Goal: Task Accomplishment & Management: Complete application form

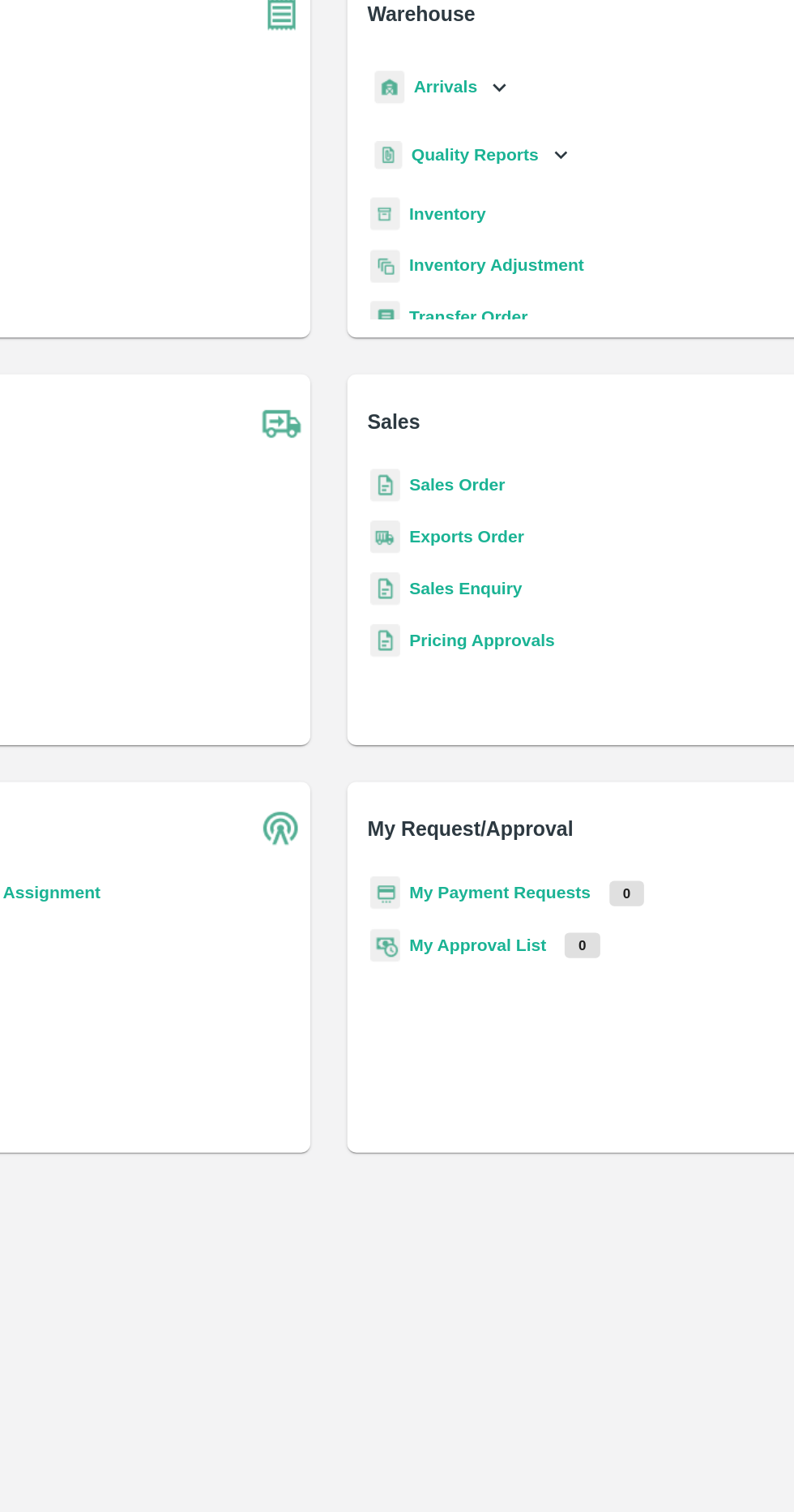
click at [504, 187] on div "Arrivals" at bounding box center [476, 185] width 100 height 36
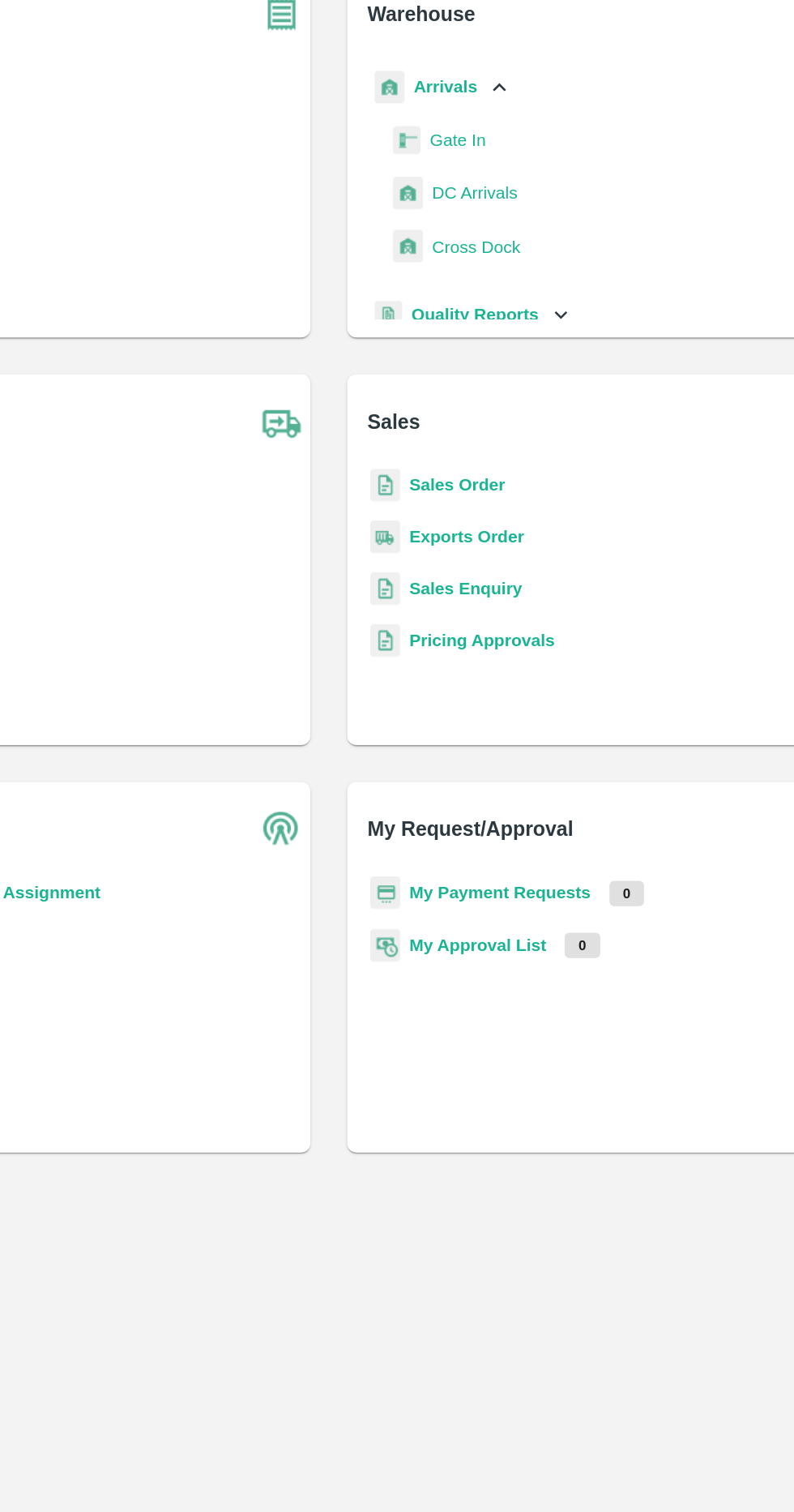
click at [527, 259] on span "DC Arrivals" at bounding box center [500, 259] width 60 height 18
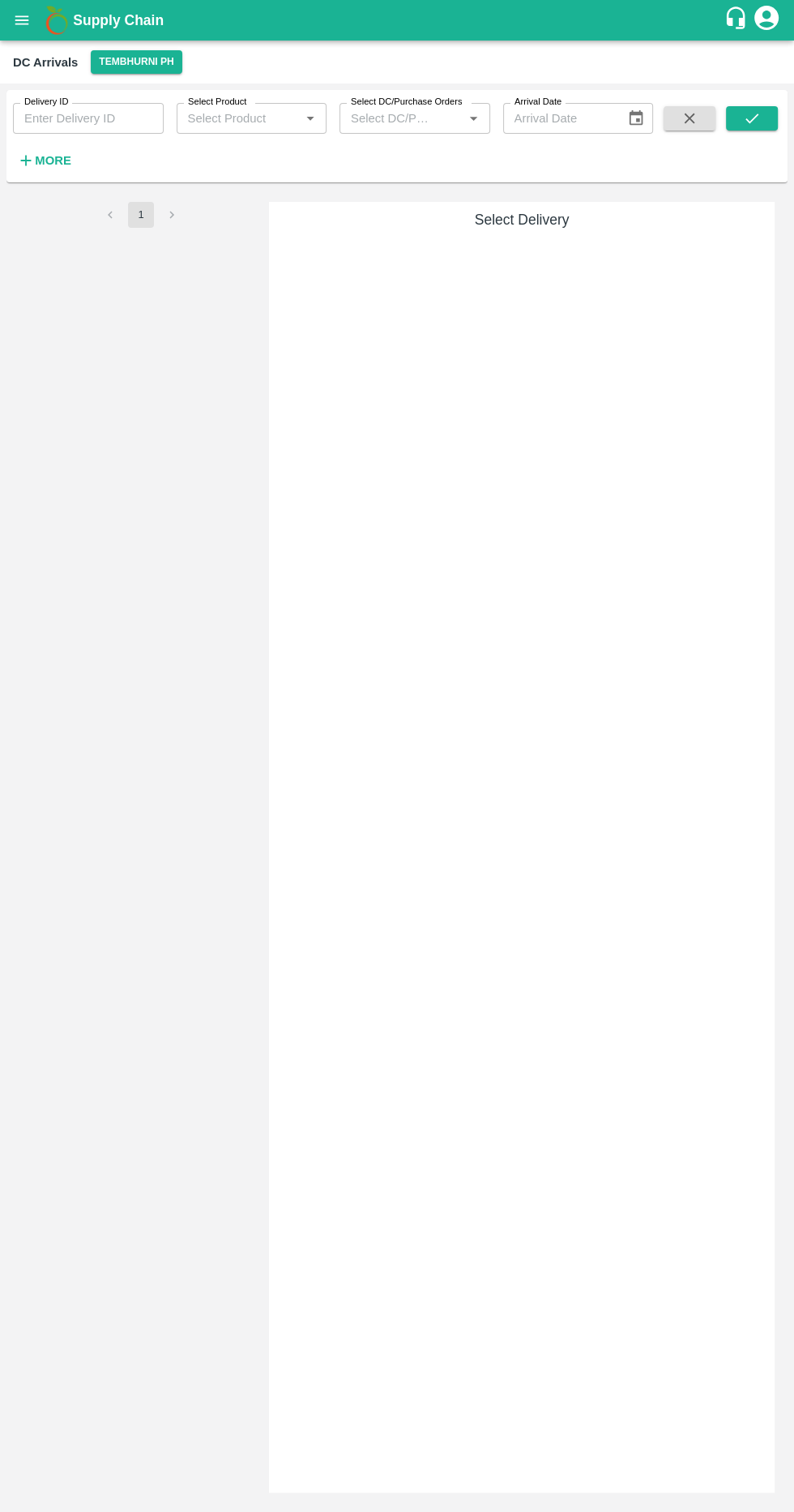
click at [113, 62] on button "Tembhurni PH" at bounding box center [137, 62] width 91 height 24
click at [105, 122] on li "Tembhurni PH" at bounding box center [130, 122] width 113 height 28
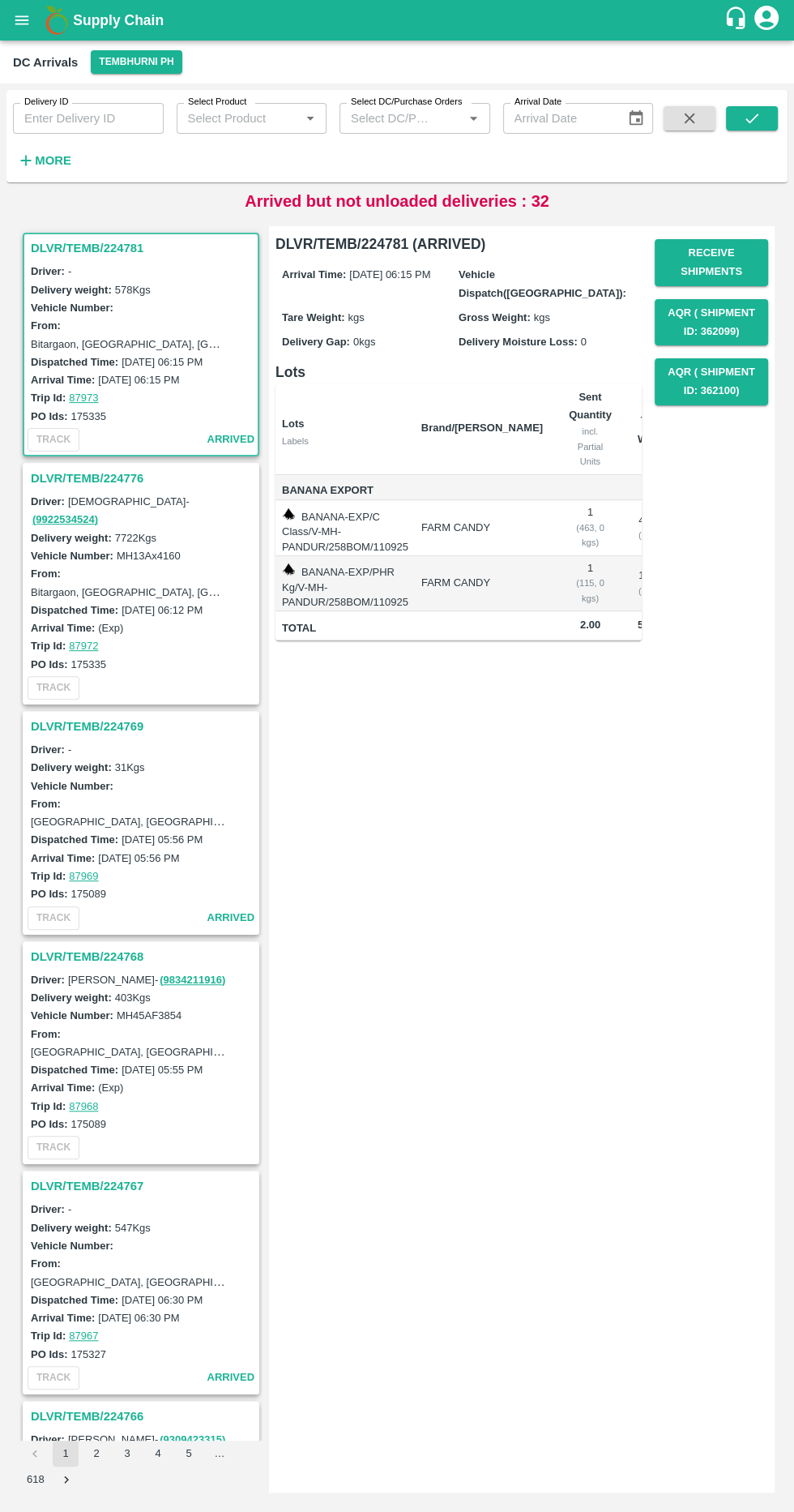
click at [24, 160] on icon "button" at bounding box center [26, 160] width 10 height 10
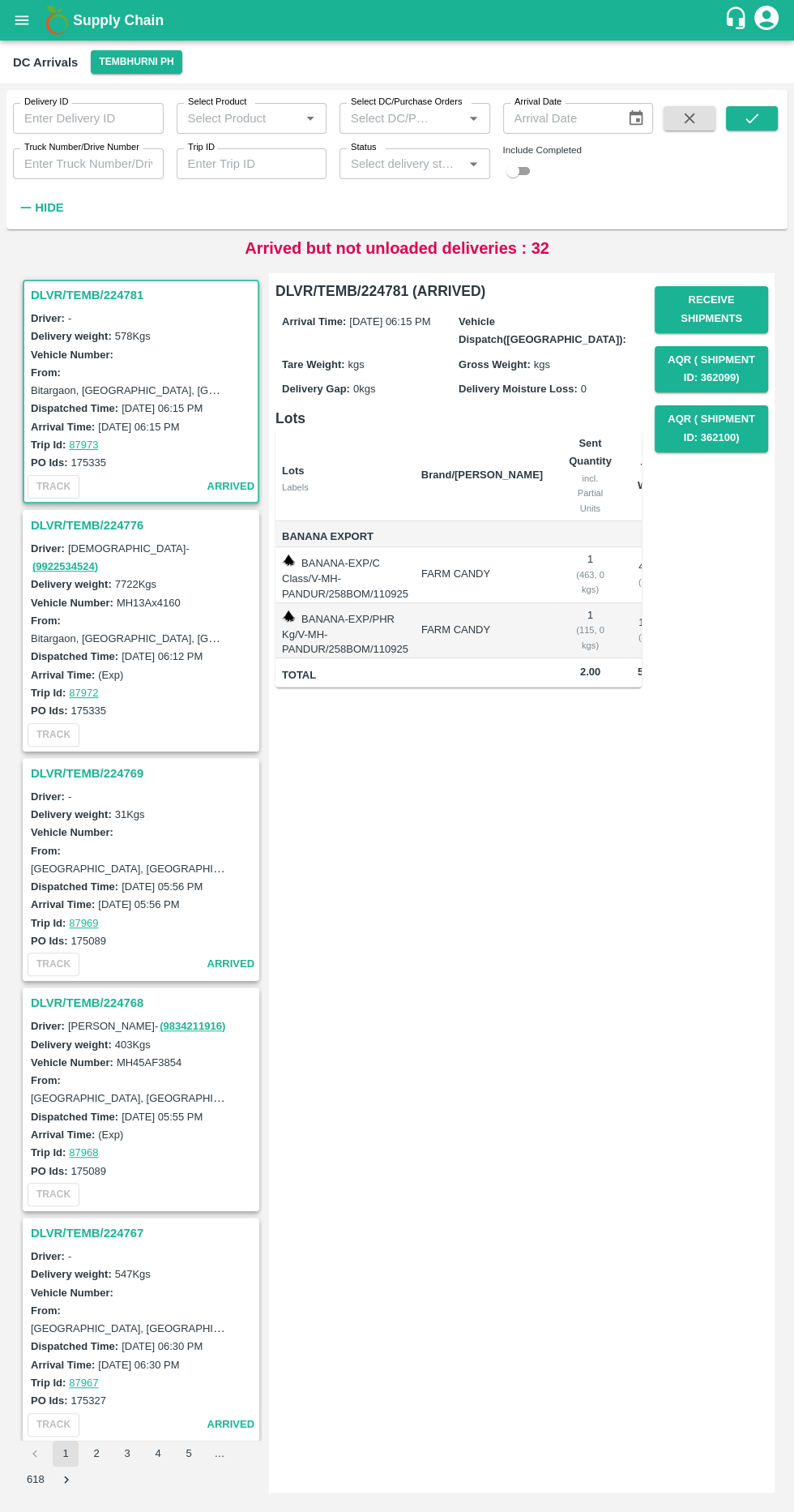
scroll to position [7, 0]
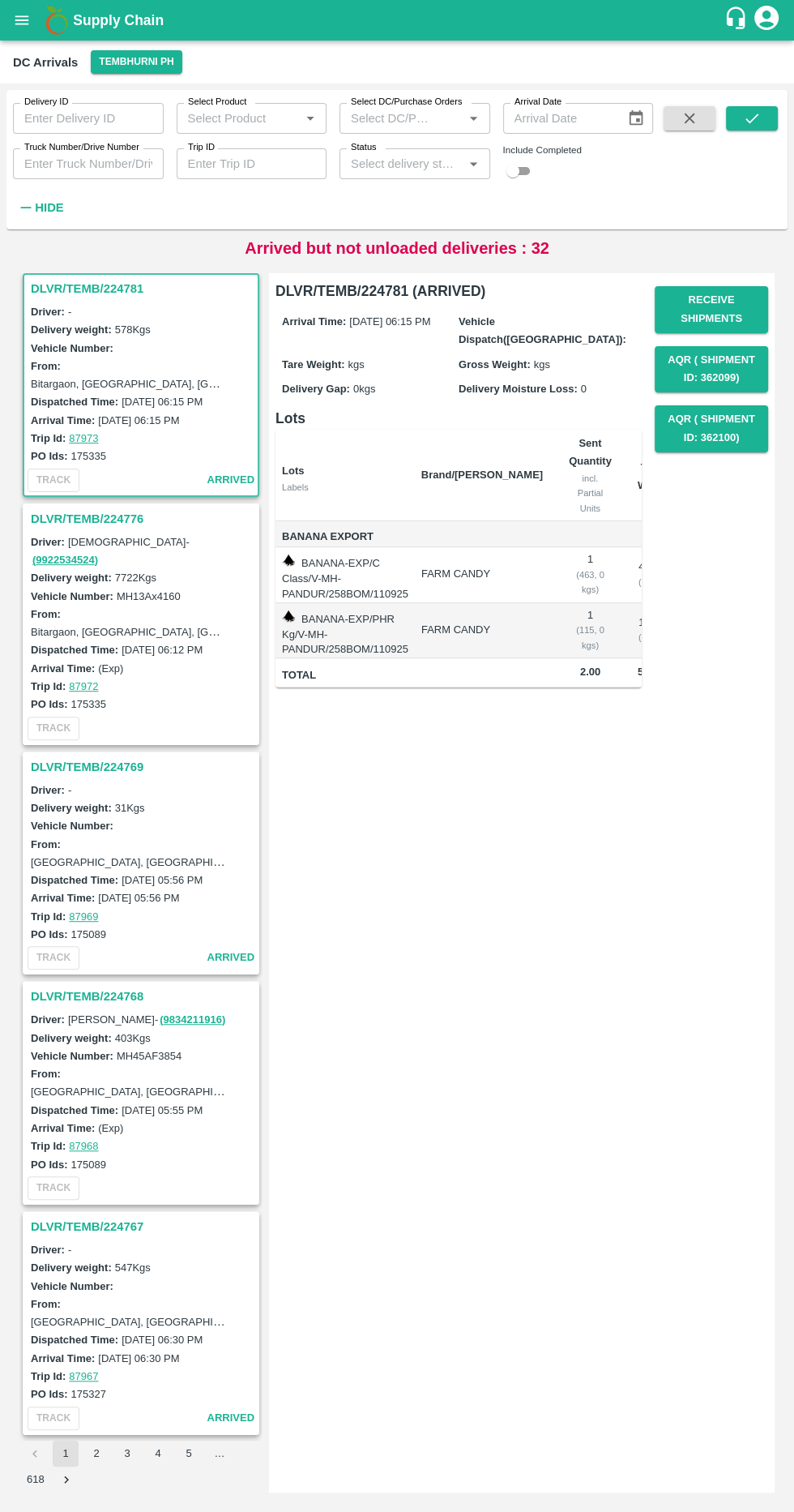
click at [370, 158] on input "Status" at bounding box center [401, 164] width 114 height 21
click at [337, 219] on div "Delivery ID Delivery ID Select Product Select Product   * Select DC/Purchase Or…" at bounding box center [327, 156] width 653 height 132
click at [358, 145] on label "Status" at bounding box center [364, 147] width 26 height 13
click at [358, 154] on input "Status" at bounding box center [401, 164] width 114 height 21
click at [363, 148] on label "Status" at bounding box center [364, 147] width 26 height 13
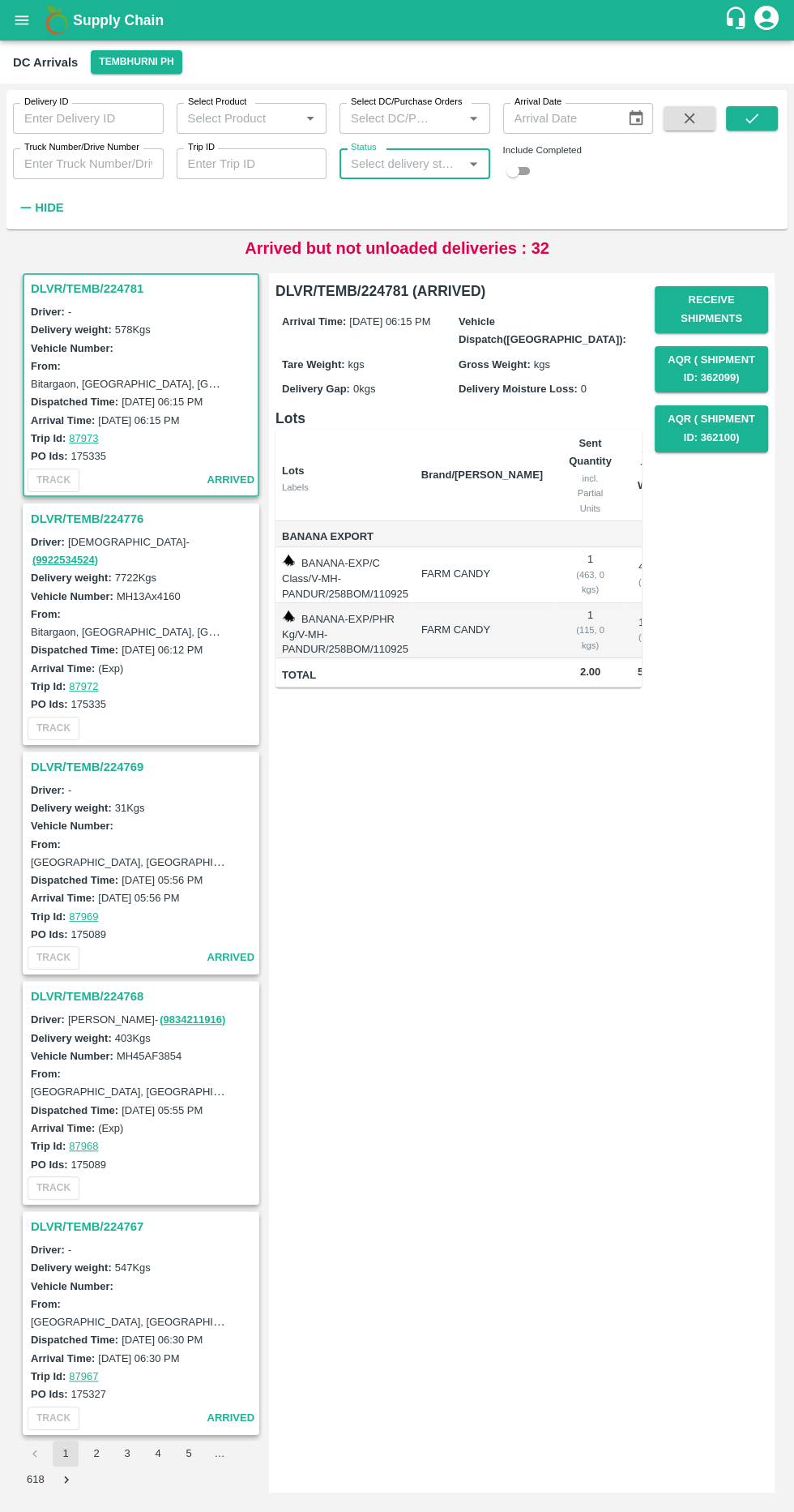
click at [363, 154] on input "Status" at bounding box center [401, 164] width 114 height 21
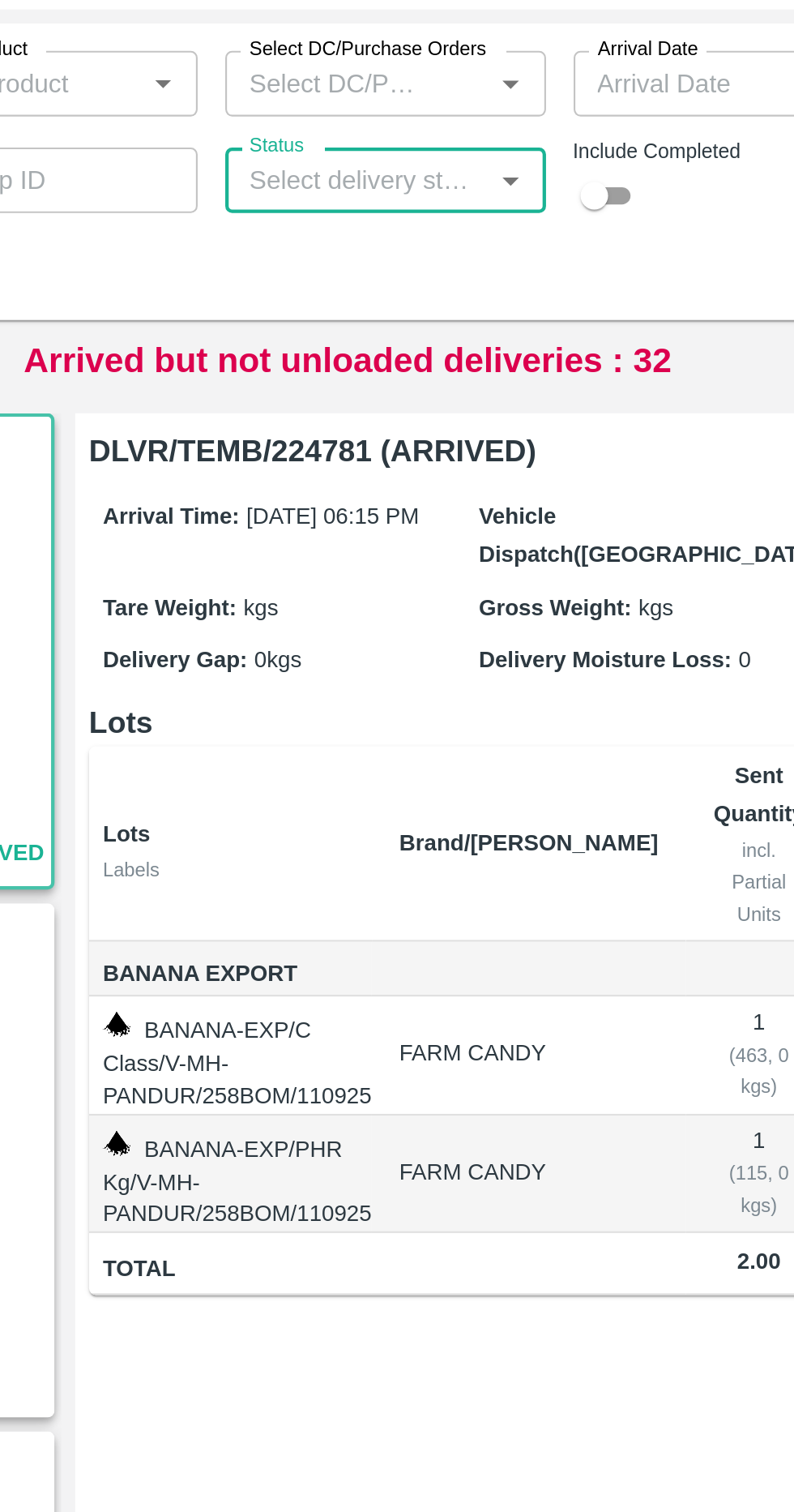
click at [471, 163] on icon "Open" at bounding box center [473, 164] width 8 height 4
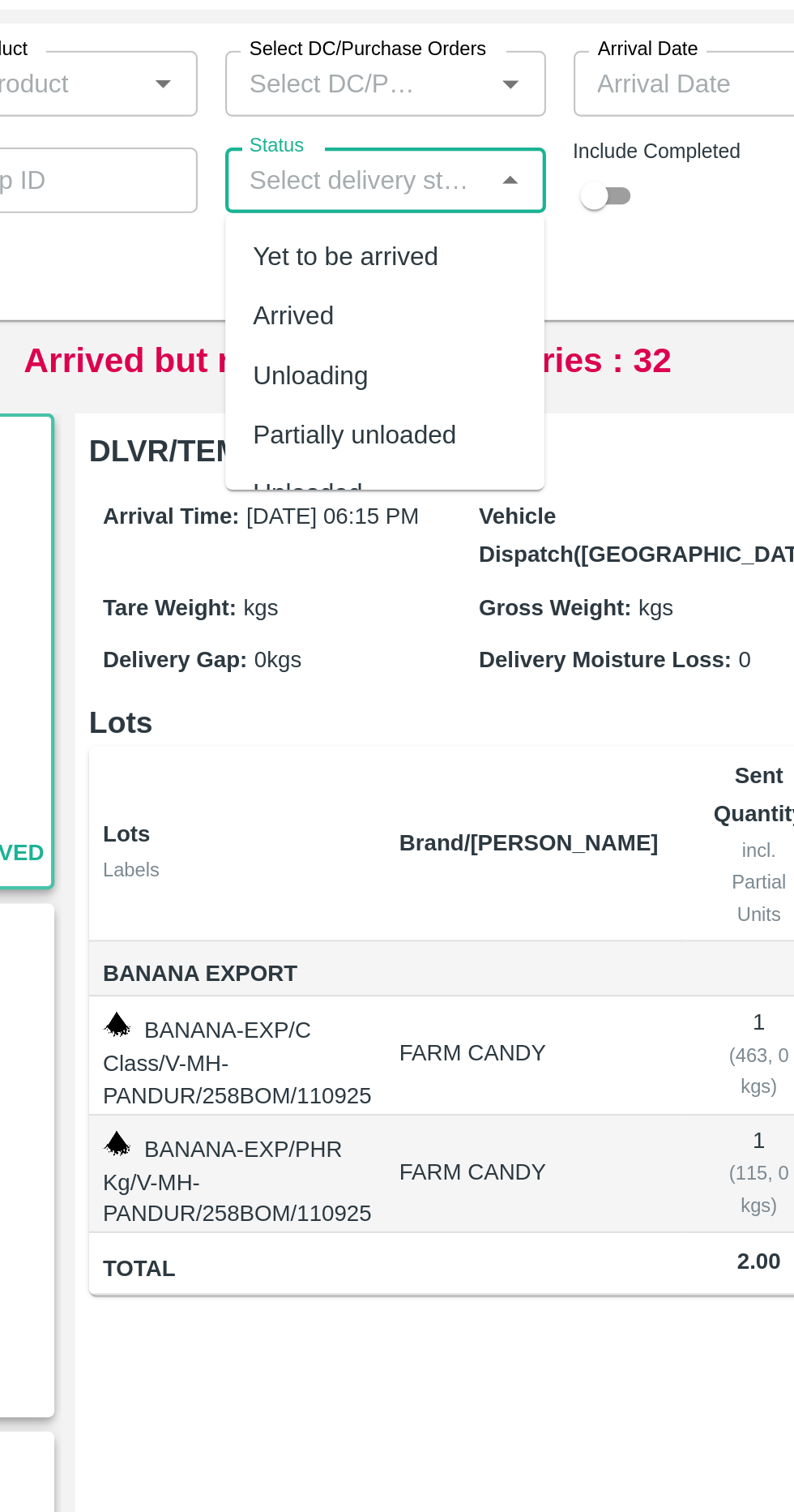
click at [367, 227] on div "Arrived" at bounding box center [371, 227] width 38 height 18
type input "Arrived"
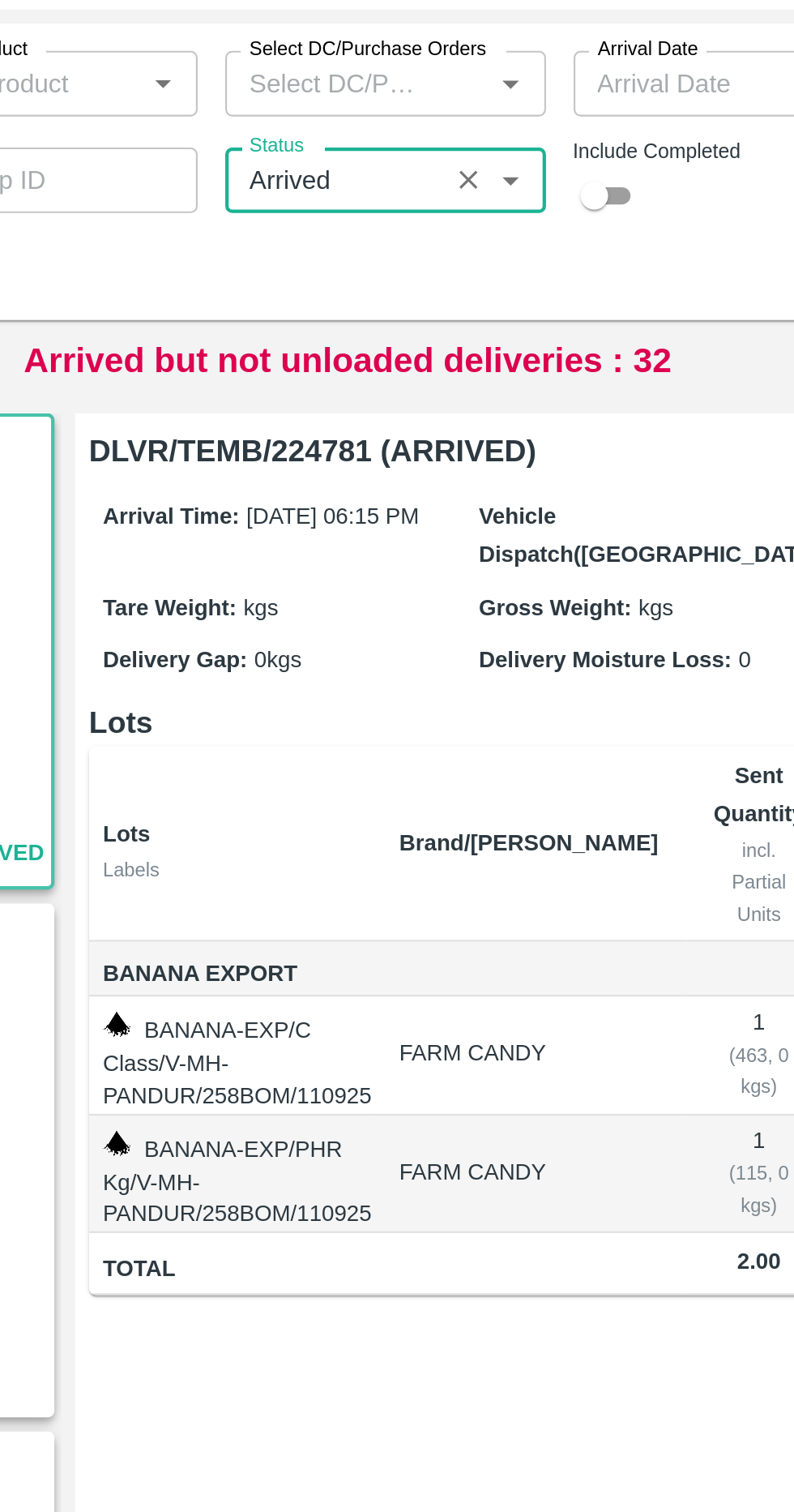
click at [519, 161] on input "checkbox" at bounding box center [512, 171] width 58 height 19
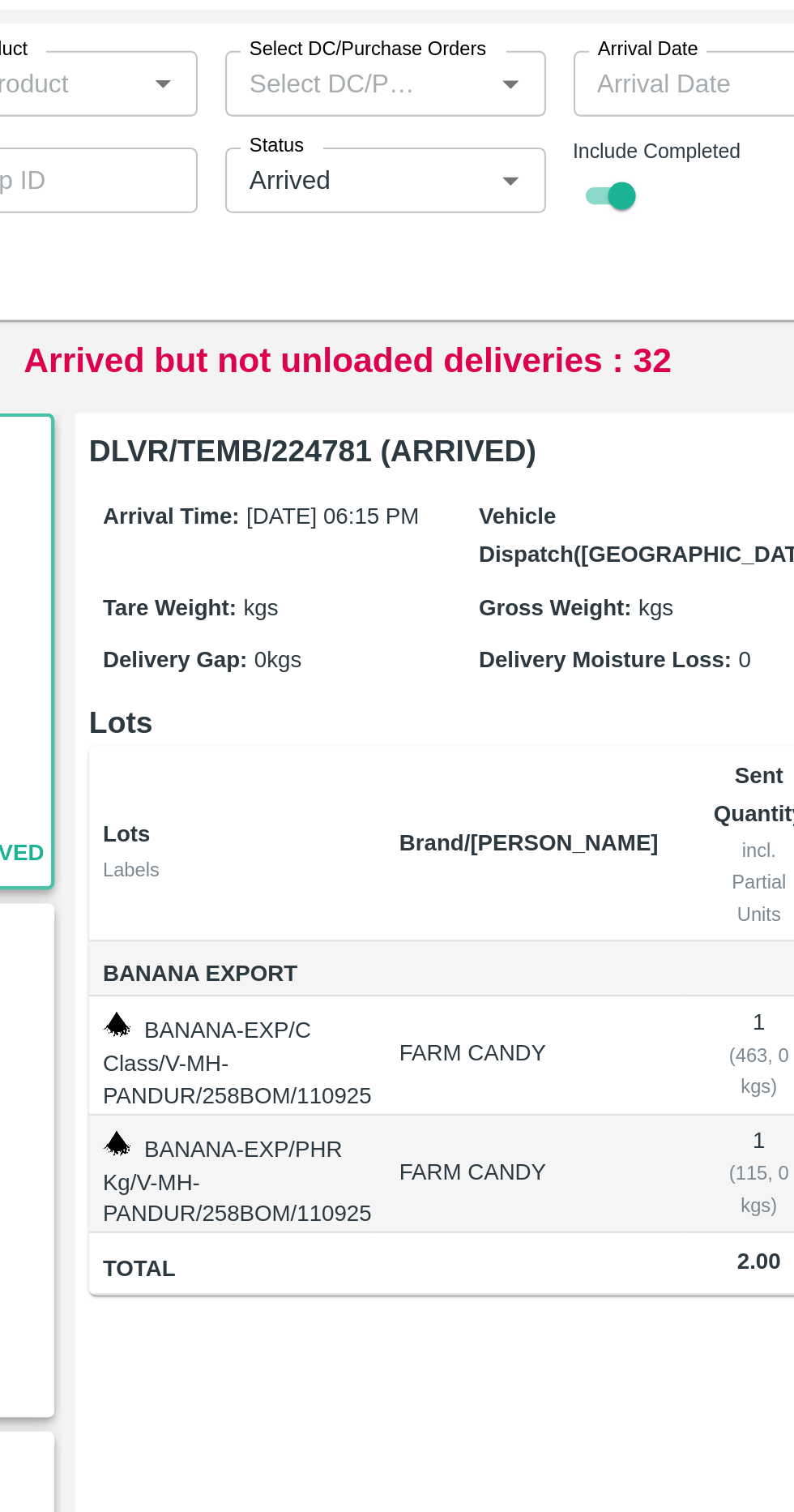
click at [530, 170] on input "checkbox" at bounding box center [526, 171] width 58 height 19
checkbox input "false"
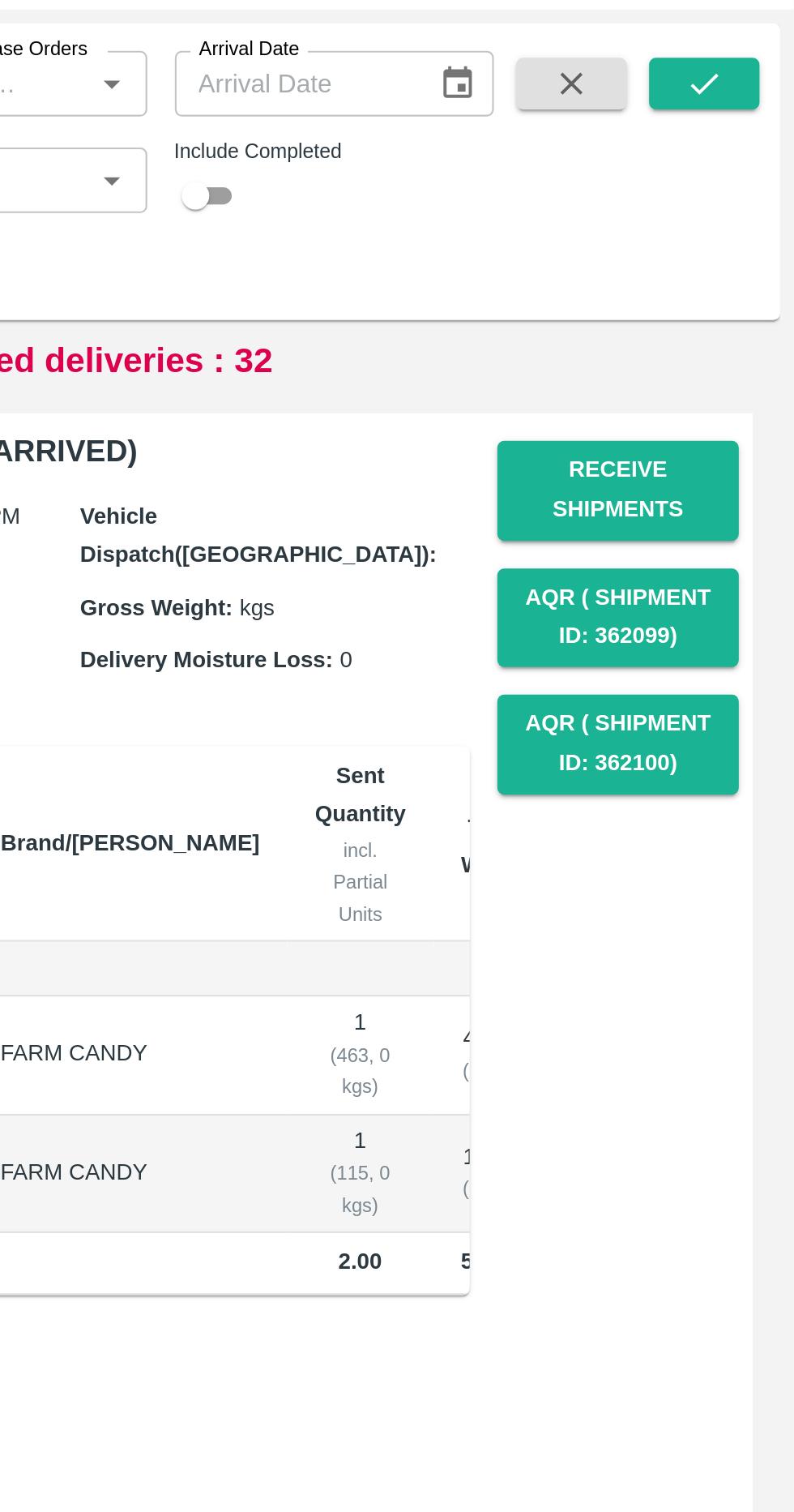
click at [744, 96] on div "Delivery ID Delivery ID Select Product Select Product   * Select DC/Purchase Or…" at bounding box center [397, 160] width 781 height 127
click at [755, 117] on icon "submit" at bounding box center [752, 118] width 13 height 10
click at [683, 112] on icon "button" at bounding box center [689, 118] width 18 height 18
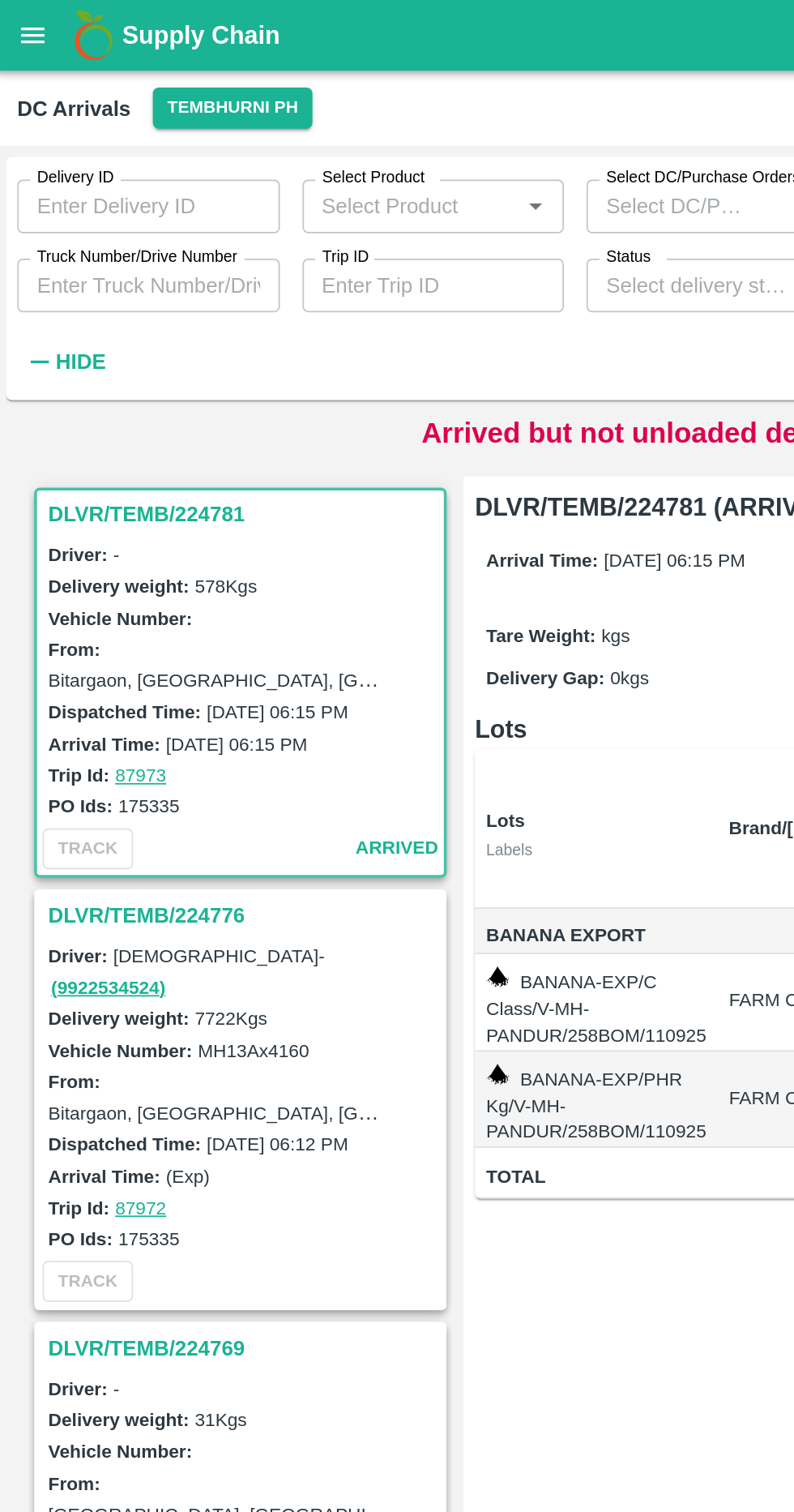
click at [57, 161] on input "Truck Number/Drive Number" at bounding box center [88, 164] width 151 height 30
type input "M"
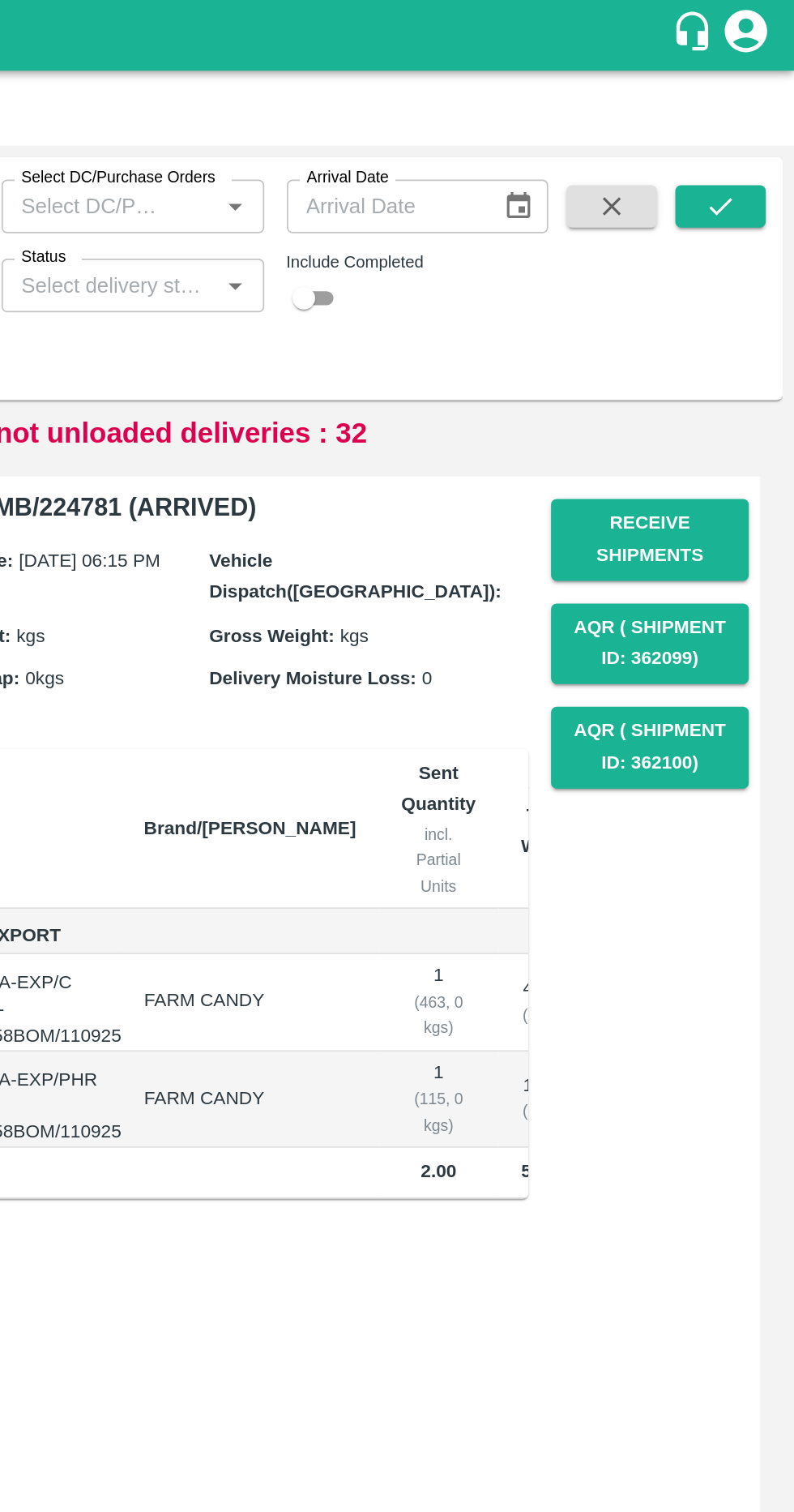
click at [748, 131] on button "submit" at bounding box center [752, 118] width 51 height 24
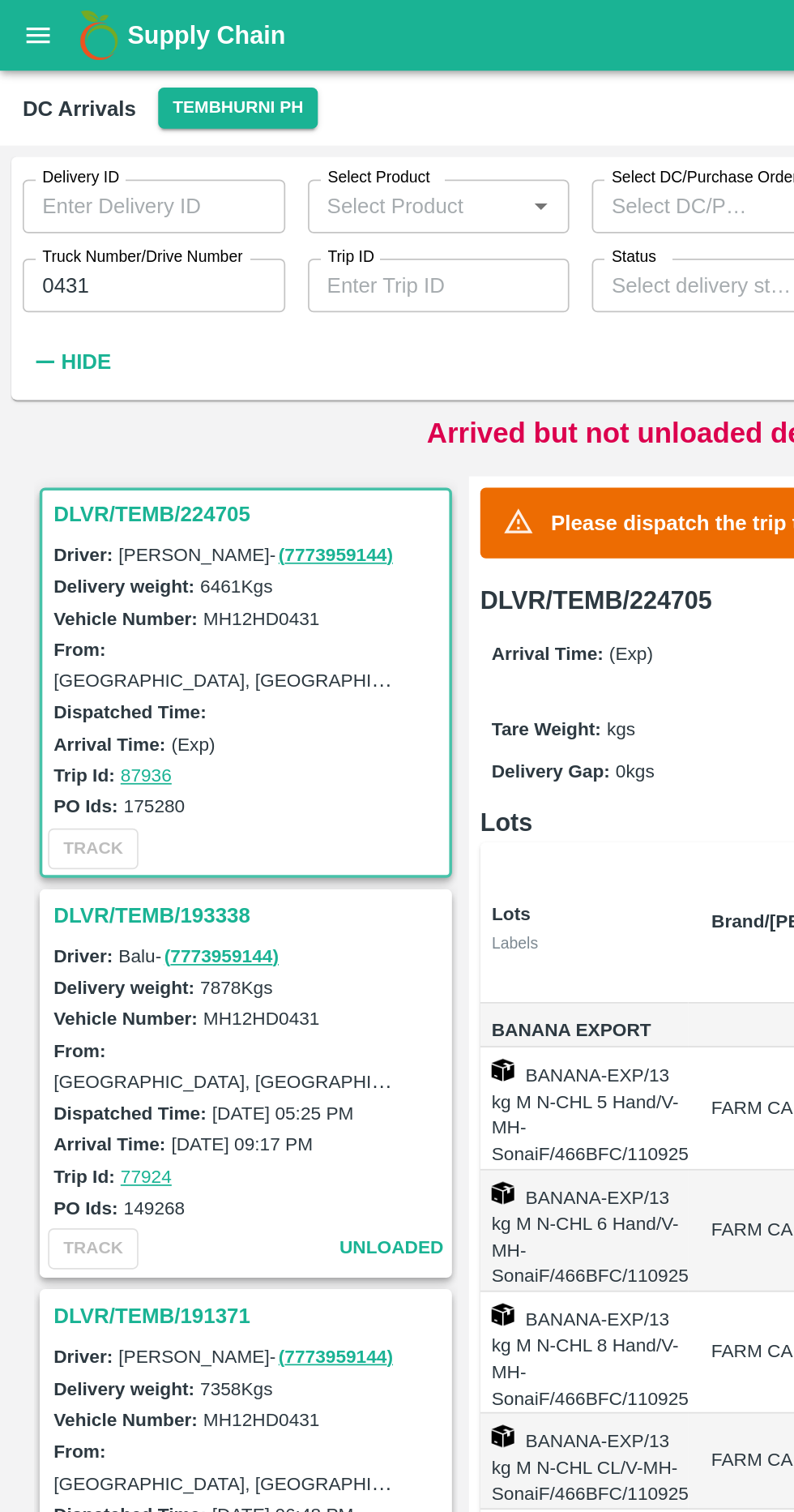
click at [115, 295] on h3 "DLVR/TEMB/224705" at bounding box center [143, 295] width 225 height 21
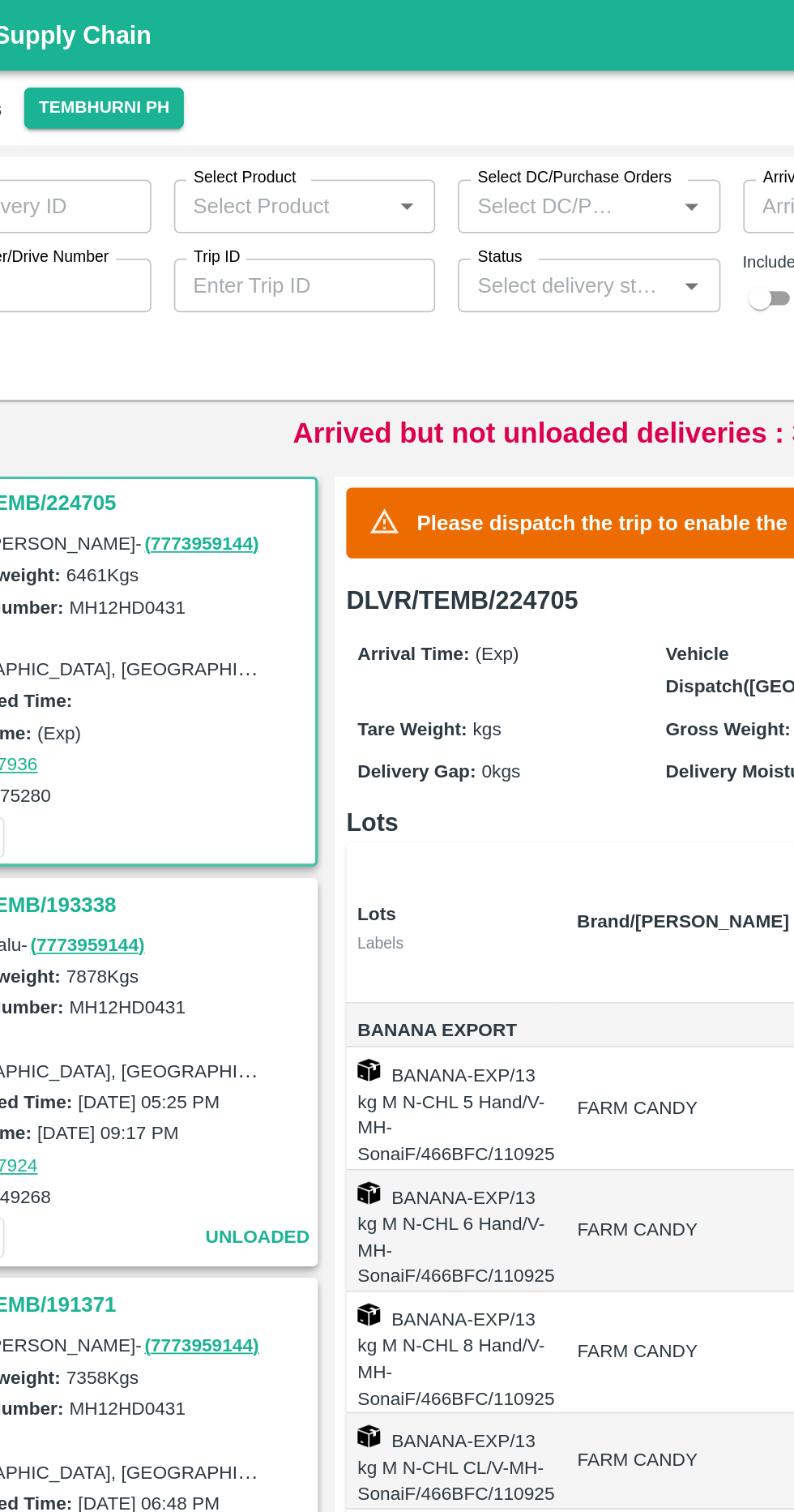
scroll to position [41, 0]
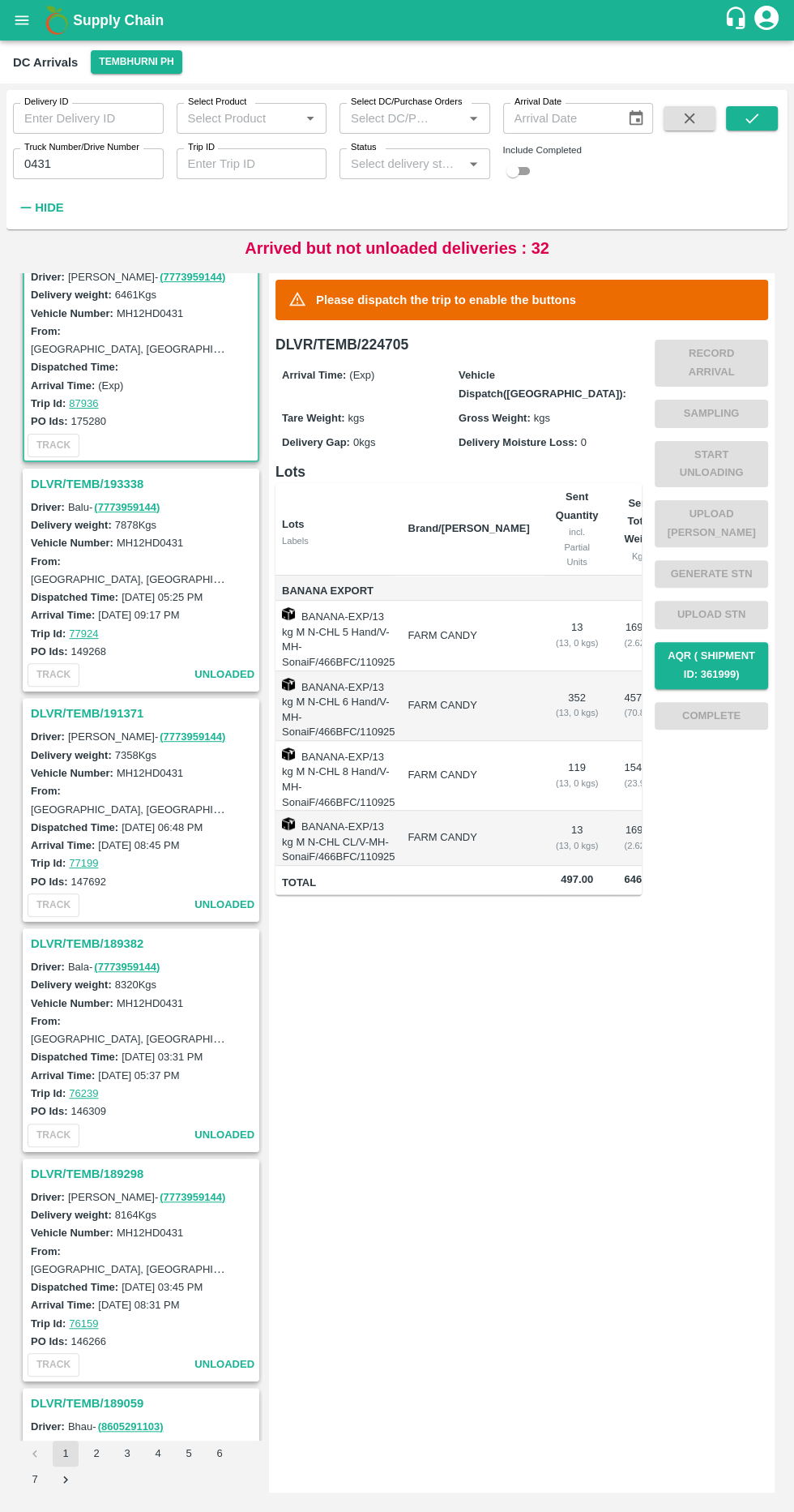
click at [783, 968] on div "DLVR/TEMB/224705 Driver: Kachare - ( 7773959144 ) Delivery weight: 6461 Kgs Veh…" at bounding box center [397, 882] width 781 height 1245
click at [131, 165] on input "0431" at bounding box center [88, 164] width 151 height 30
type input "0"
click at [134, 162] on input "Truck Number/Drive Number" at bounding box center [88, 164] width 151 height 30
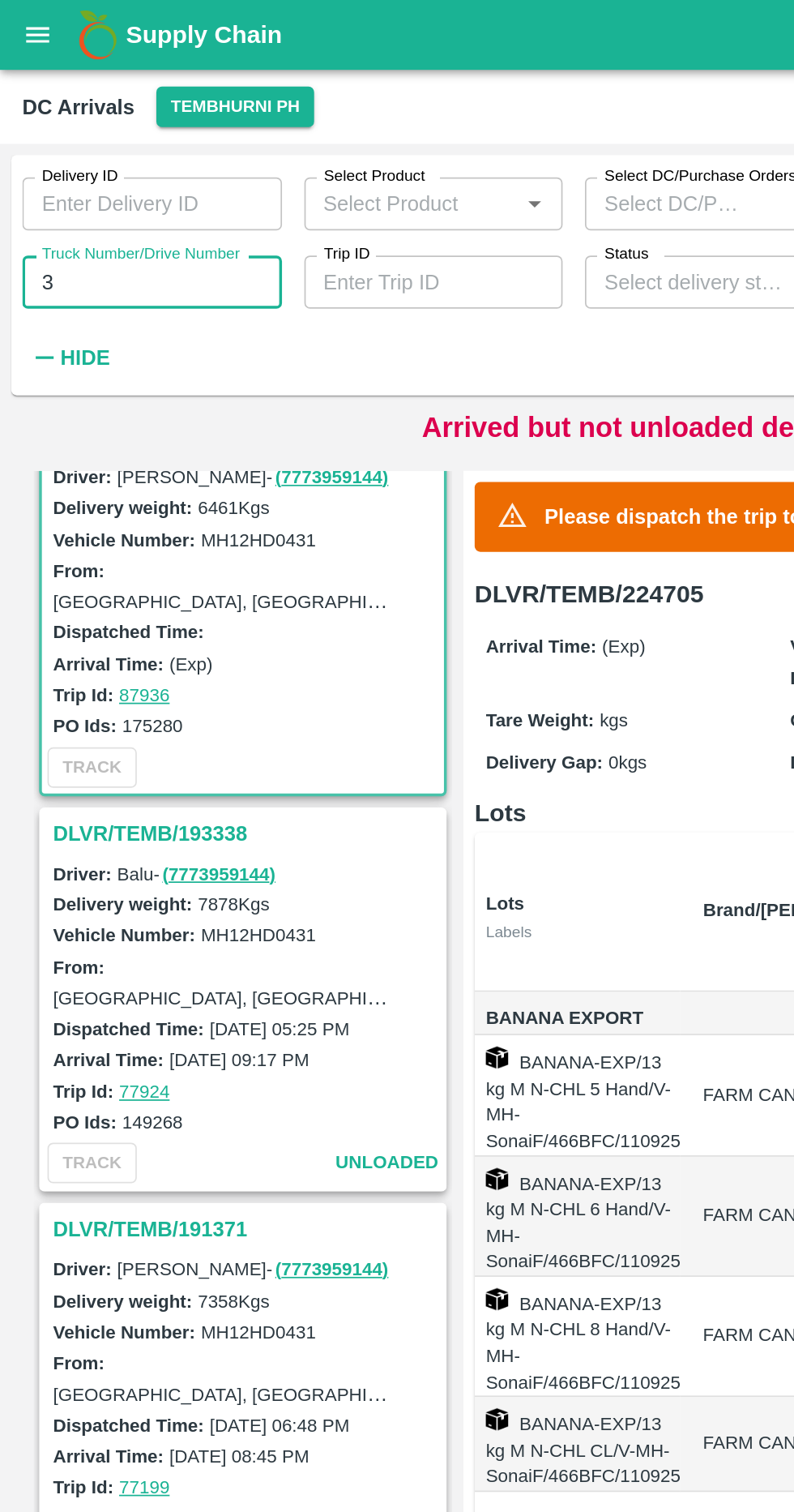
type input "3"
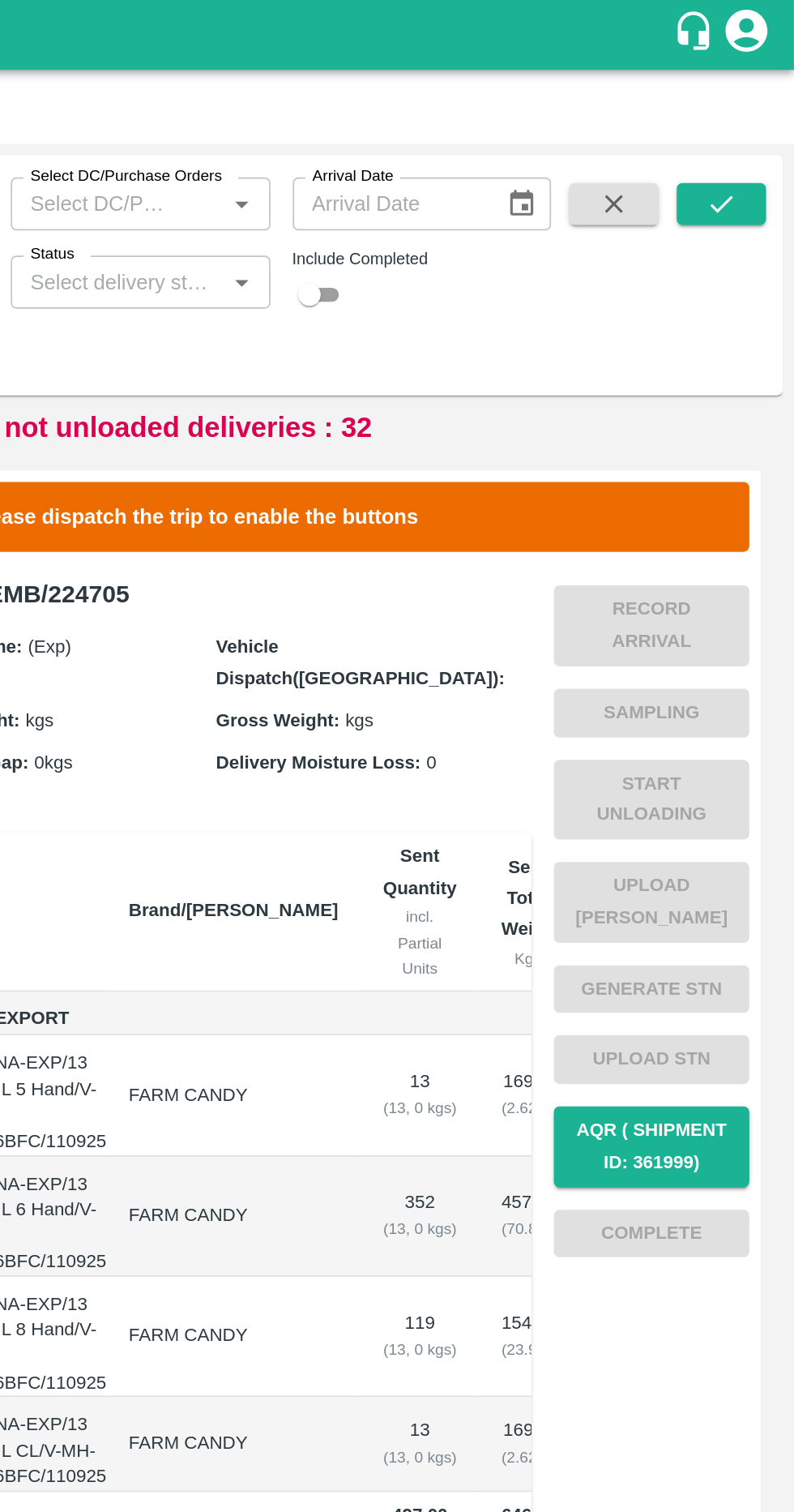
scroll to position [0, 0]
type input "2934"
click at [764, 117] on button "submit" at bounding box center [752, 118] width 51 height 24
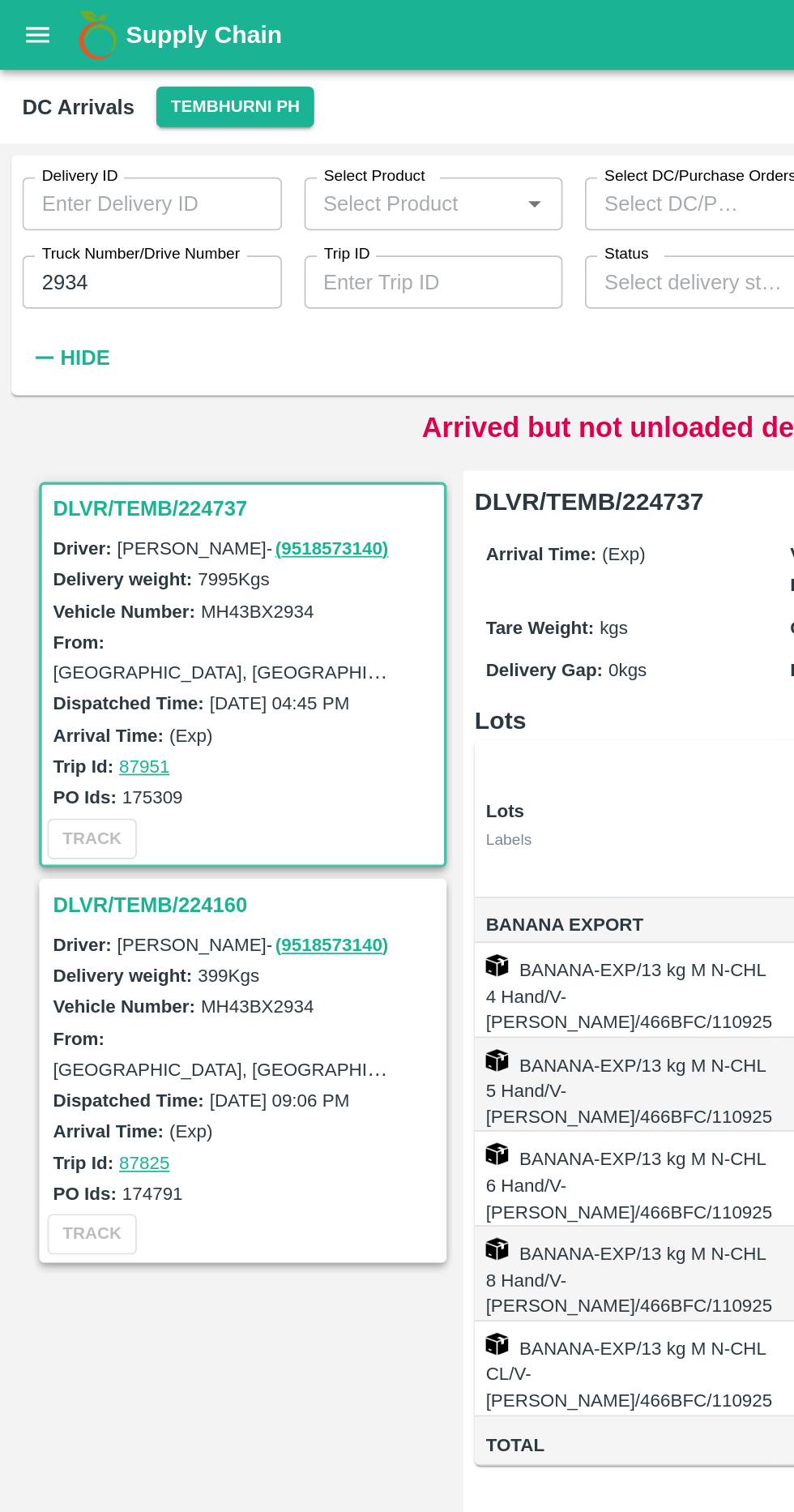
click at [130, 290] on h3 "DLVR/TEMB/224737" at bounding box center [143, 295] width 225 height 21
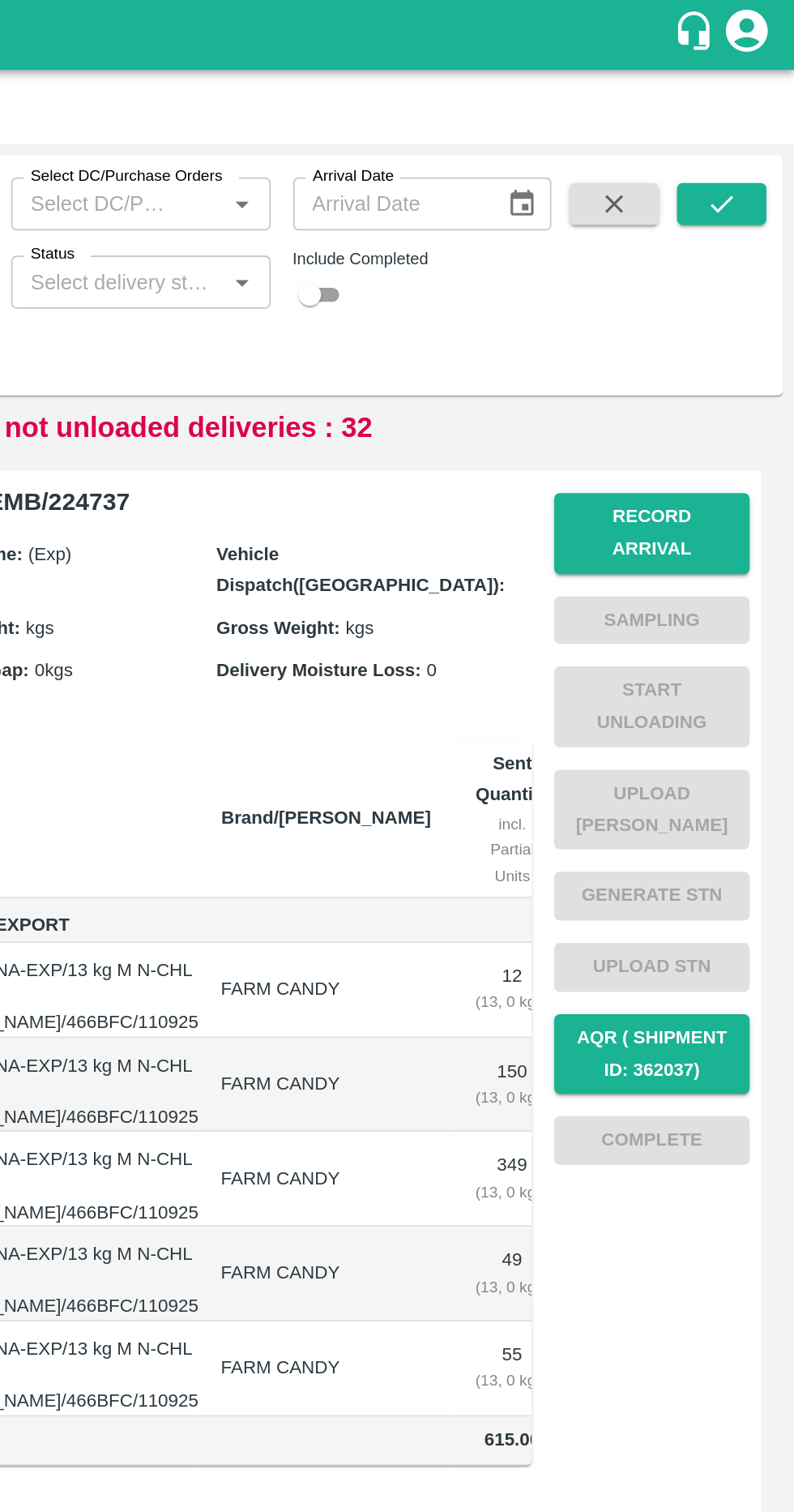
click at [724, 297] on button "Record Arrival" at bounding box center [711, 310] width 113 height 47
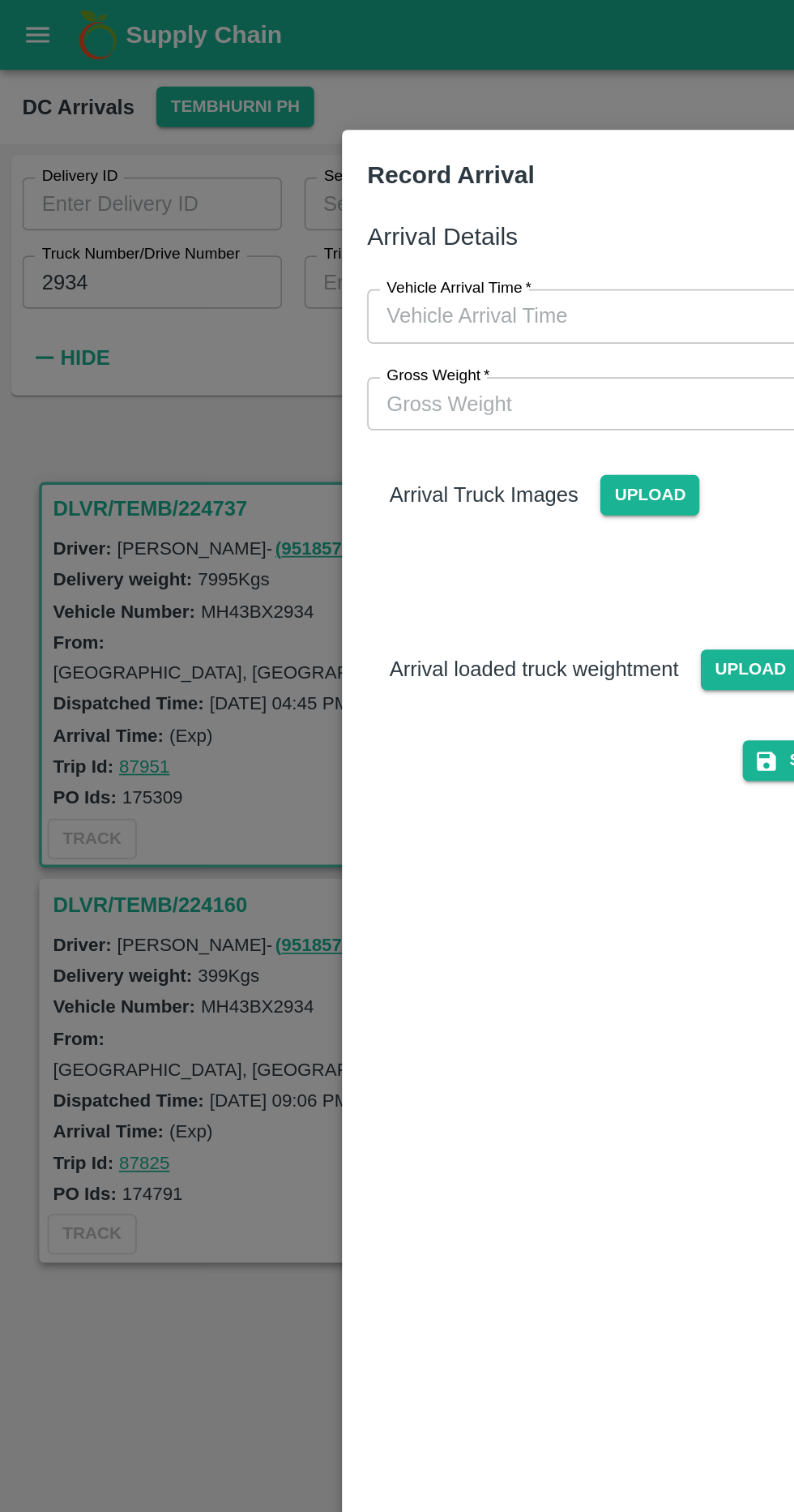
click at [355, 177] on input "Vehicle Arrival Time   *" at bounding box center [392, 183] width 357 height 30
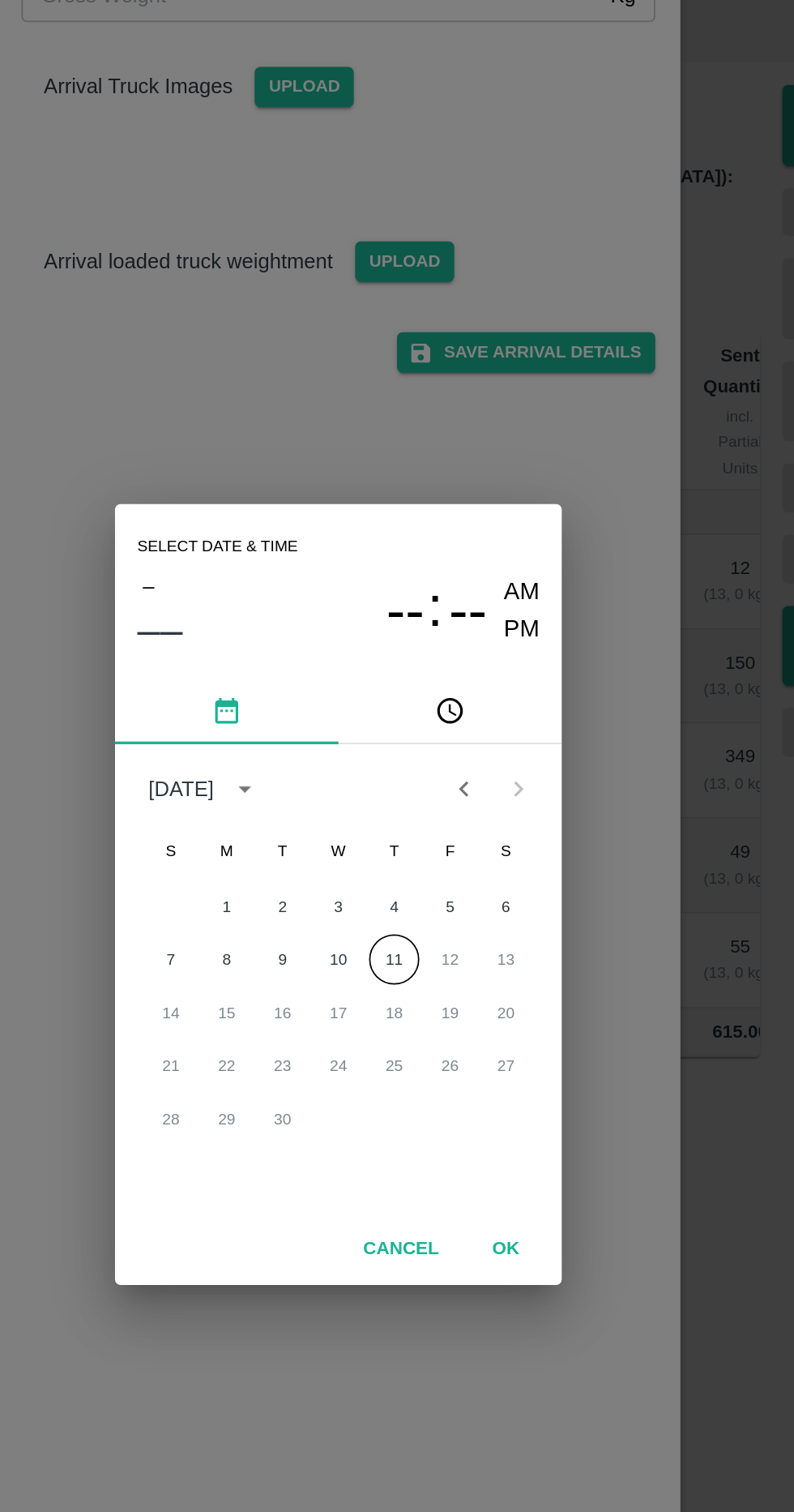
click at [429, 809] on button "11" at bounding box center [429, 794] width 30 height 30
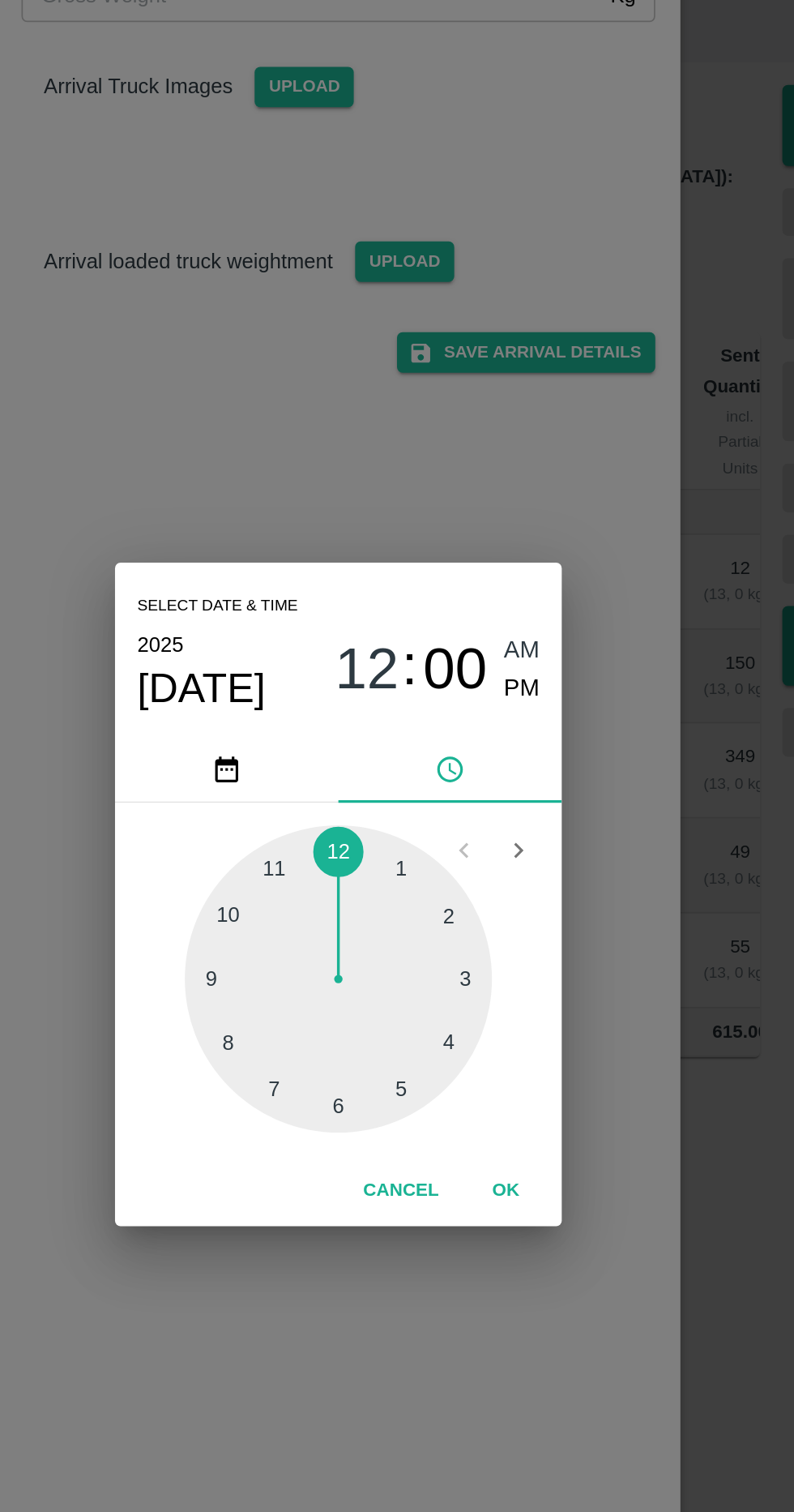
click at [444, 894] on div at bounding box center [397, 805] width 178 height 178
click at [343, 848] on div at bounding box center [397, 805] width 178 height 178
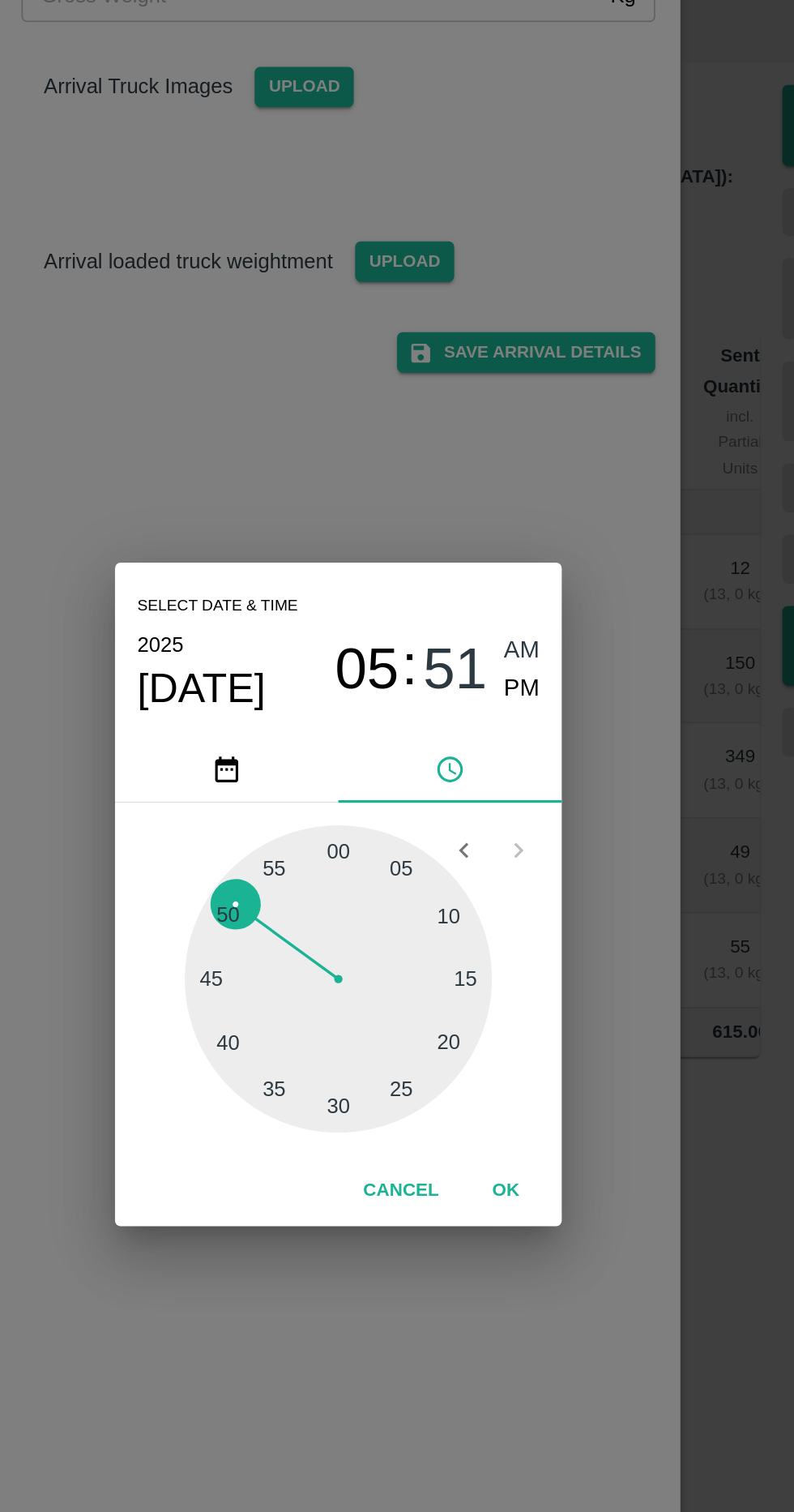
click at [512, 648] on span "PM" at bounding box center [504, 637] width 21 height 22
type input "11/09/2025 05:51 PM"
click at [500, 942] on button "OK" at bounding box center [494, 928] width 51 height 29
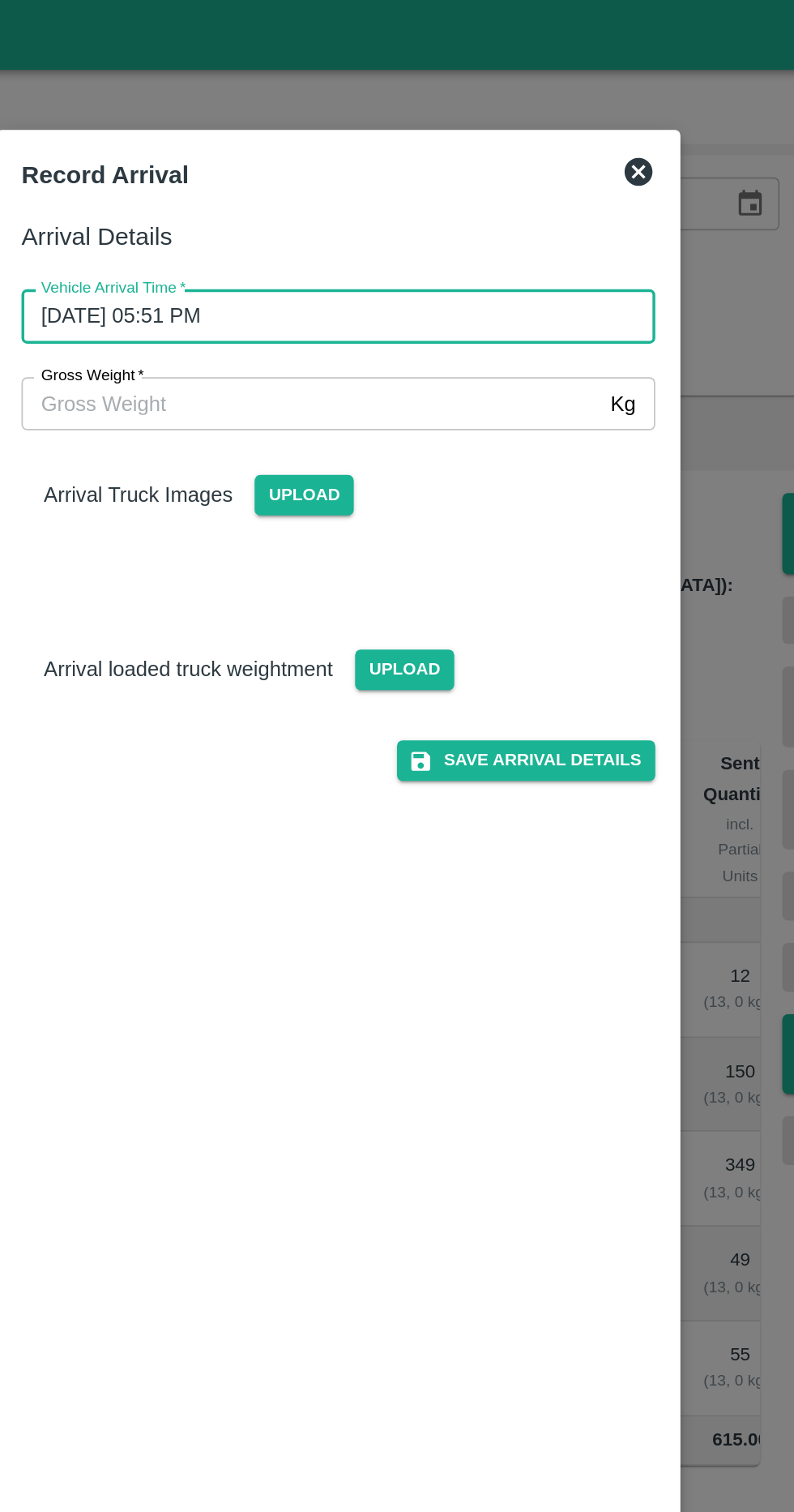
click at [484, 247] on input "Gross Weight   *" at bounding box center [381, 234] width 336 height 30
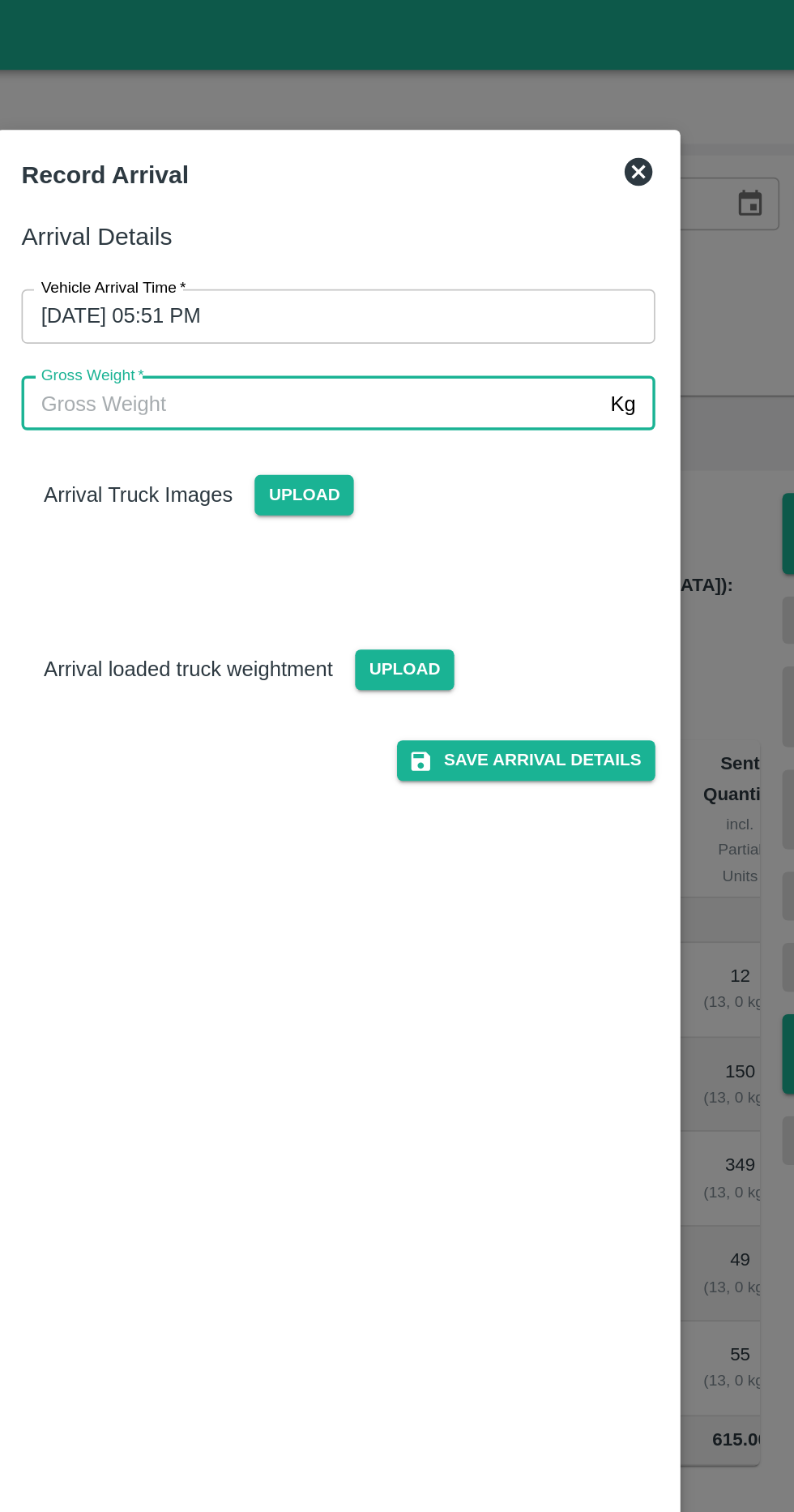
click at [429, 228] on input "Gross Weight   *" at bounding box center [381, 234] width 336 height 30
type input "14180"
click at [396, 298] on span "Upload" at bounding box center [377, 288] width 57 height 24
click at [0, 0] on input "Upload" at bounding box center [0, 0] width 0 height 0
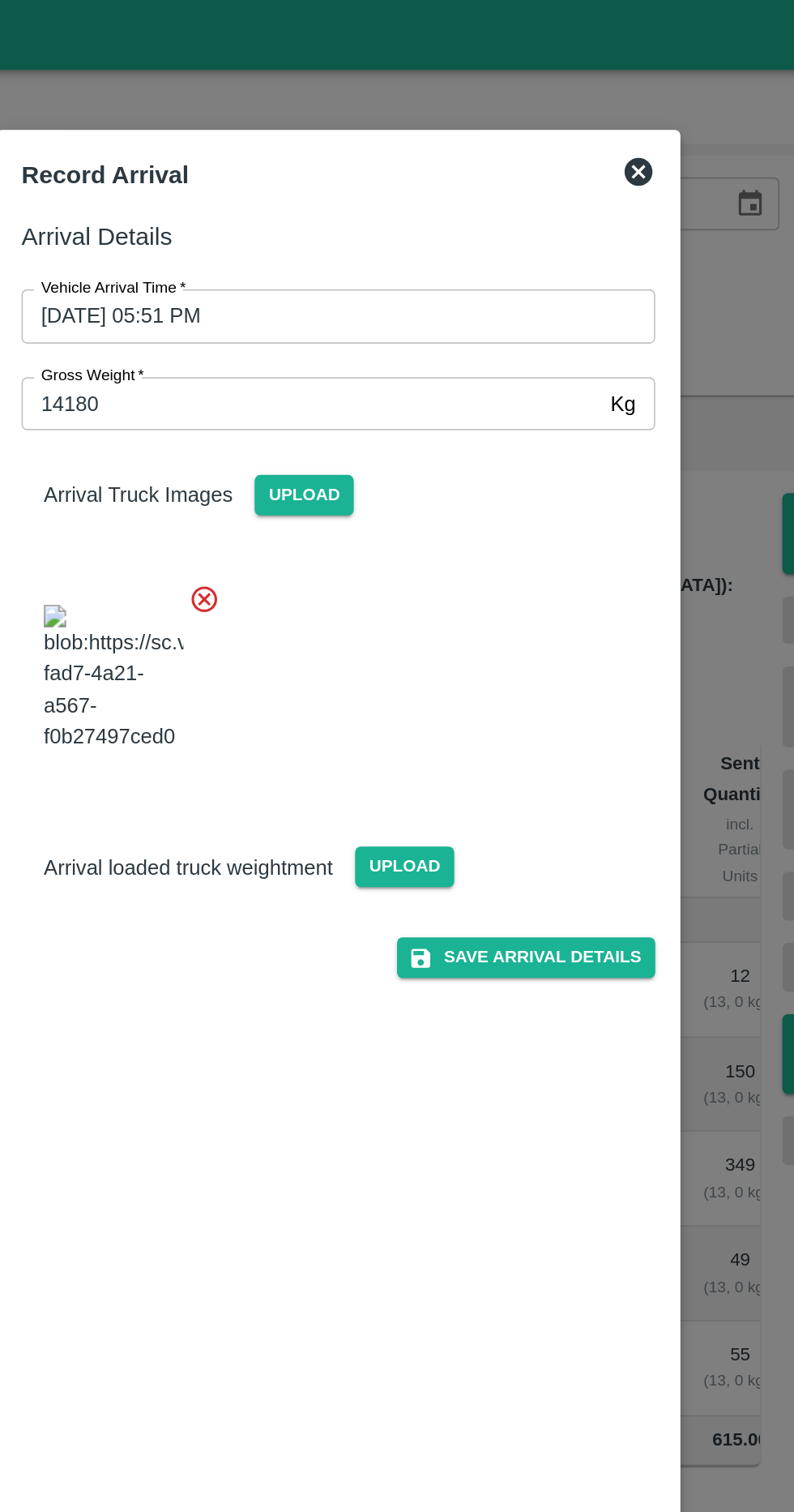
click at [446, 515] on span "Upload" at bounding box center [435, 503] width 57 height 24
click at [0, 0] on input "Upload" at bounding box center [0, 0] width 0 height 0
click at [442, 515] on span "Upload" at bounding box center [435, 503] width 57 height 24
click at [0, 0] on input "Upload" at bounding box center [0, 0] width 0 height 0
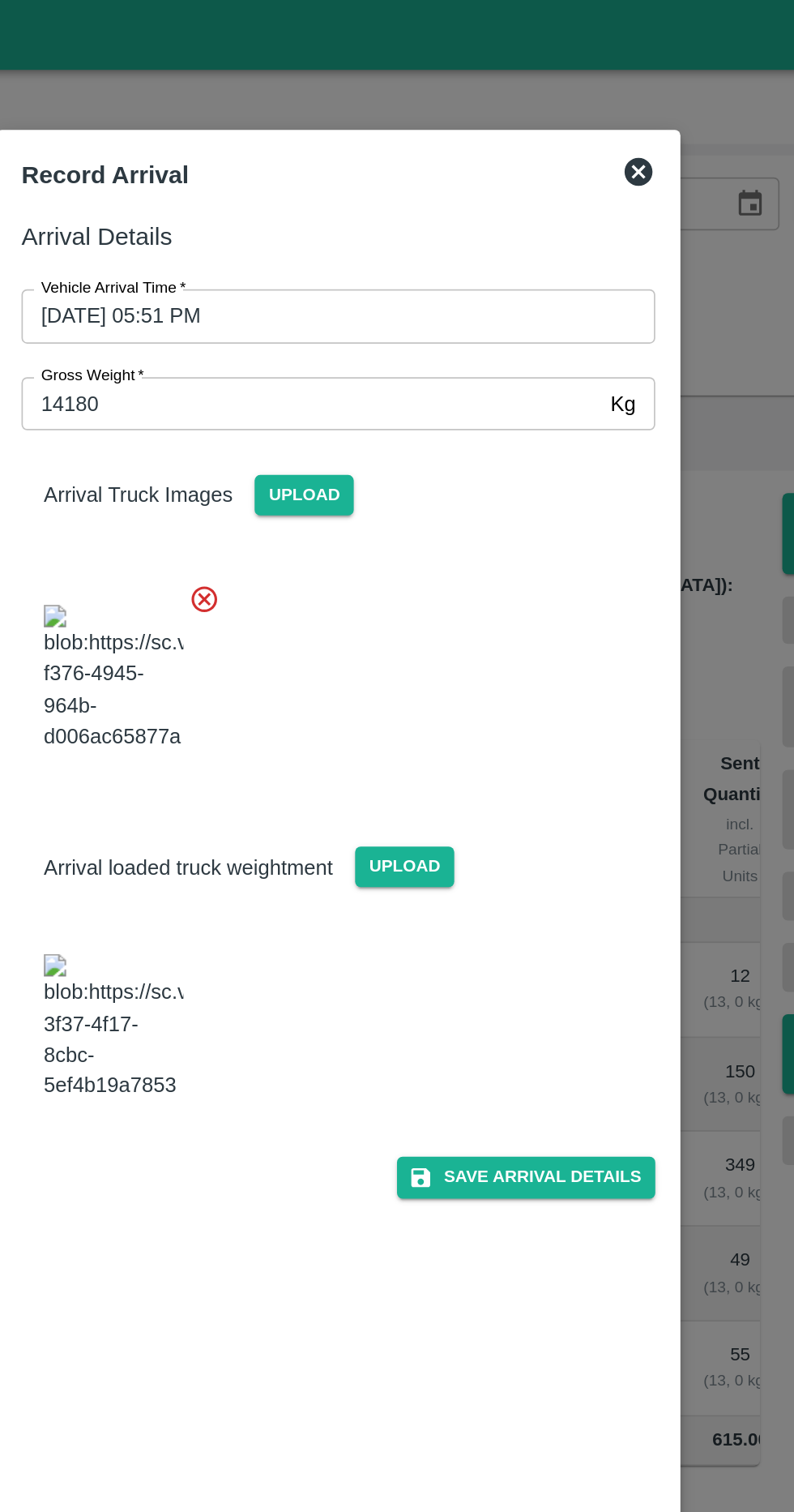
click at [278, 597] on img at bounding box center [267, 596] width 81 height 85
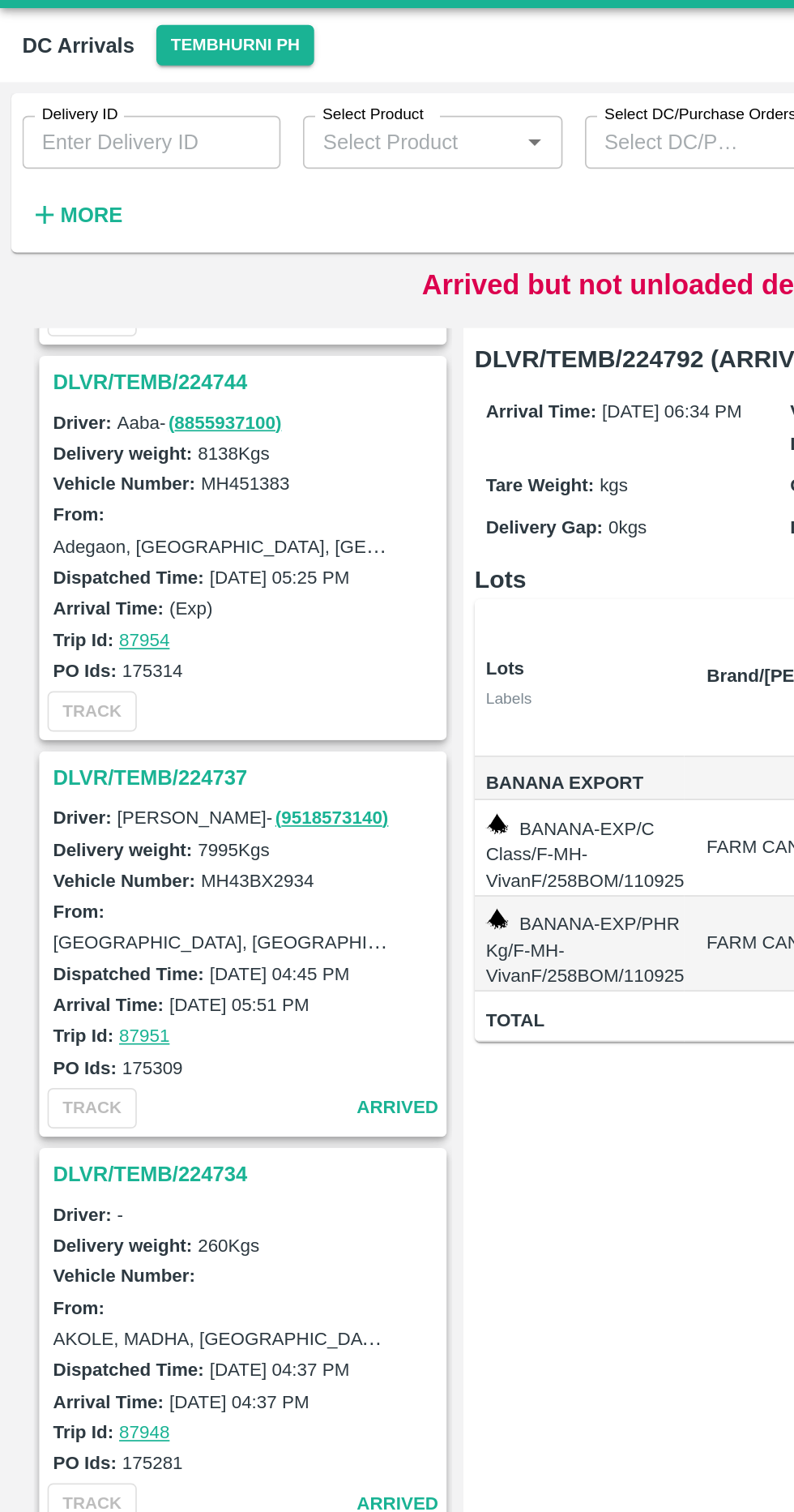
scroll to position [3473, 0]
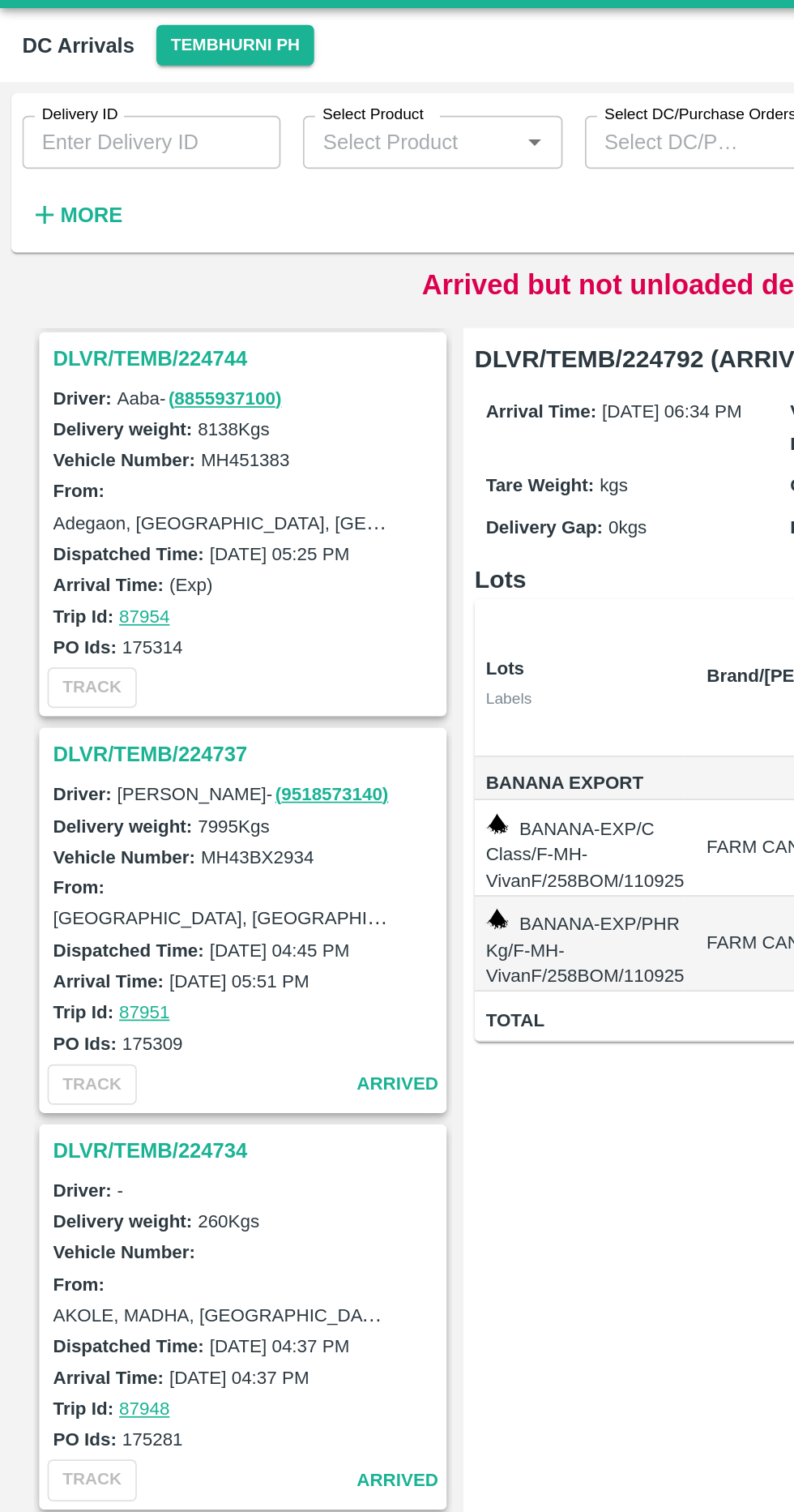
click at [151, 463] on h3 "DLVR/TEMB/224737" at bounding box center [143, 473] width 225 height 21
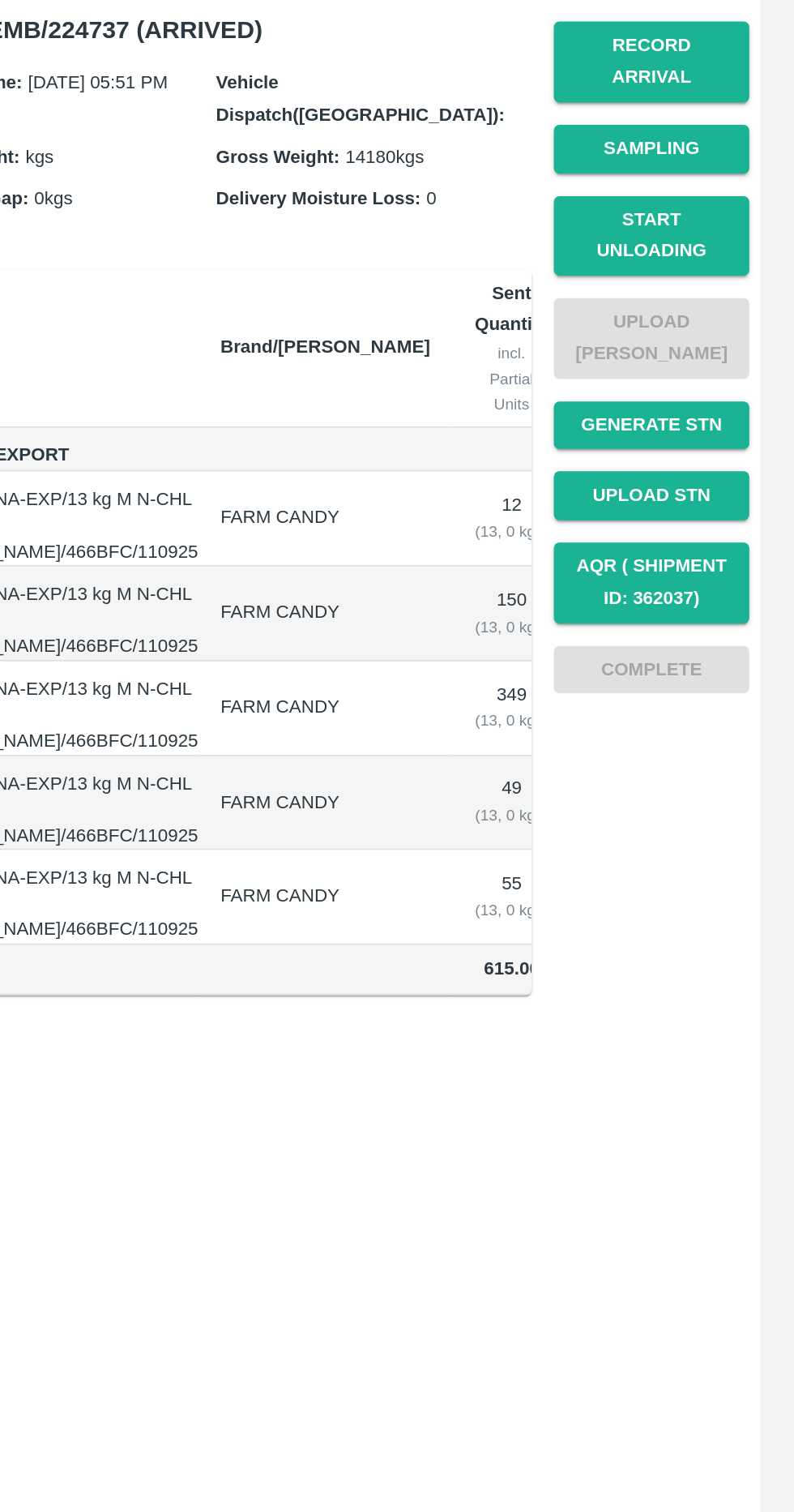
click at [726, 355] on button "Start Unloading" at bounding box center [711, 364] width 113 height 47
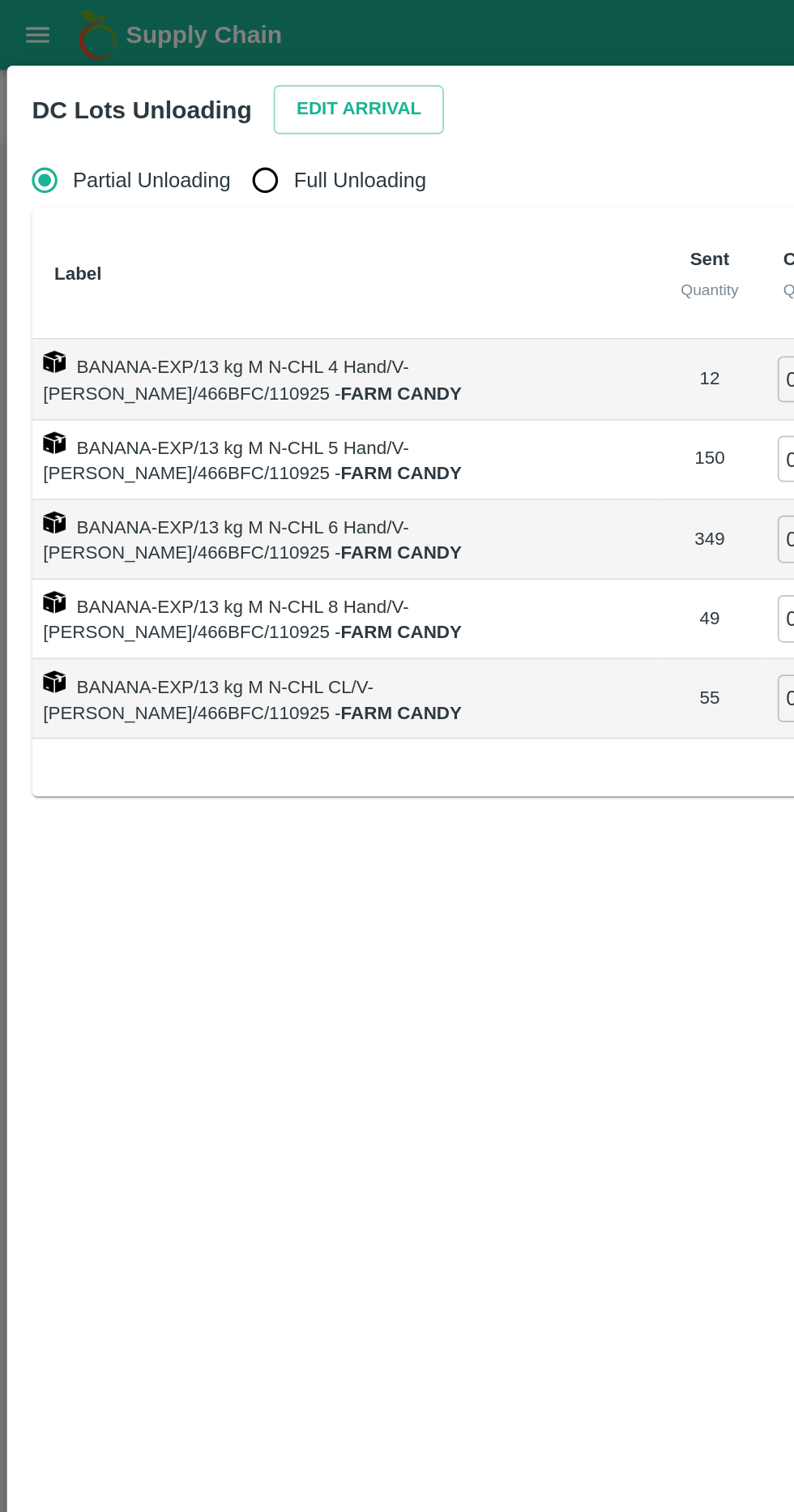
click at [205, 62] on button "Edit Arrival" at bounding box center [208, 64] width 99 height 29
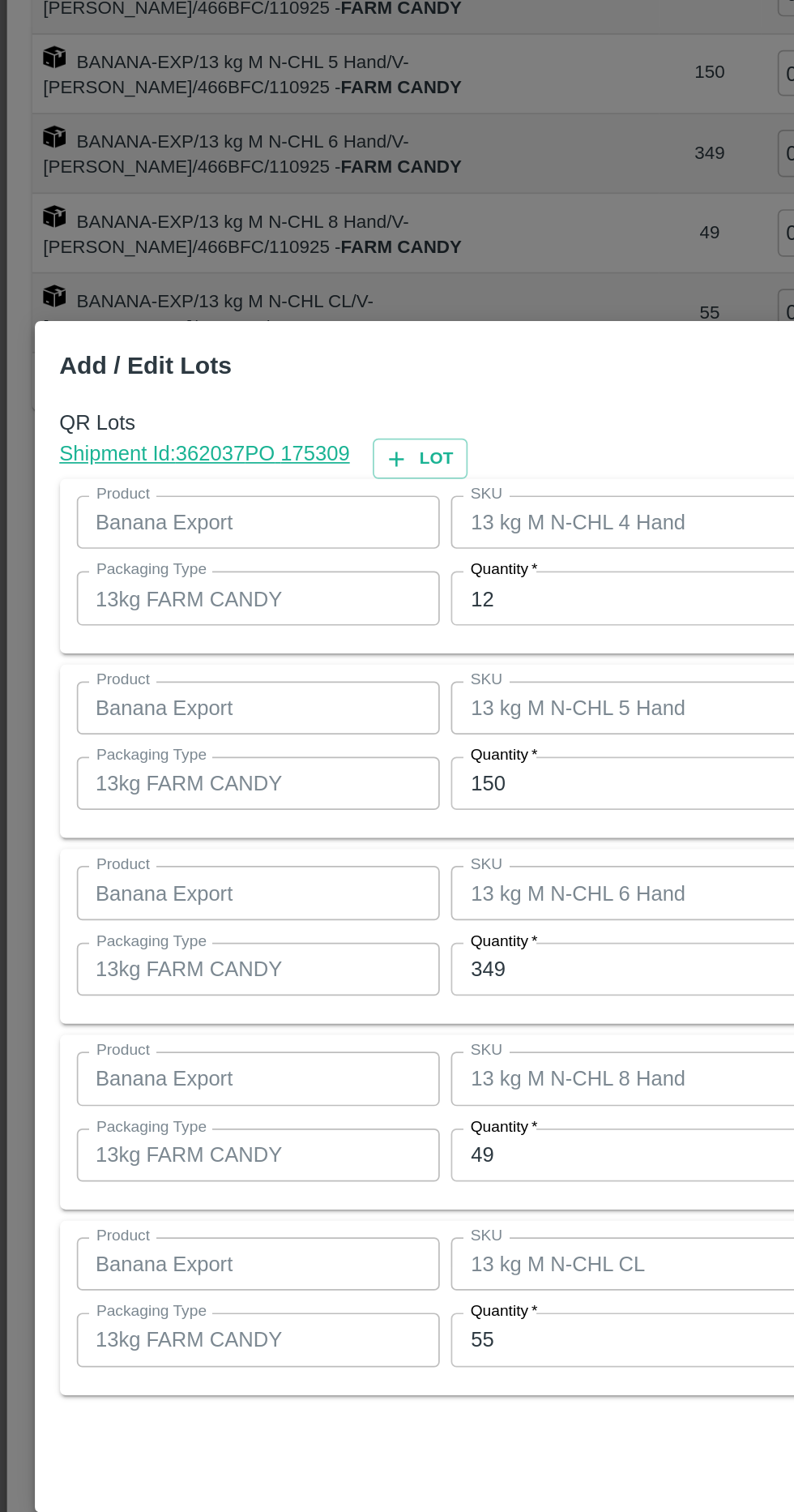
click at [359, 577] on input "12" at bounding box center [367, 571] width 212 height 30
type input "17"
click at [382, 684] on input "150" at bounding box center [367, 679] width 212 height 30
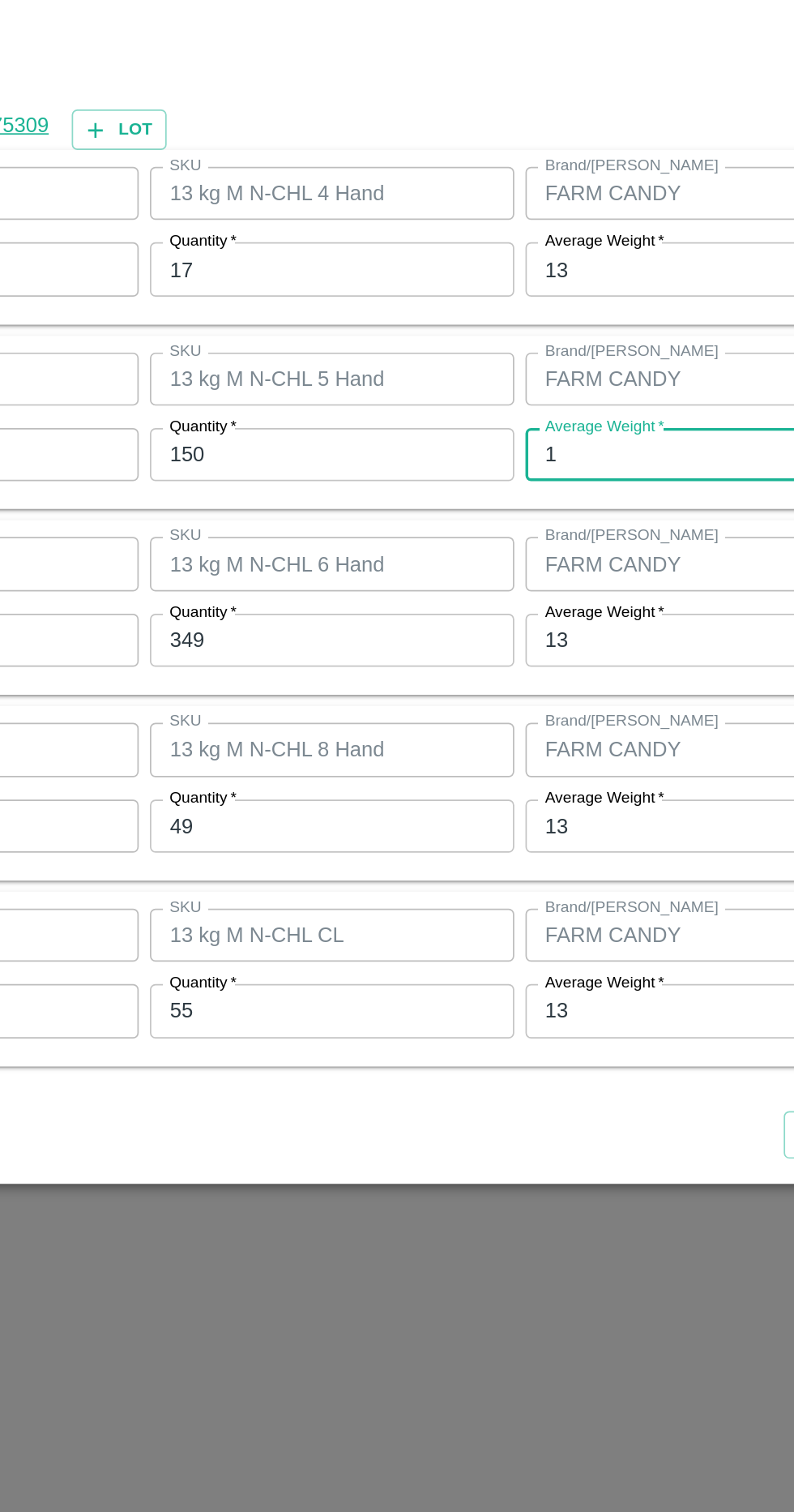
type input "13"
click at [381, 684] on input "150" at bounding box center [367, 679] width 212 height 30
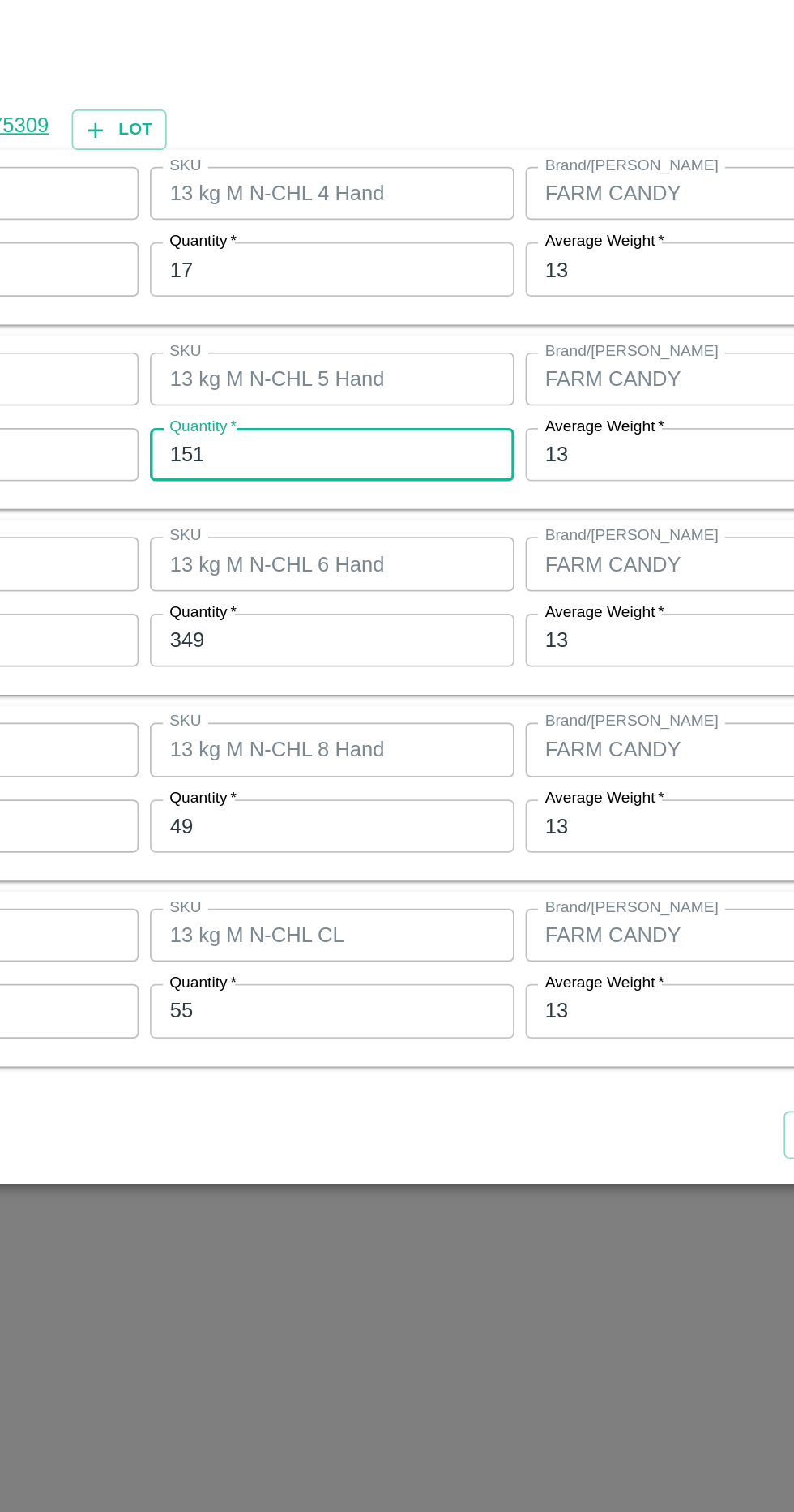
type input "151"
click at [421, 790] on input "349" at bounding box center [367, 786] width 212 height 30
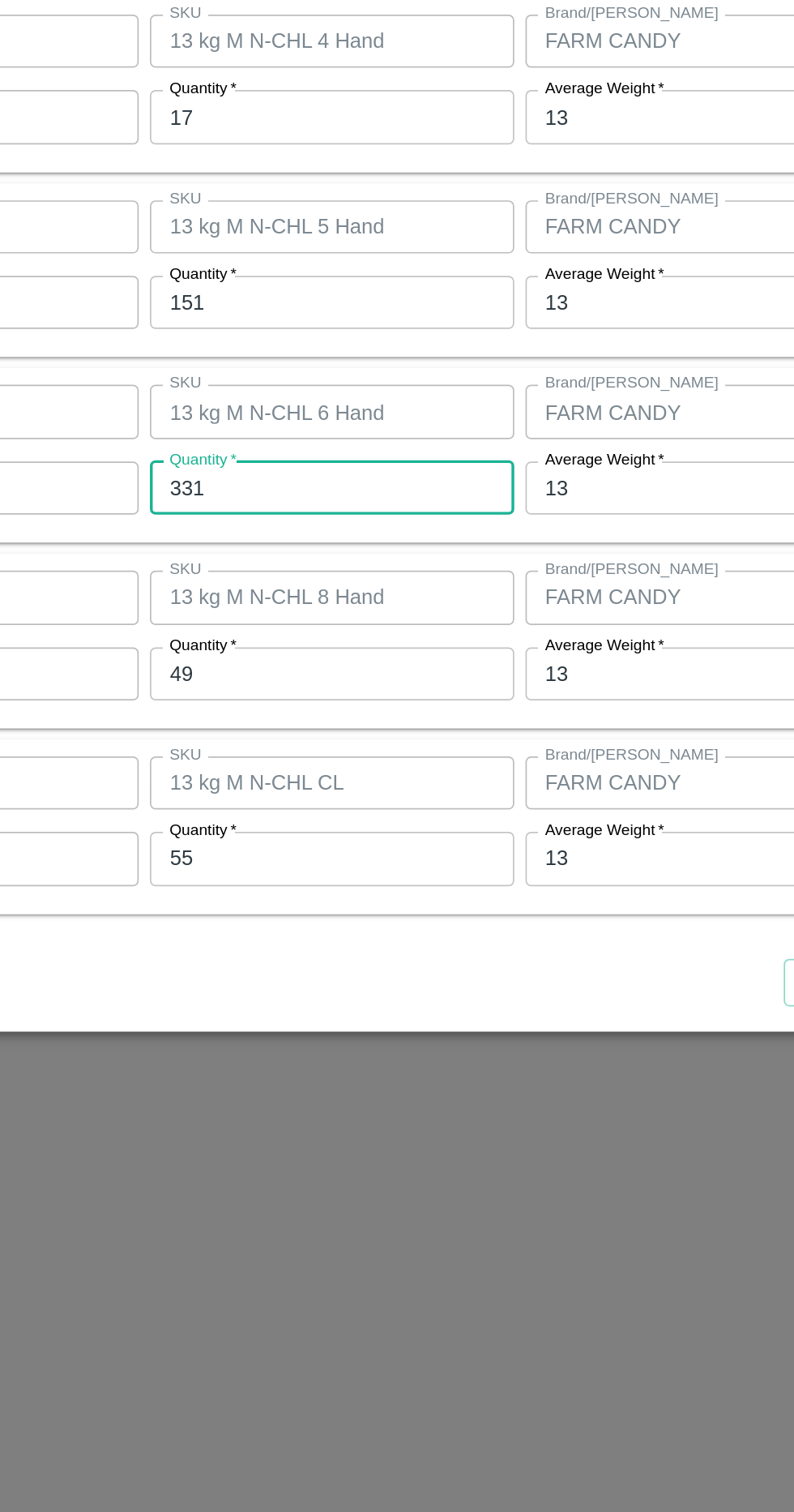
type input "331"
click at [424, 897] on input "49" at bounding box center [367, 894] width 212 height 30
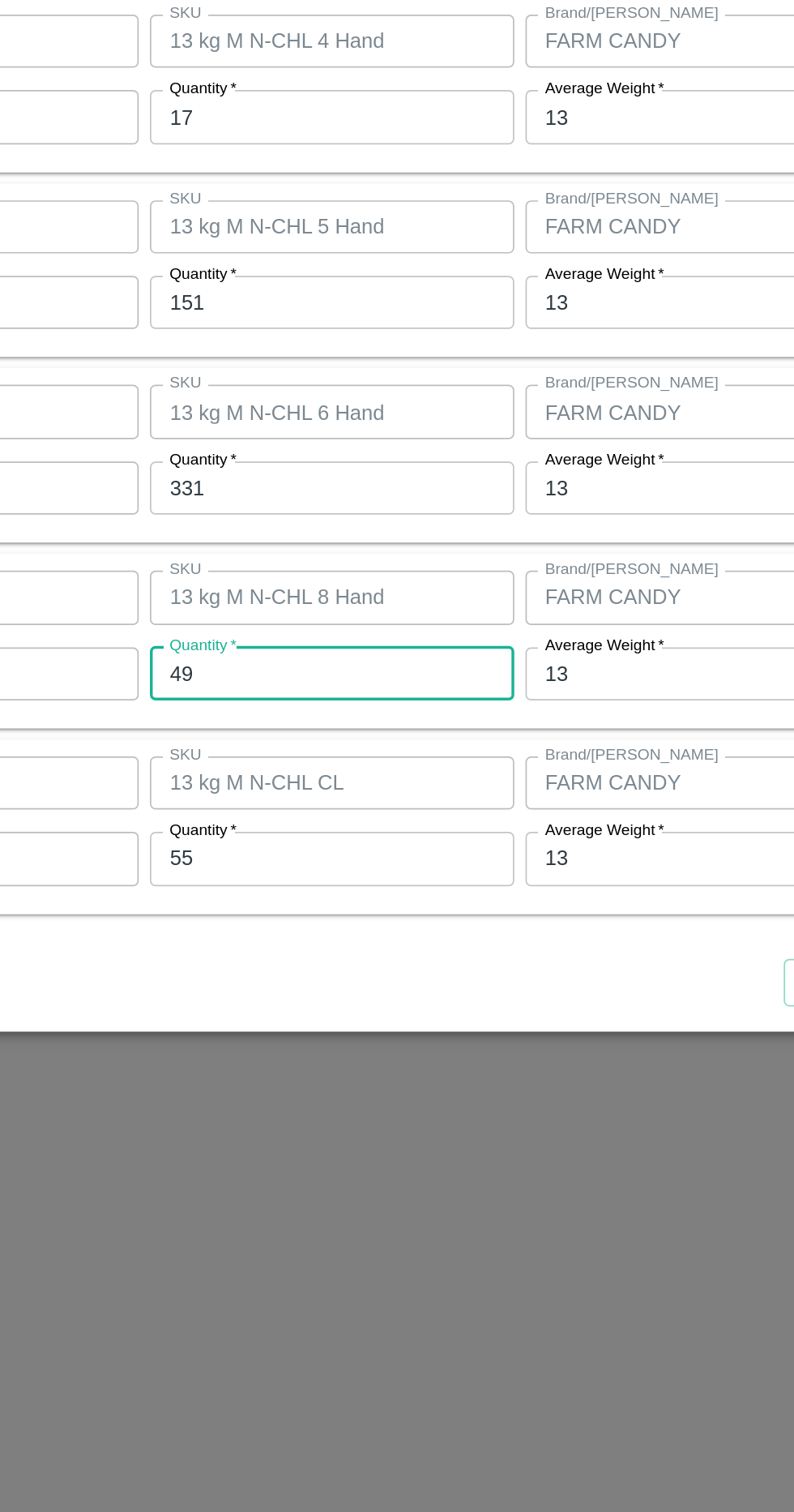
type input "4"
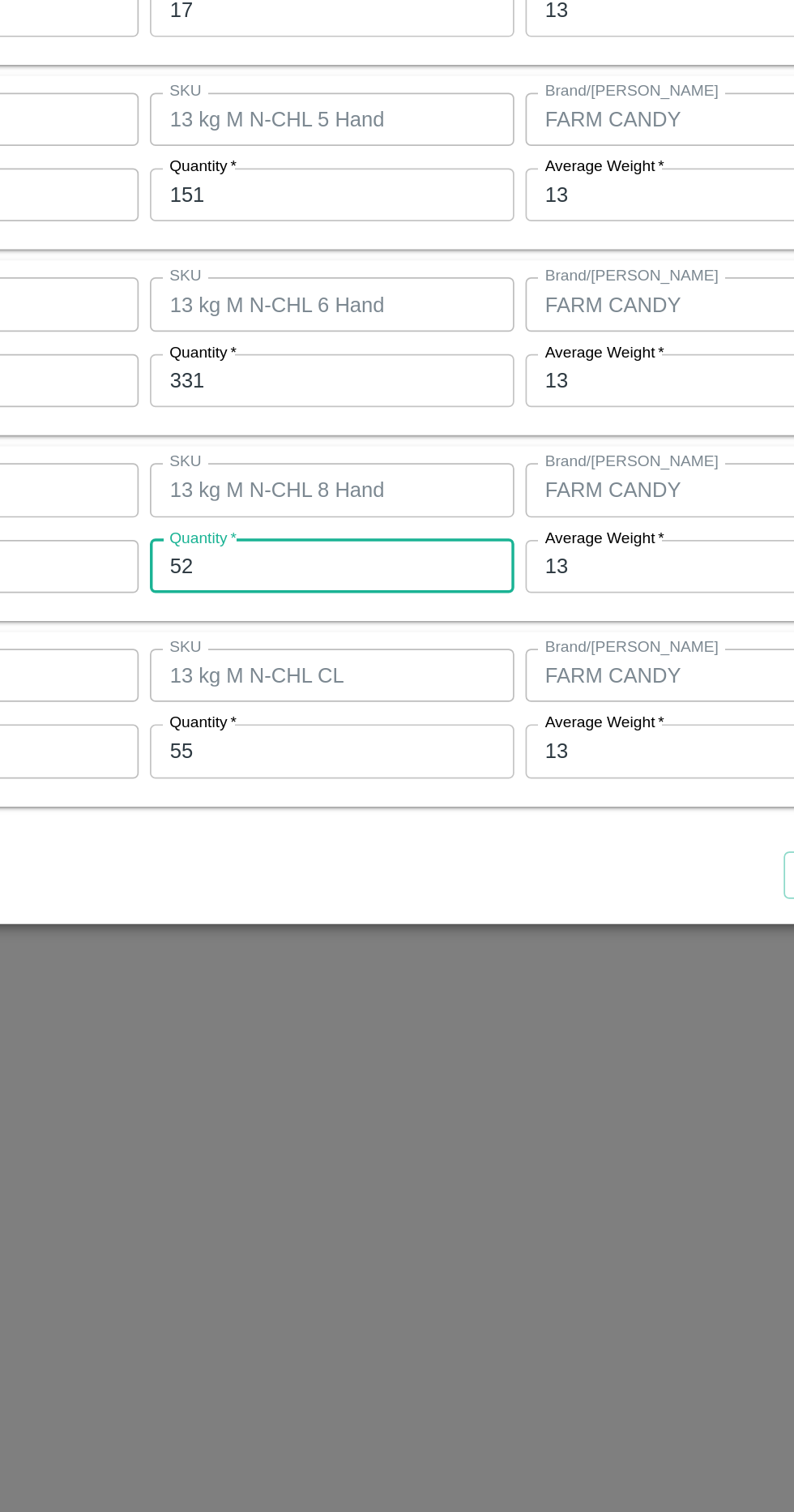
type input "52"
click at [432, 998] on input "55" at bounding box center [367, 1001] width 212 height 30
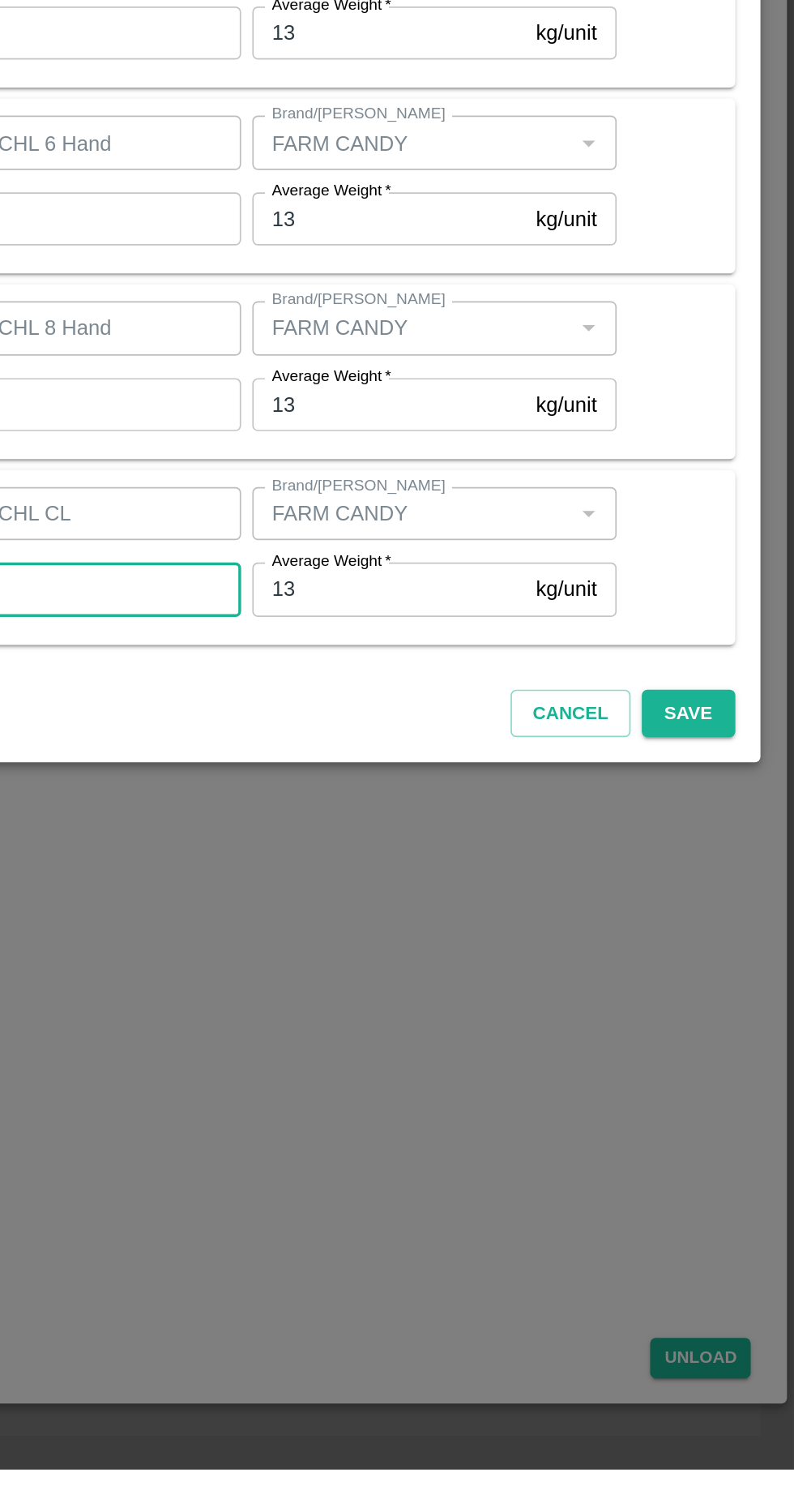
type input "57"
click at [739, 1077] on button "Save" at bounding box center [732, 1074] width 53 height 29
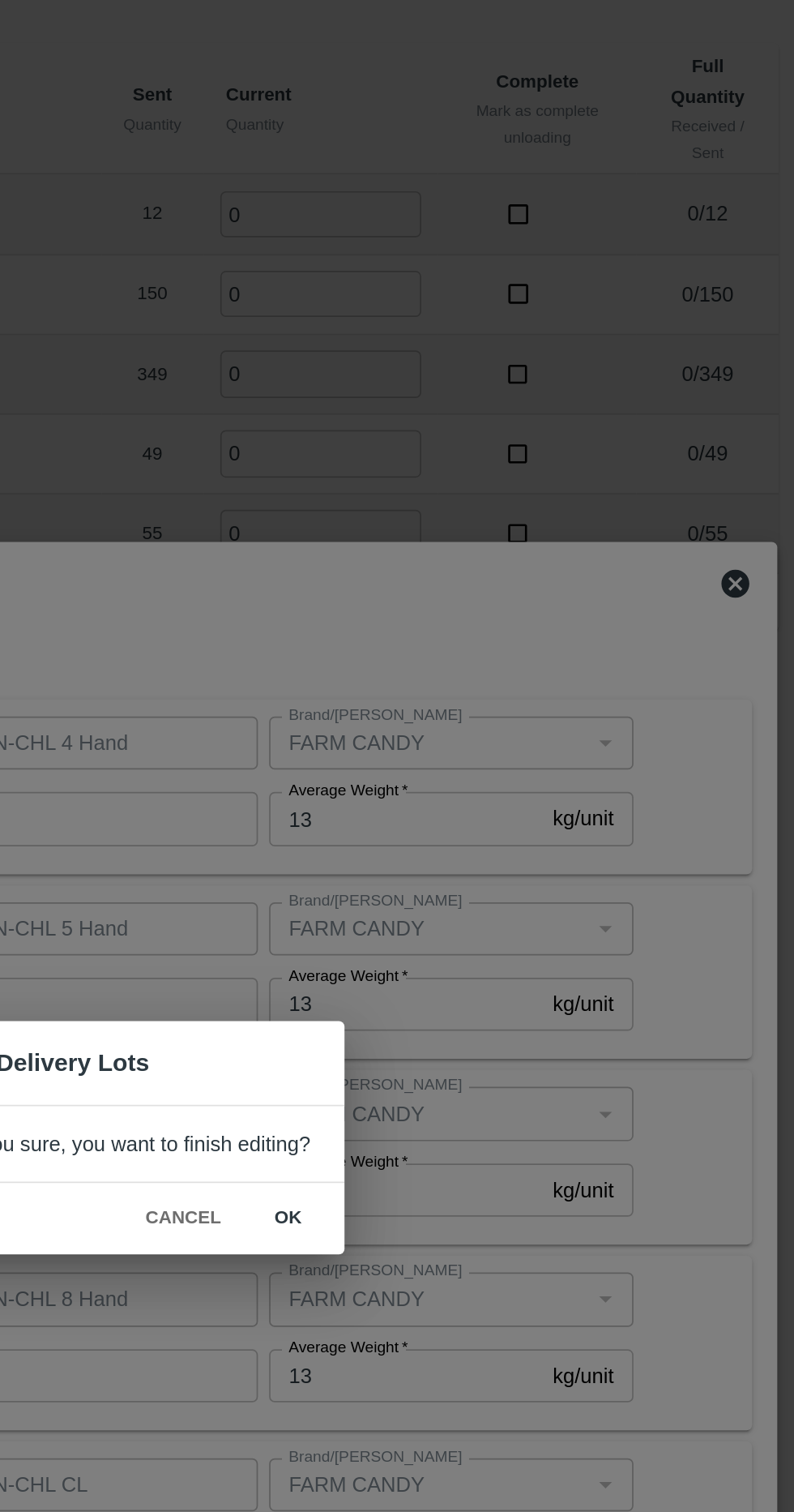
click at [497, 817] on button "ok" at bounding box center [490, 804] width 51 height 29
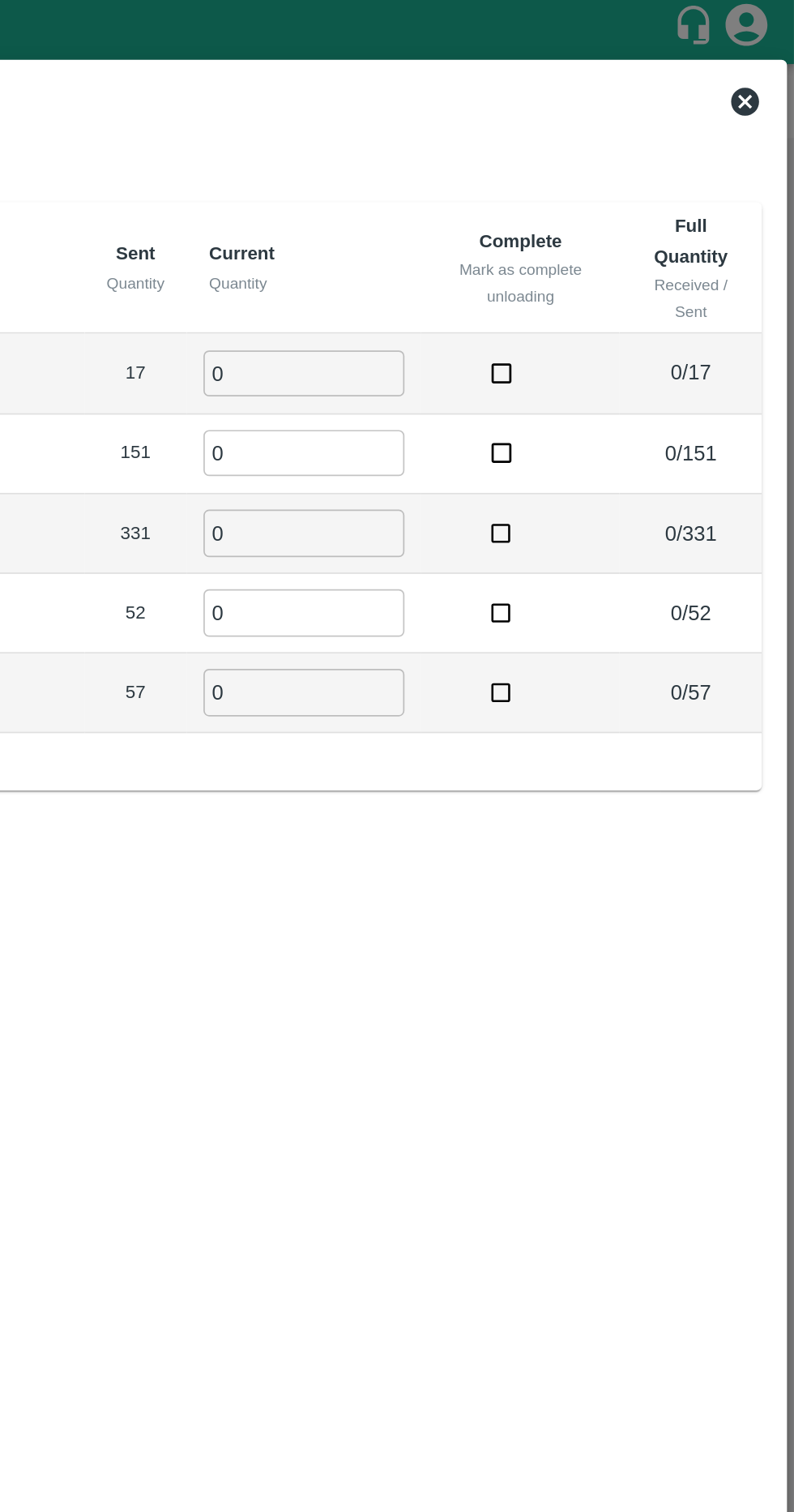
click at [463, 224] on input "0" at bounding box center [510, 220] width 116 height 27
type input "17"
click at [455, 267] on input "0" at bounding box center [510, 267] width 116 height 27
type input "151"
click at [468, 312] on input "0" at bounding box center [510, 312] width 116 height 27
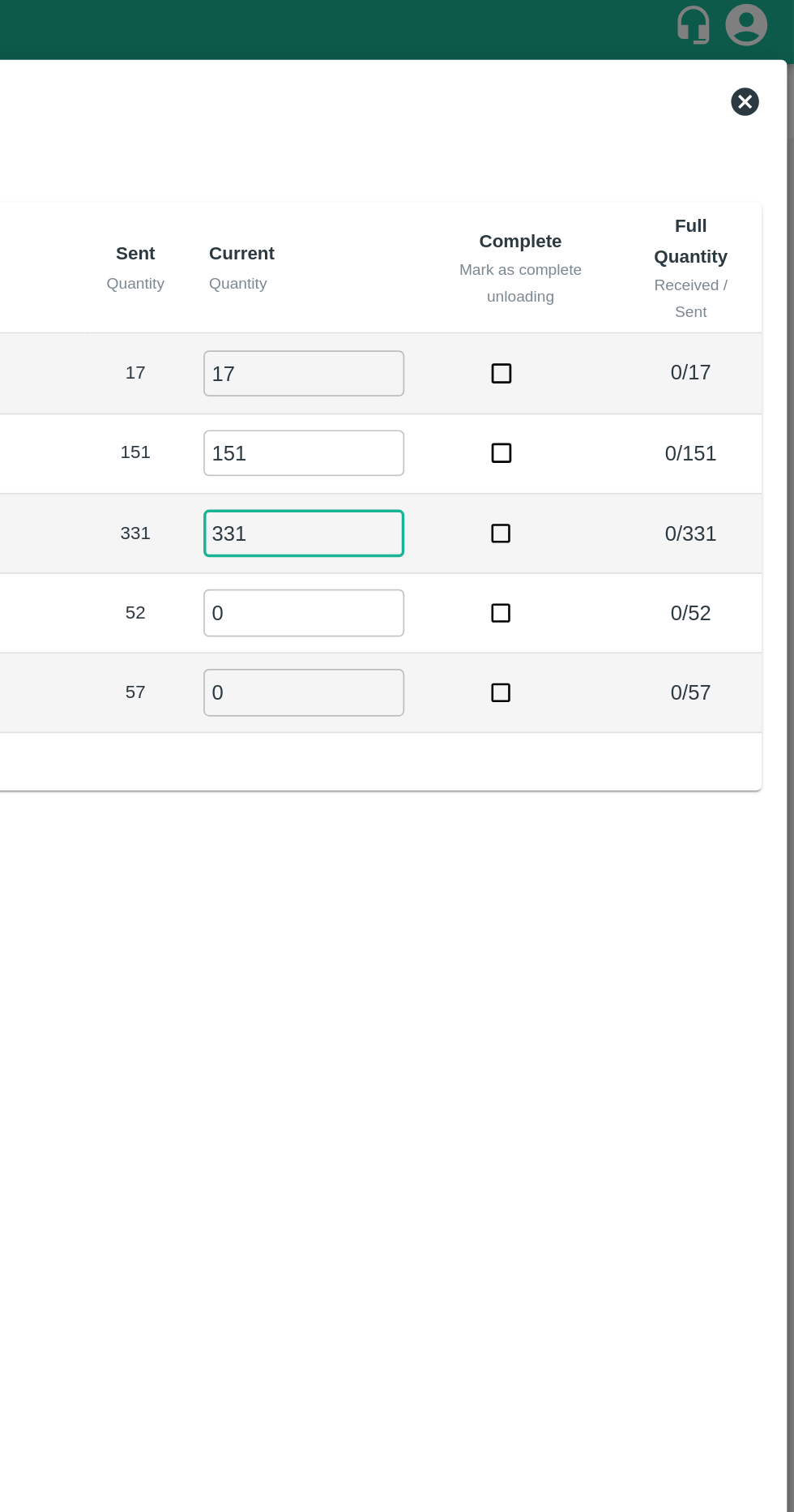
type input "331"
click at [457, 359] on input "0" at bounding box center [510, 359] width 116 height 27
type input "52"
click at [460, 398] on input "0" at bounding box center [510, 405] width 116 height 27
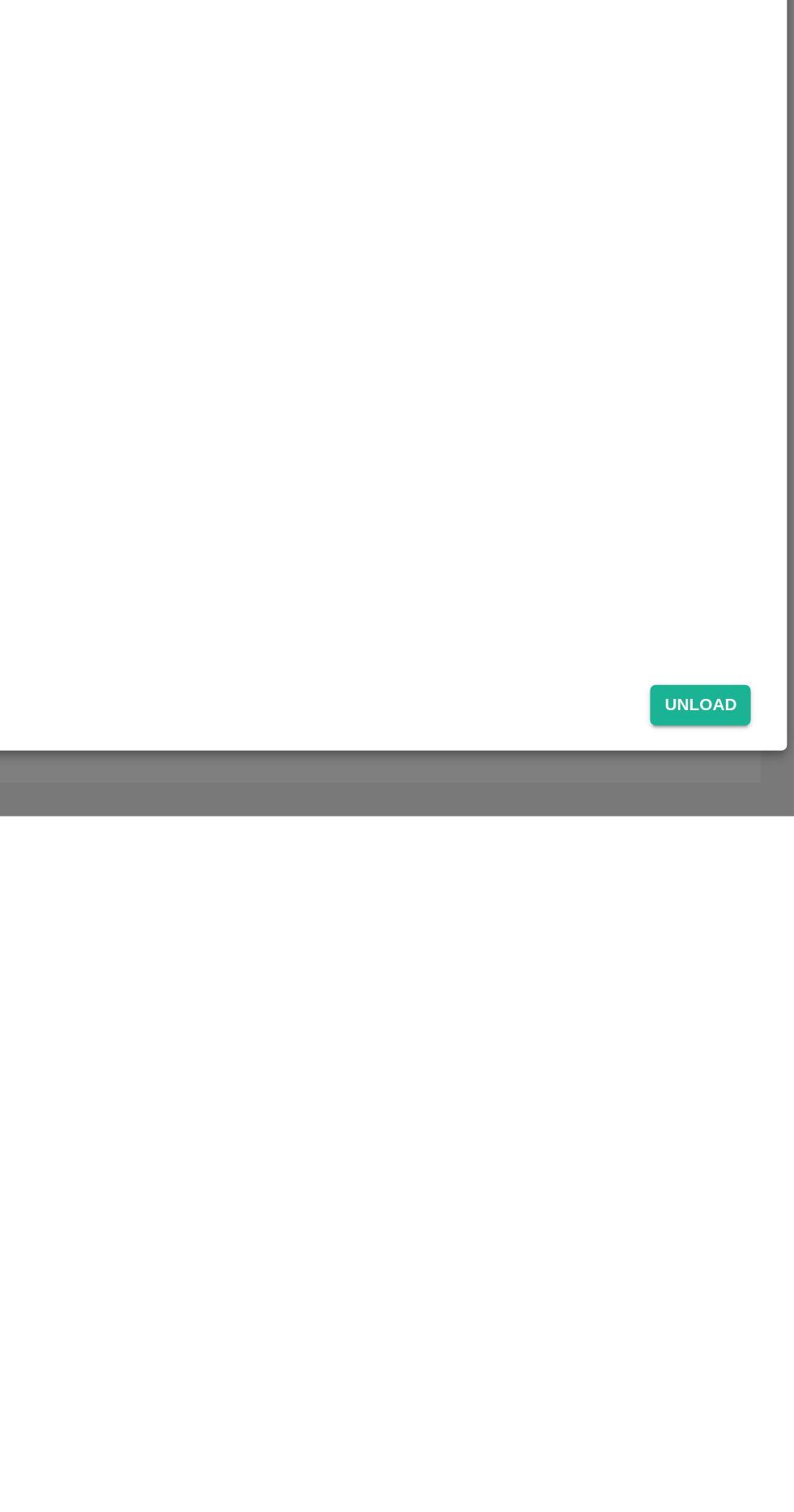
type input "57"
click at [757, 1449] on button "Unload" at bounding box center [739, 1448] width 58 height 24
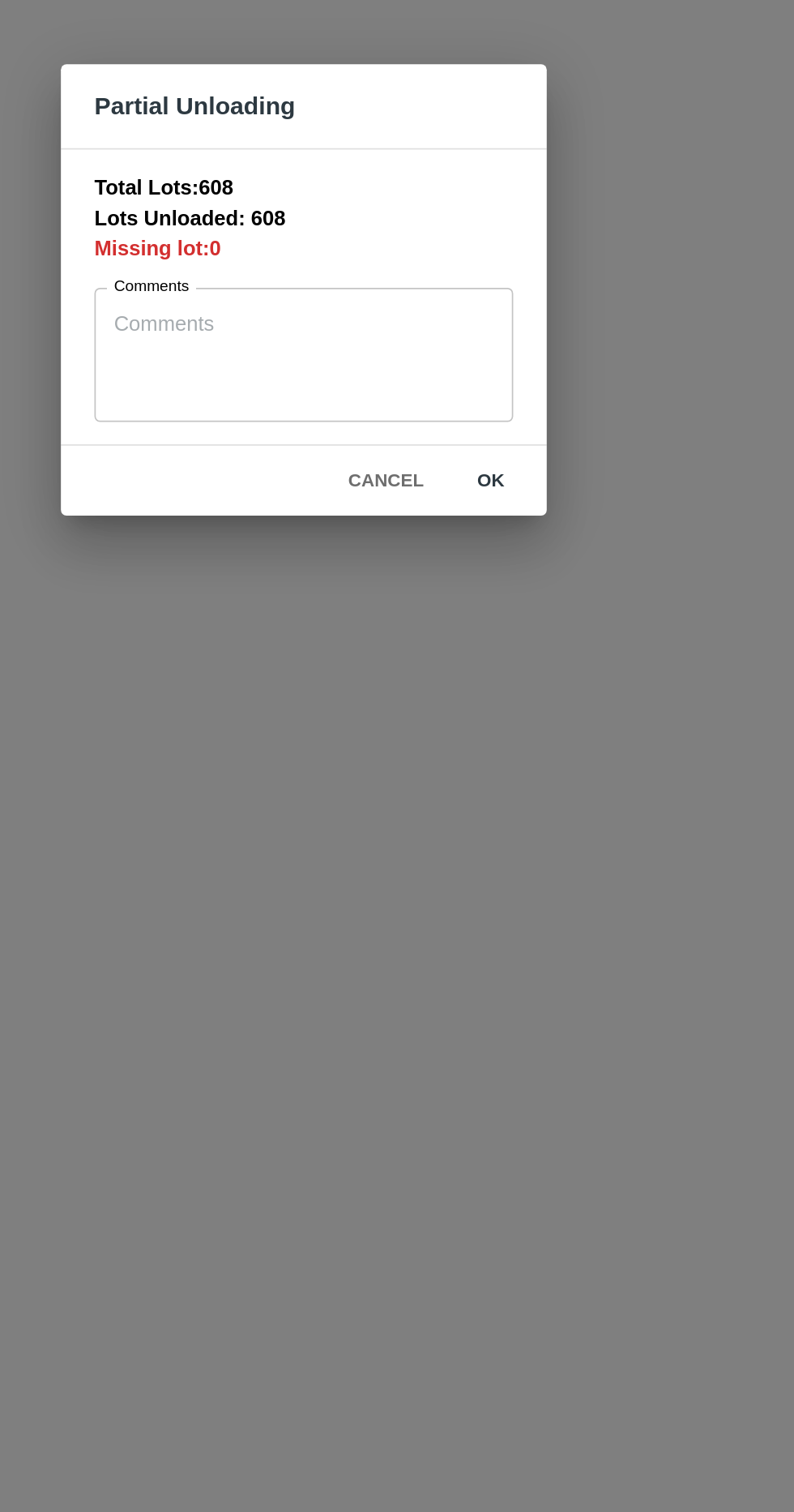
click at [288, 782] on textarea "Comments" at bounding box center [397, 794] width 220 height 51
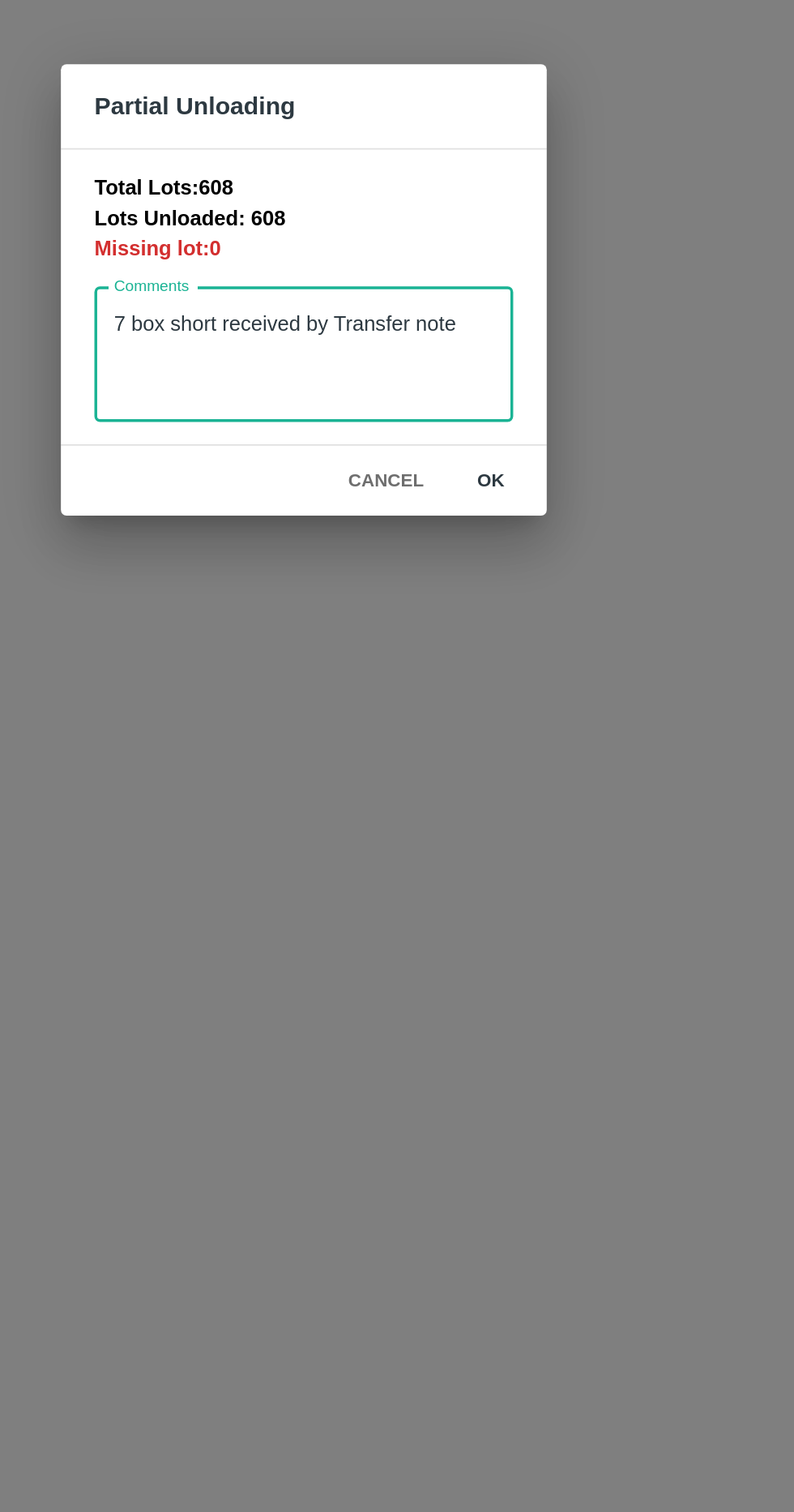
type textarea "7 box short received by Transfer note"
click at [524, 856] on button "ok" at bounding box center [505, 867] width 51 height 29
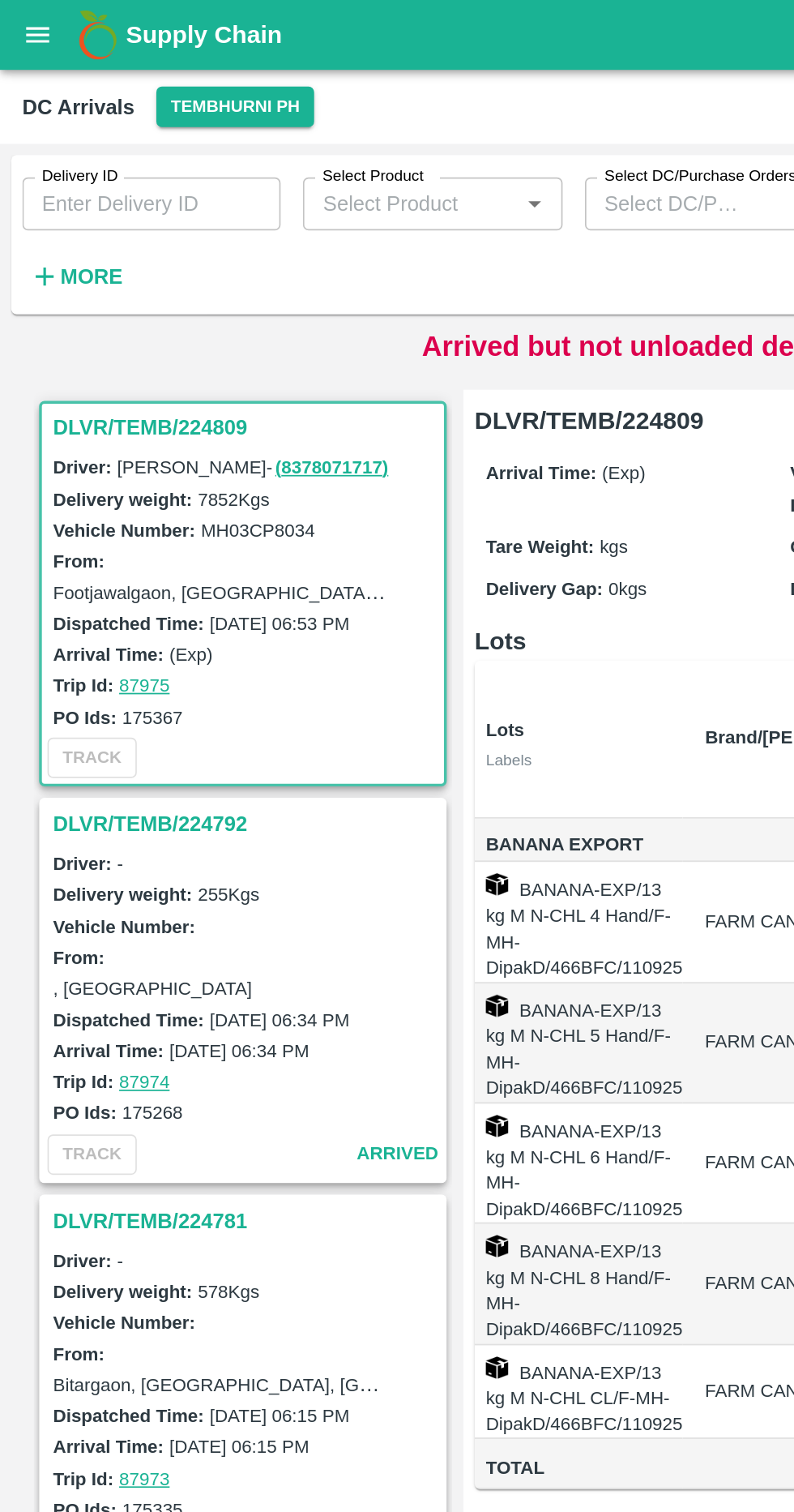
click at [86, 169] on div "Delivery ID Delivery ID Select Product Select Product   * Select DC/Purchase Or…" at bounding box center [327, 133] width 653 height 84
click at [71, 150] on button "More" at bounding box center [44, 160] width 62 height 28
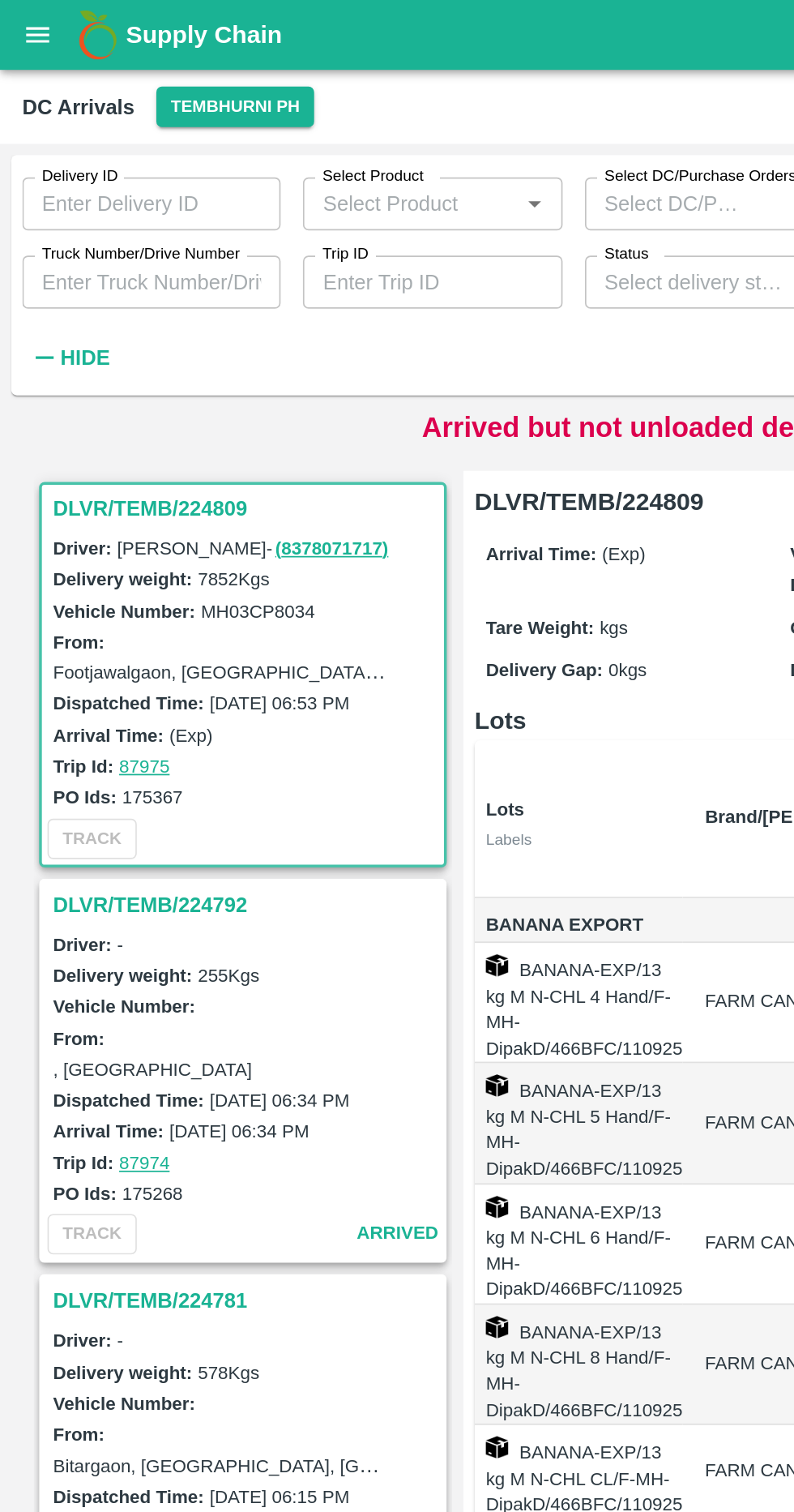
click at [123, 163] on input "Truck Number/Drive Number" at bounding box center [88, 164] width 150 height 30
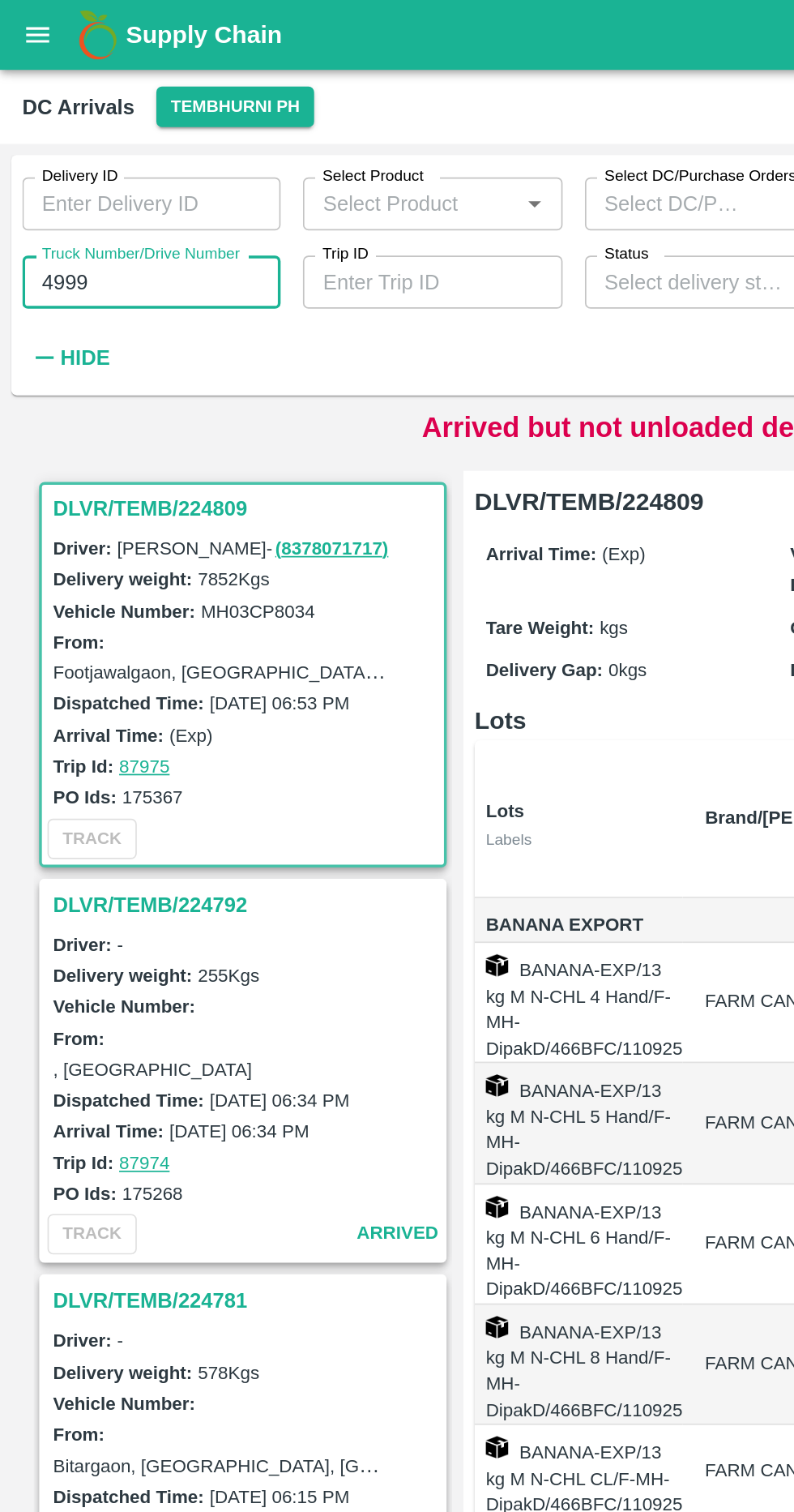
type input "4999"
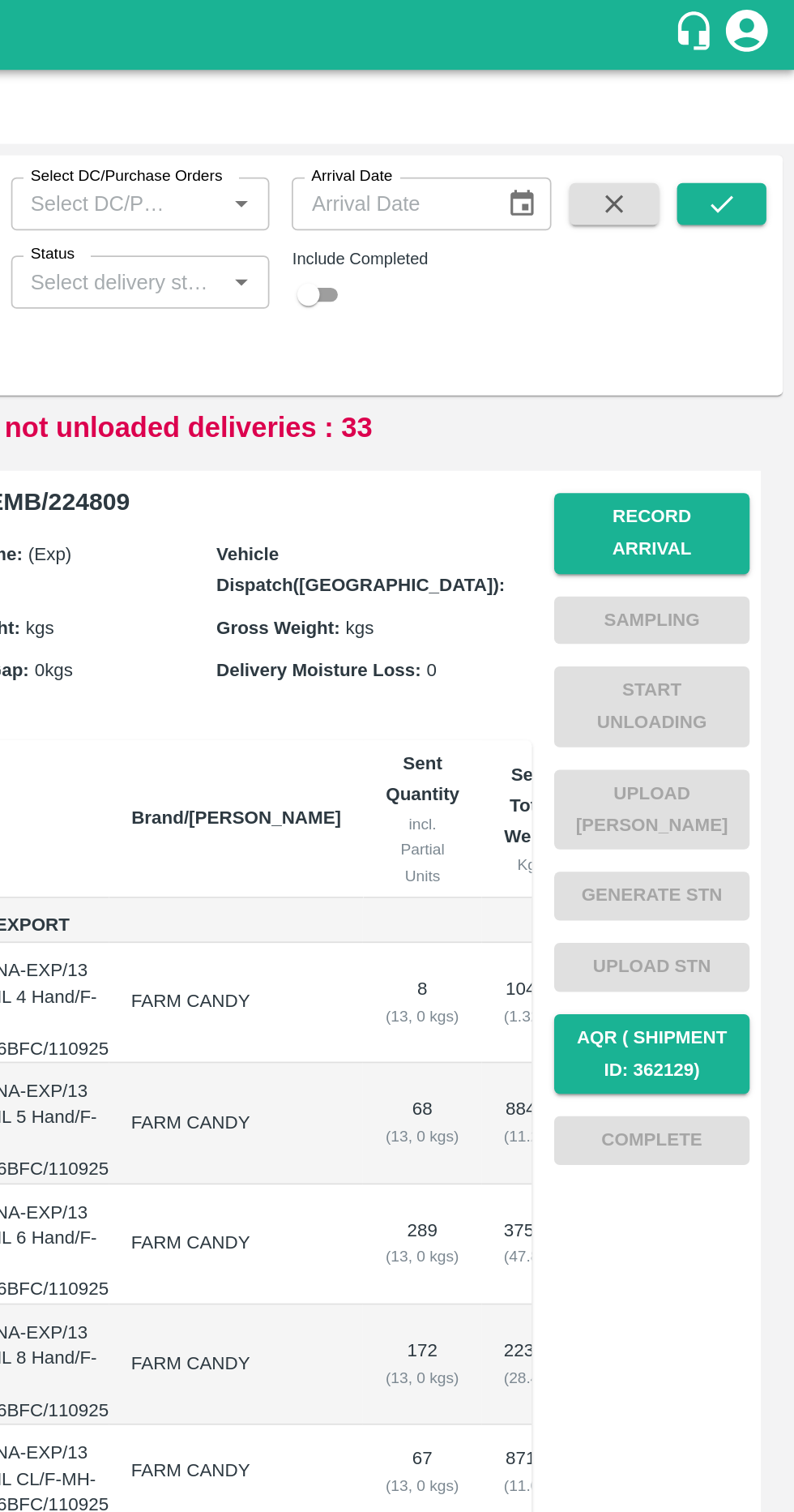
click at [765, 125] on button "submit" at bounding box center [752, 118] width 51 height 24
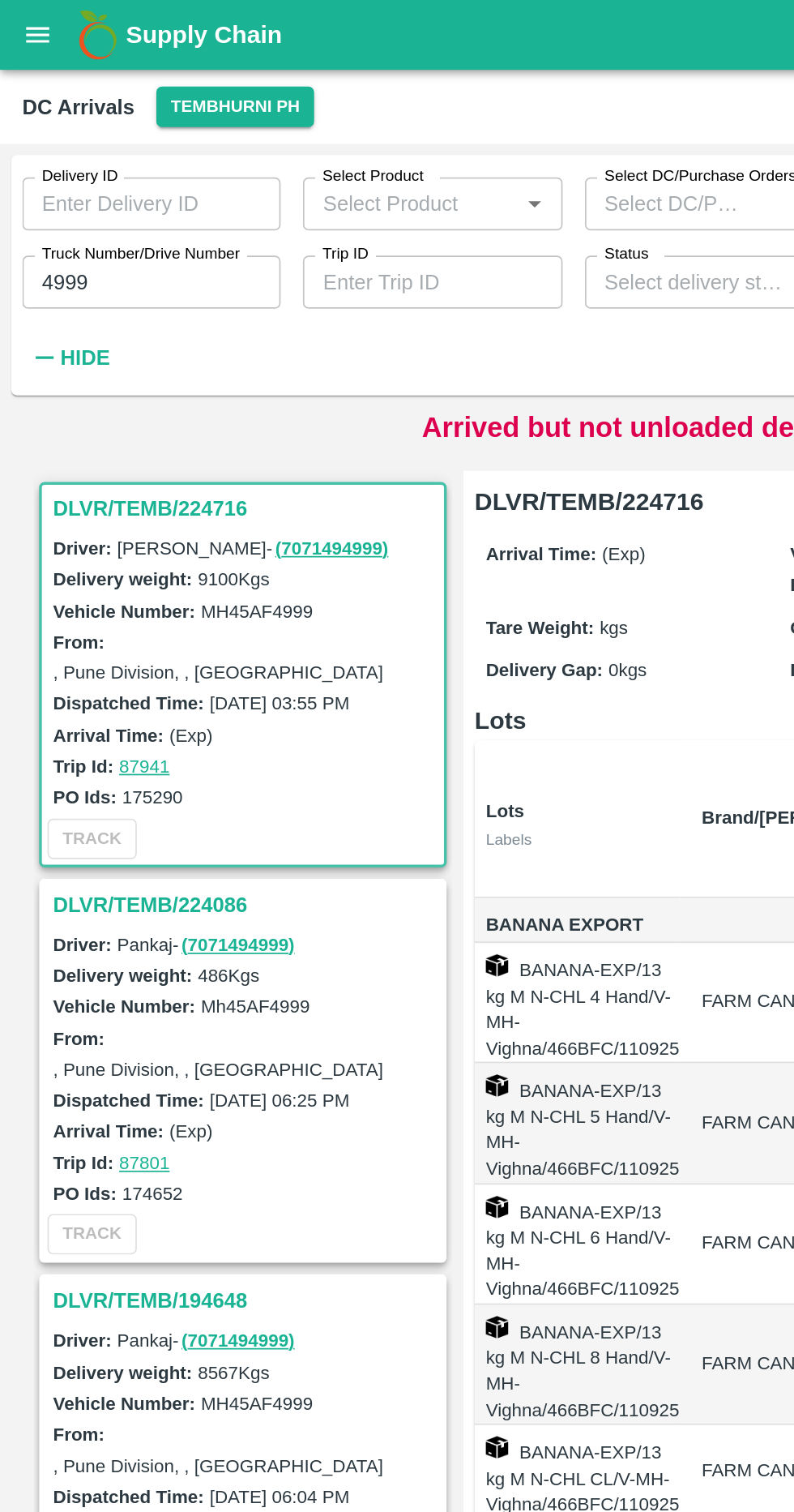
click at [62, 291] on h3 "DLVR/TEMB/224716" at bounding box center [143, 295] width 225 height 21
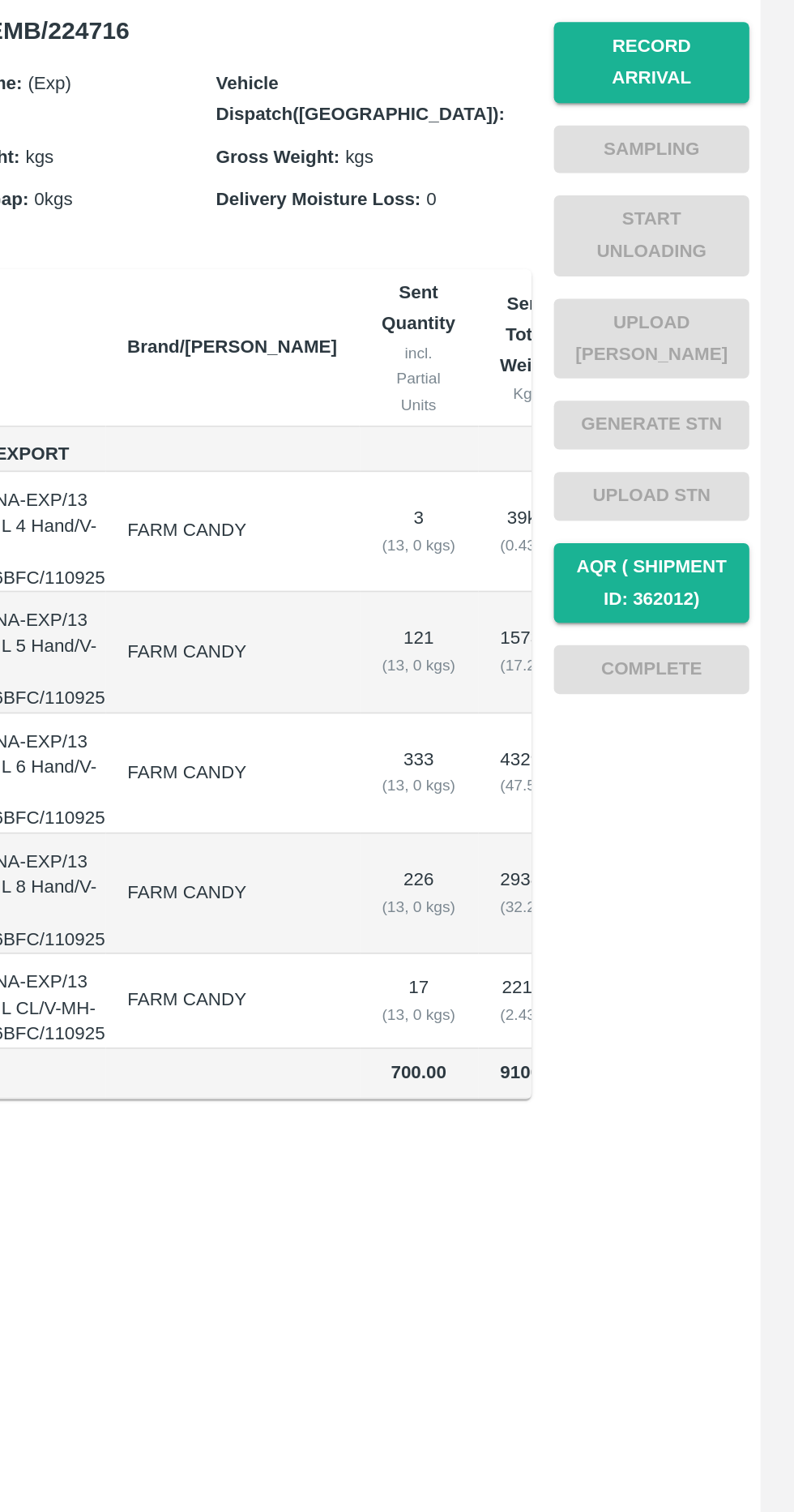
click at [743, 301] on button "Record Arrival" at bounding box center [711, 310] width 113 height 47
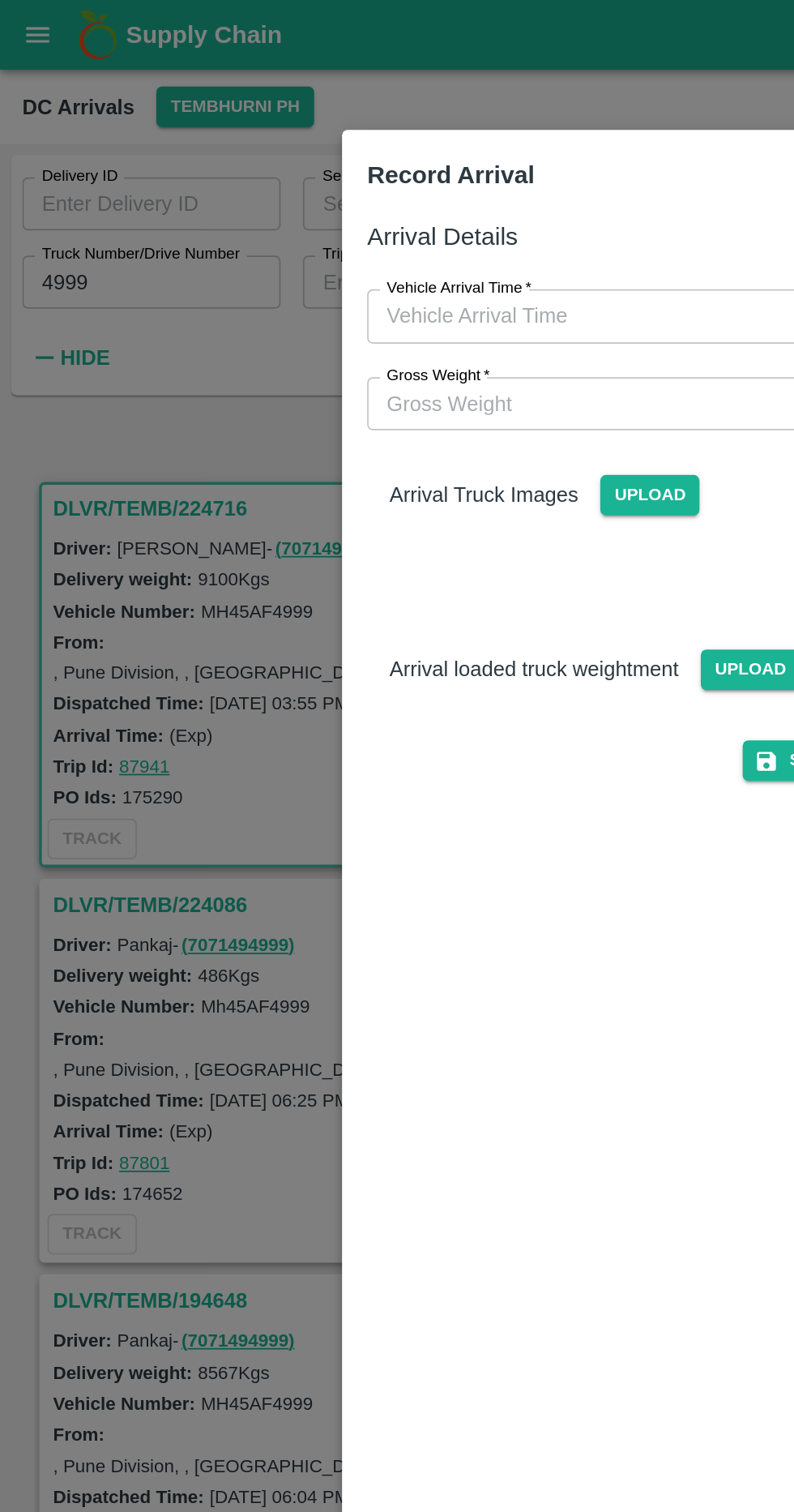
click at [381, 176] on input "Vehicle Arrival Time   *" at bounding box center [392, 183] width 357 height 30
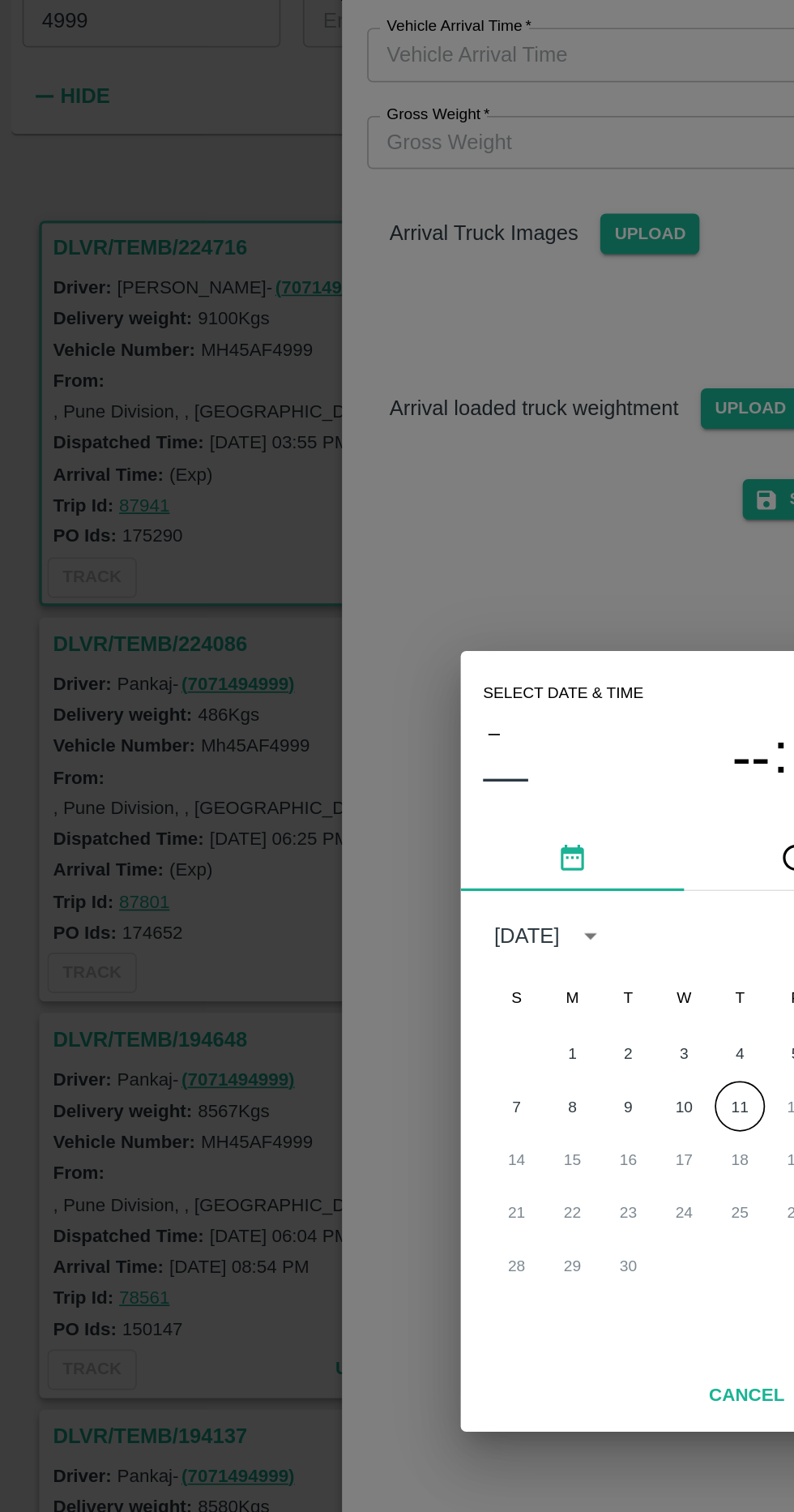
click at [433, 711] on div "September 2025" at bounding box center [397, 695] width 259 height 32
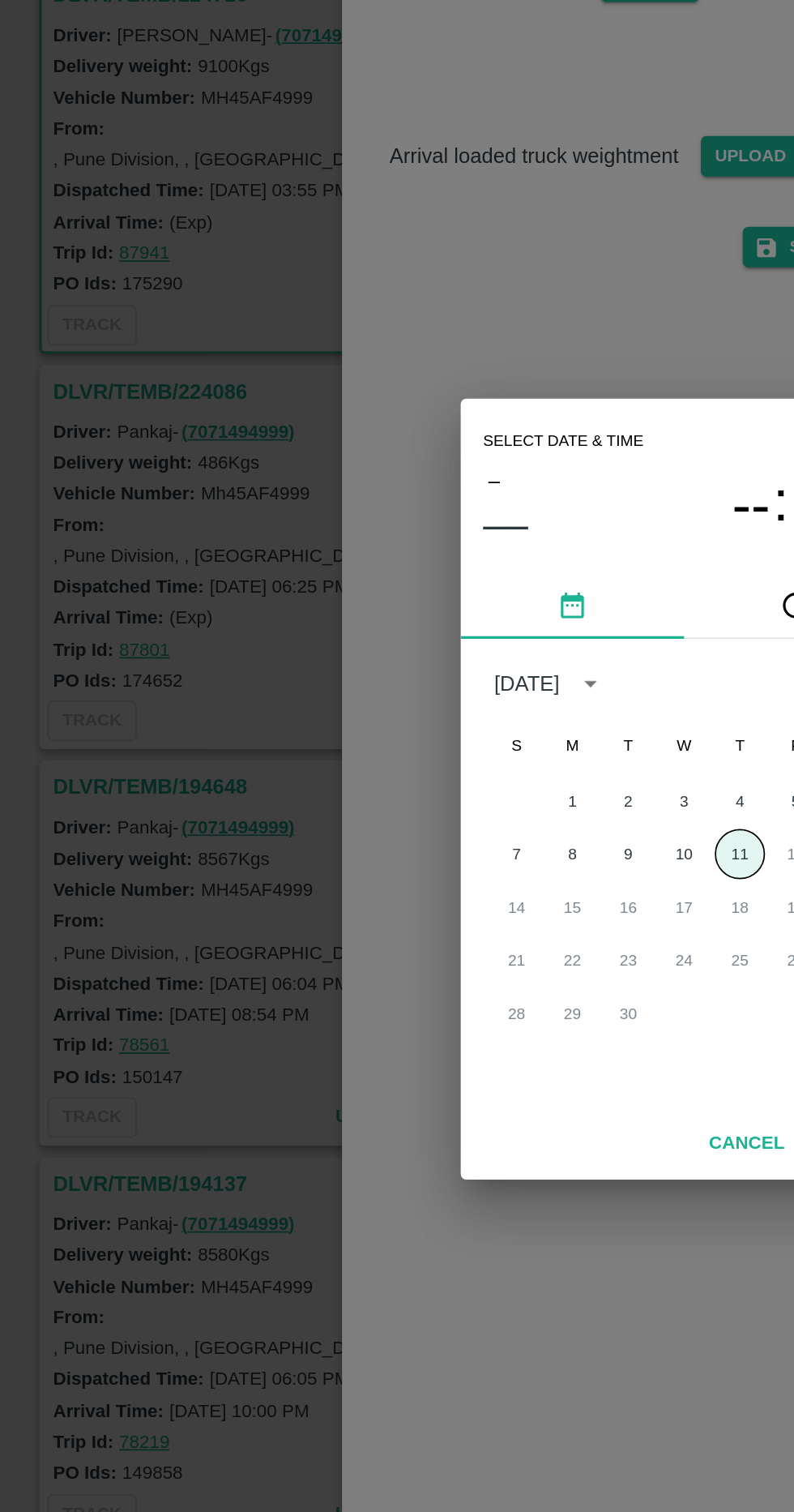
click at [429, 809] on button "11" at bounding box center [429, 794] width 30 height 30
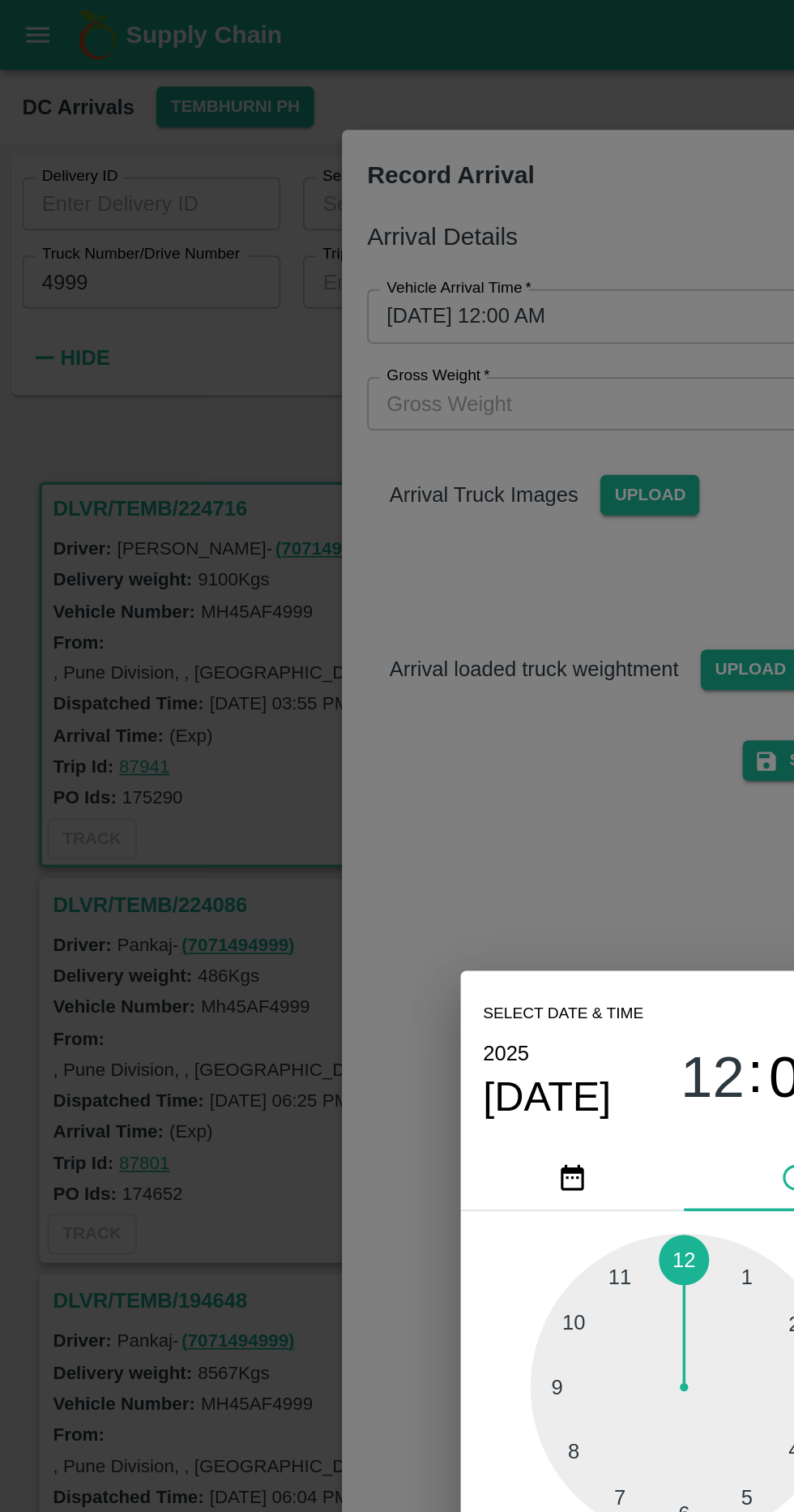
click at [409, 198] on div "Select date & time 2025 Sep 11 12 : 00 AM PM 1 2 3 4 5 6 7 8 9 10 11 12 Cancel …" at bounding box center [397, 756] width 794 height 1512
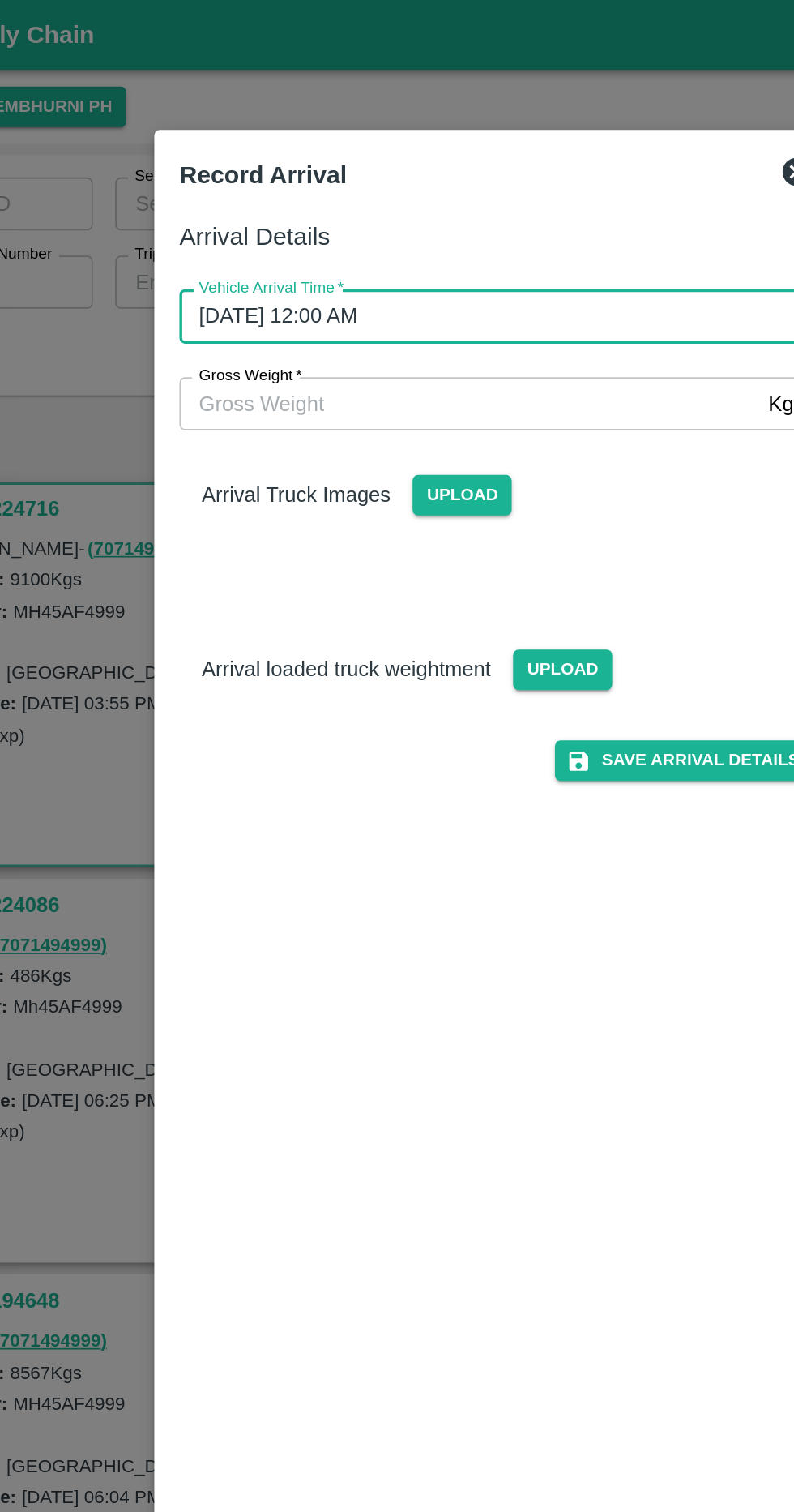
click at [498, 198] on input "11/09/2025 12:00 AM" at bounding box center [392, 183] width 357 height 30
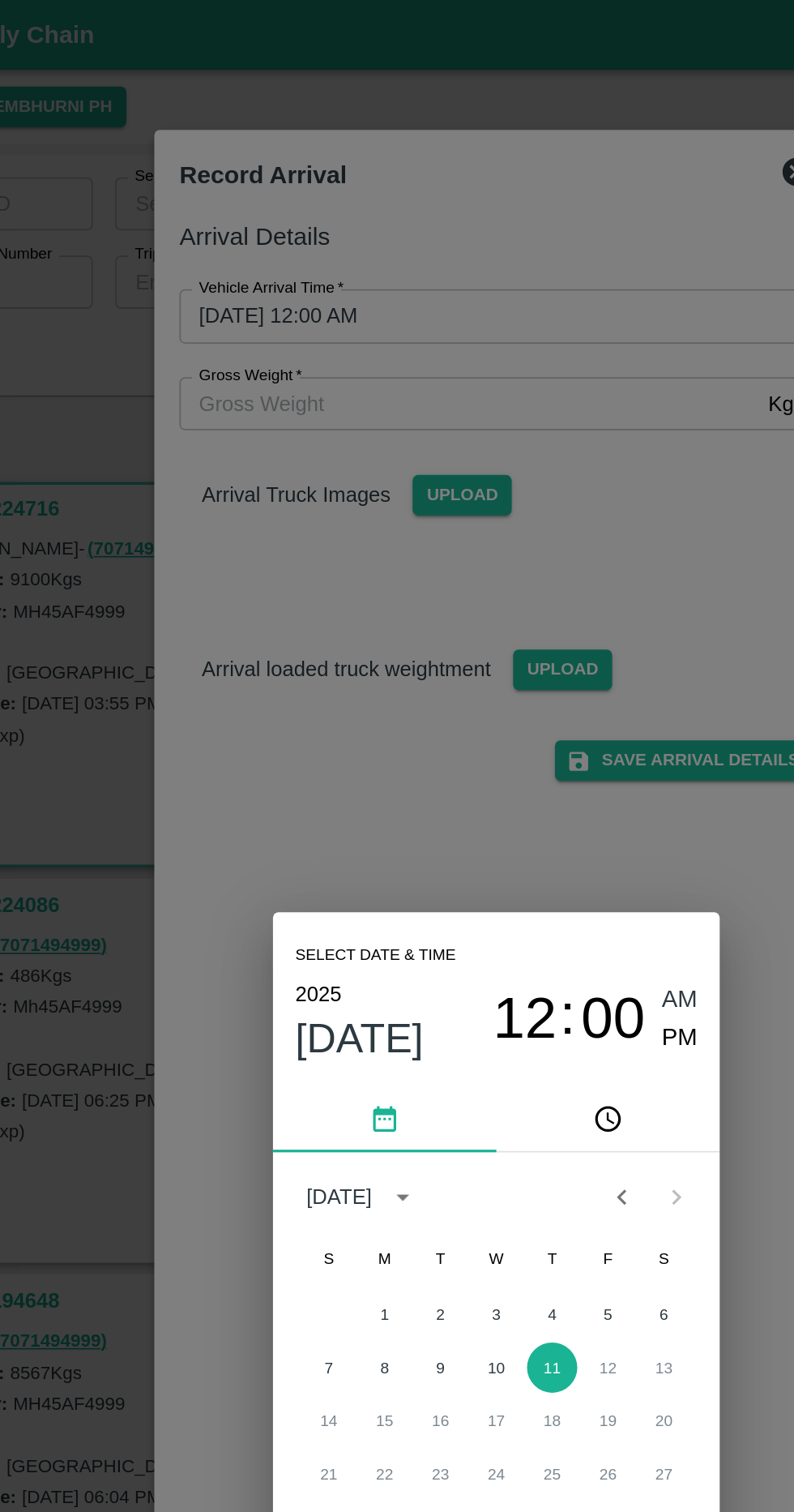
click at [438, 809] on button "11" at bounding box center [429, 794] width 30 height 30
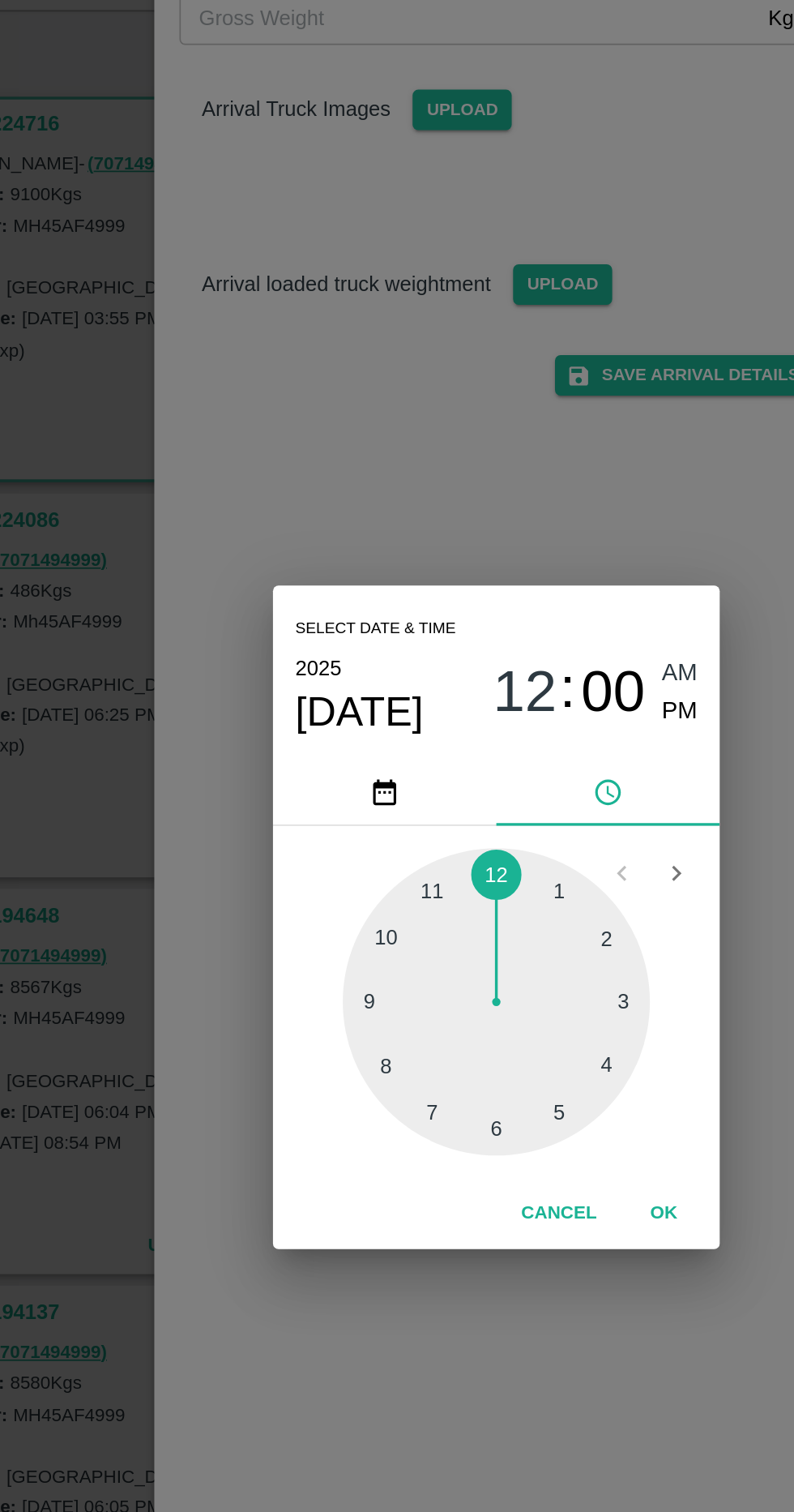
click at [400, 894] on div at bounding box center [397, 805] width 178 height 178
click at [375, 828] on div at bounding box center [397, 805] width 178 height 178
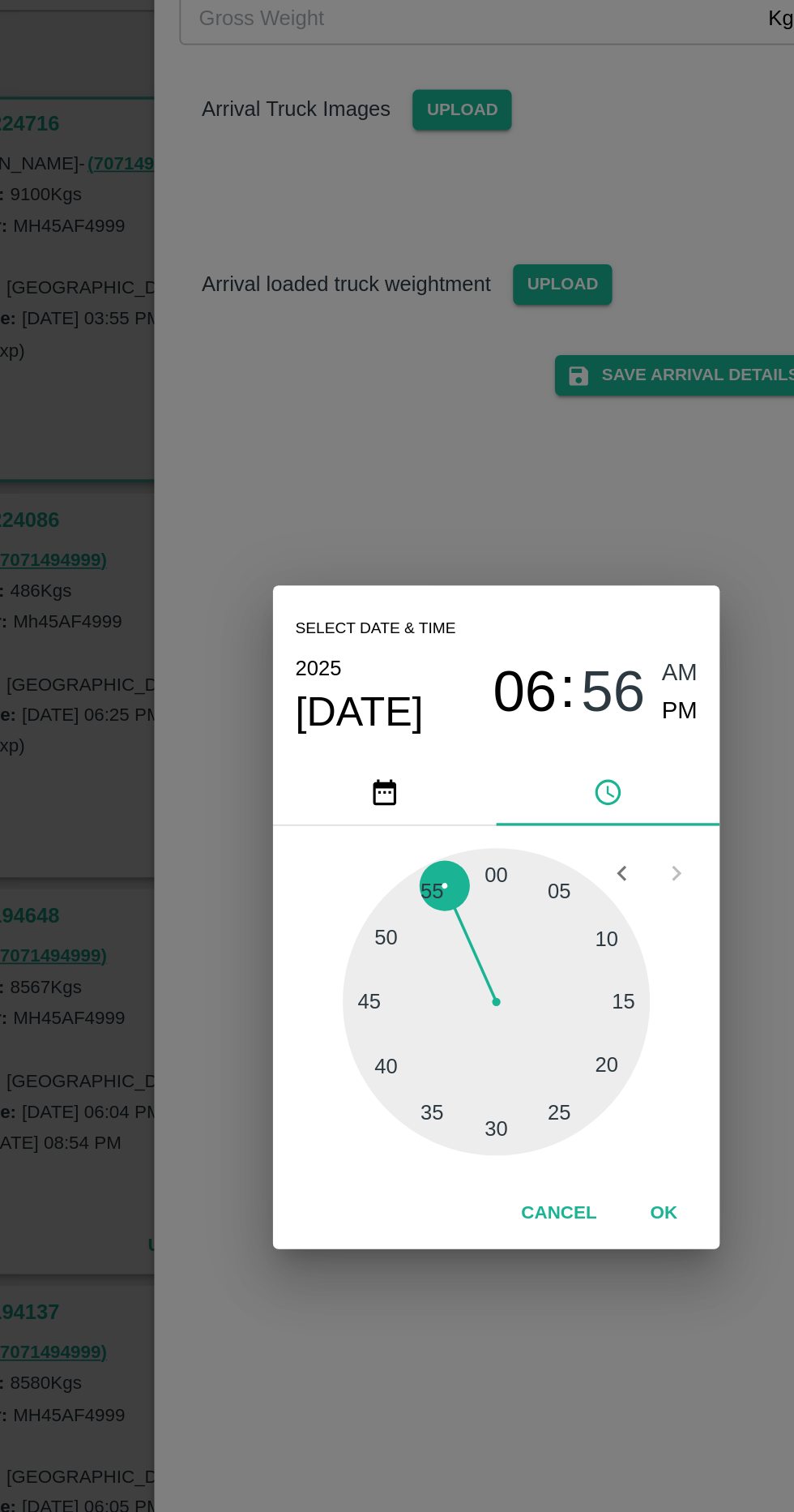
click at [508, 648] on span "PM" at bounding box center [504, 637] width 21 height 22
type input "11/09/2025 06:56 PM"
click at [505, 942] on button "OK" at bounding box center [494, 928] width 51 height 29
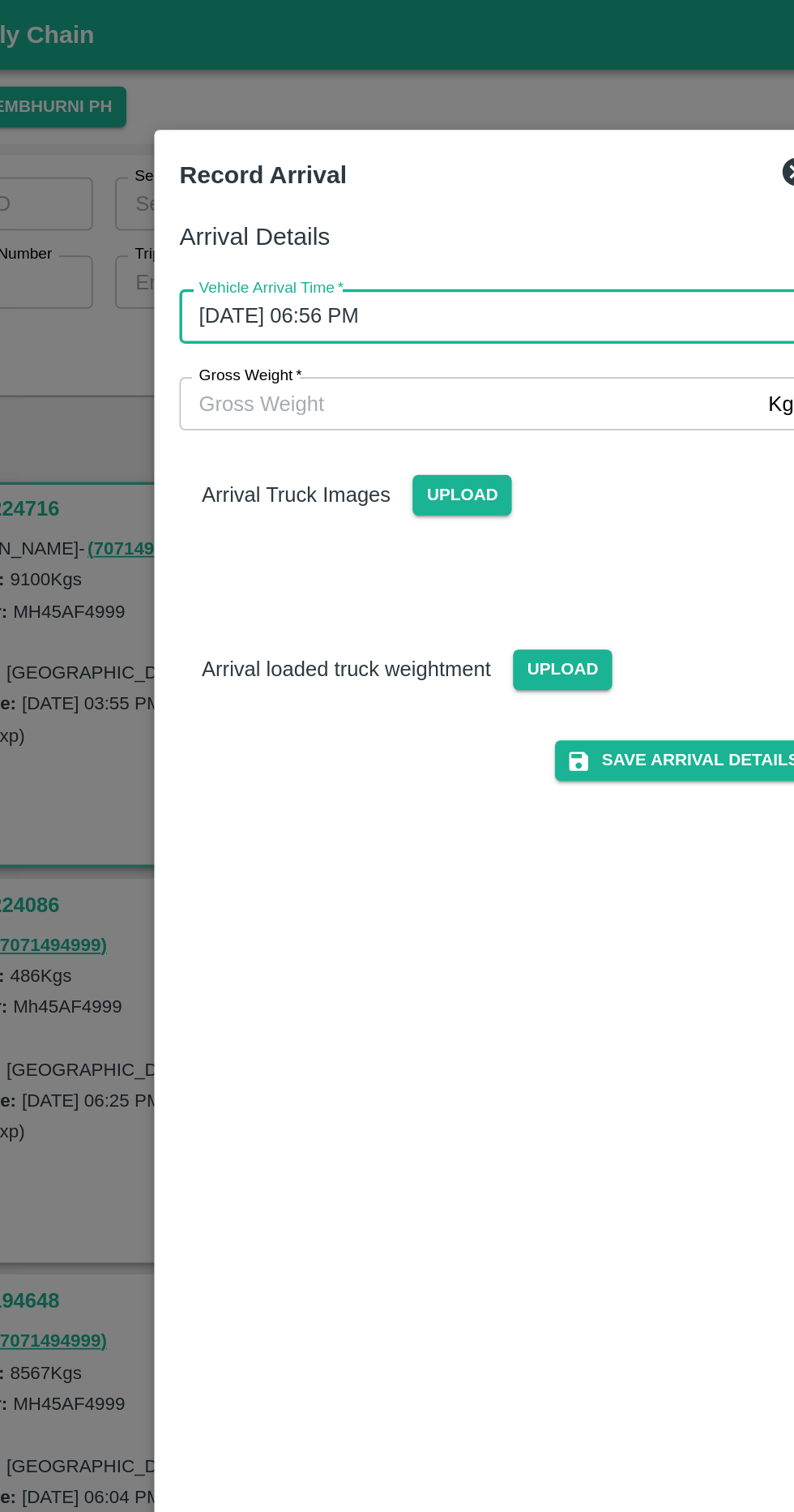
click at [469, 240] on input "Gross Weight   *" at bounding box center [381, 234] width 336 height 30
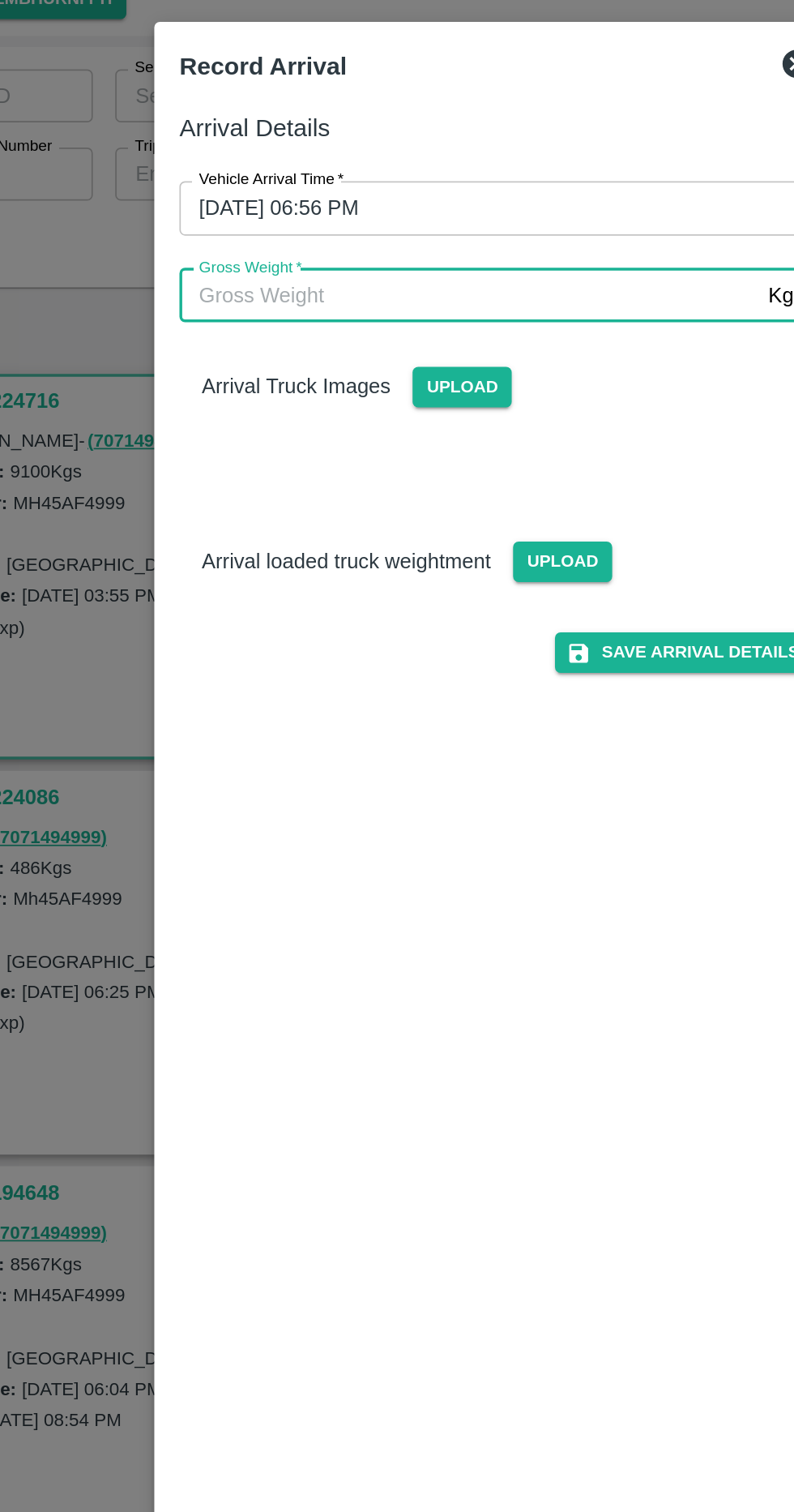
type input "7"
type input "15825"
click at [383, 297] on span "Upload" at bounding box center [377, 288] width 57 height 24
click at [0, 0] on input "Upload" at bounding box center [0, 0] width 0 height 0
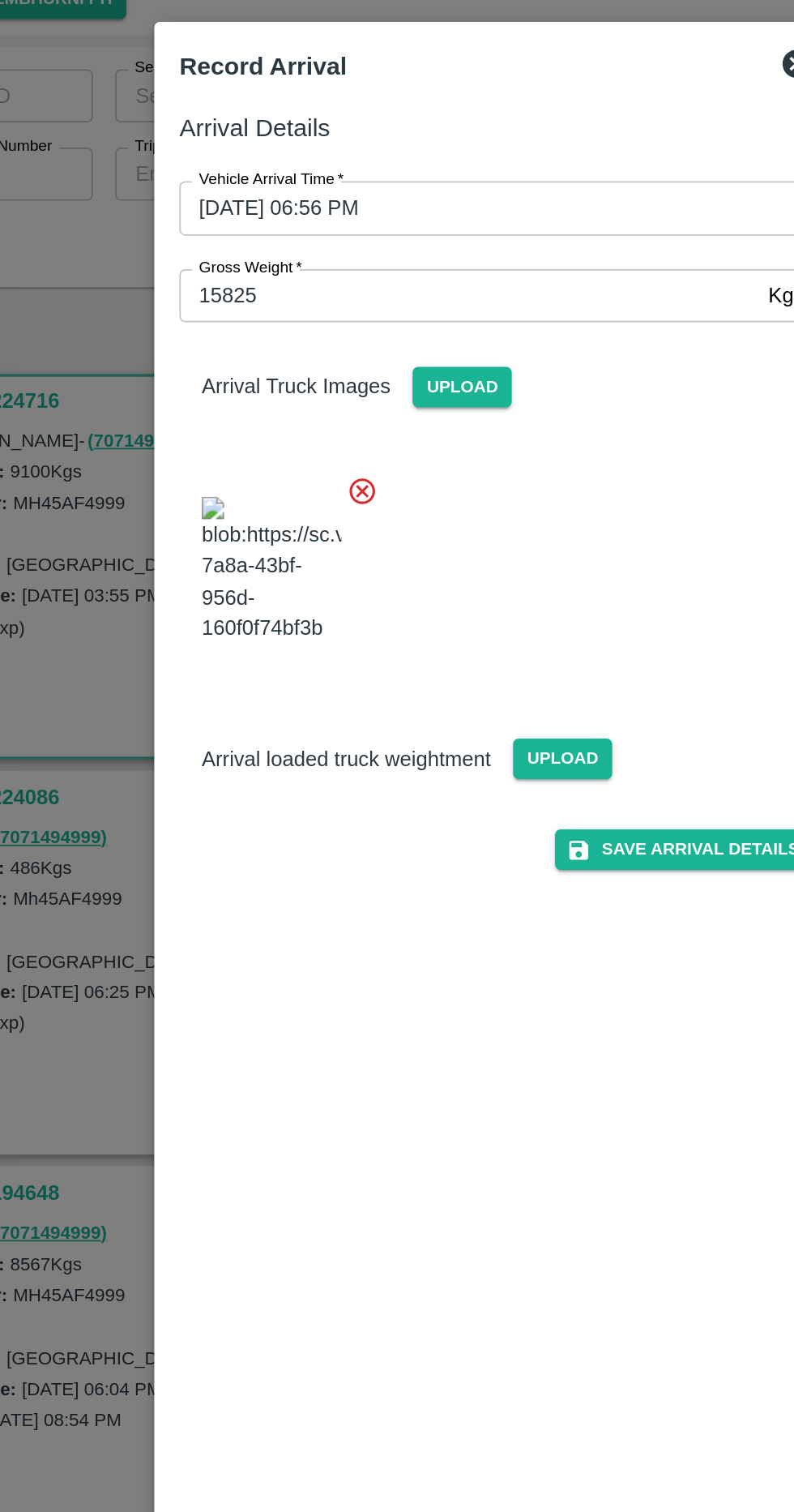
click at [451, 515] on span "Upload" at bounding box center [435, 503] width 57 height 24
click at [0, 0] on input "Upload" at bounding box center [0, 0] width 0 height 0
click at [451, 515] on span "Upload" at bounding box center [435, 503] width 57 height 24
click at [0, 0] on input "Upload" at bounding box center [0, 0] width 0 height 0
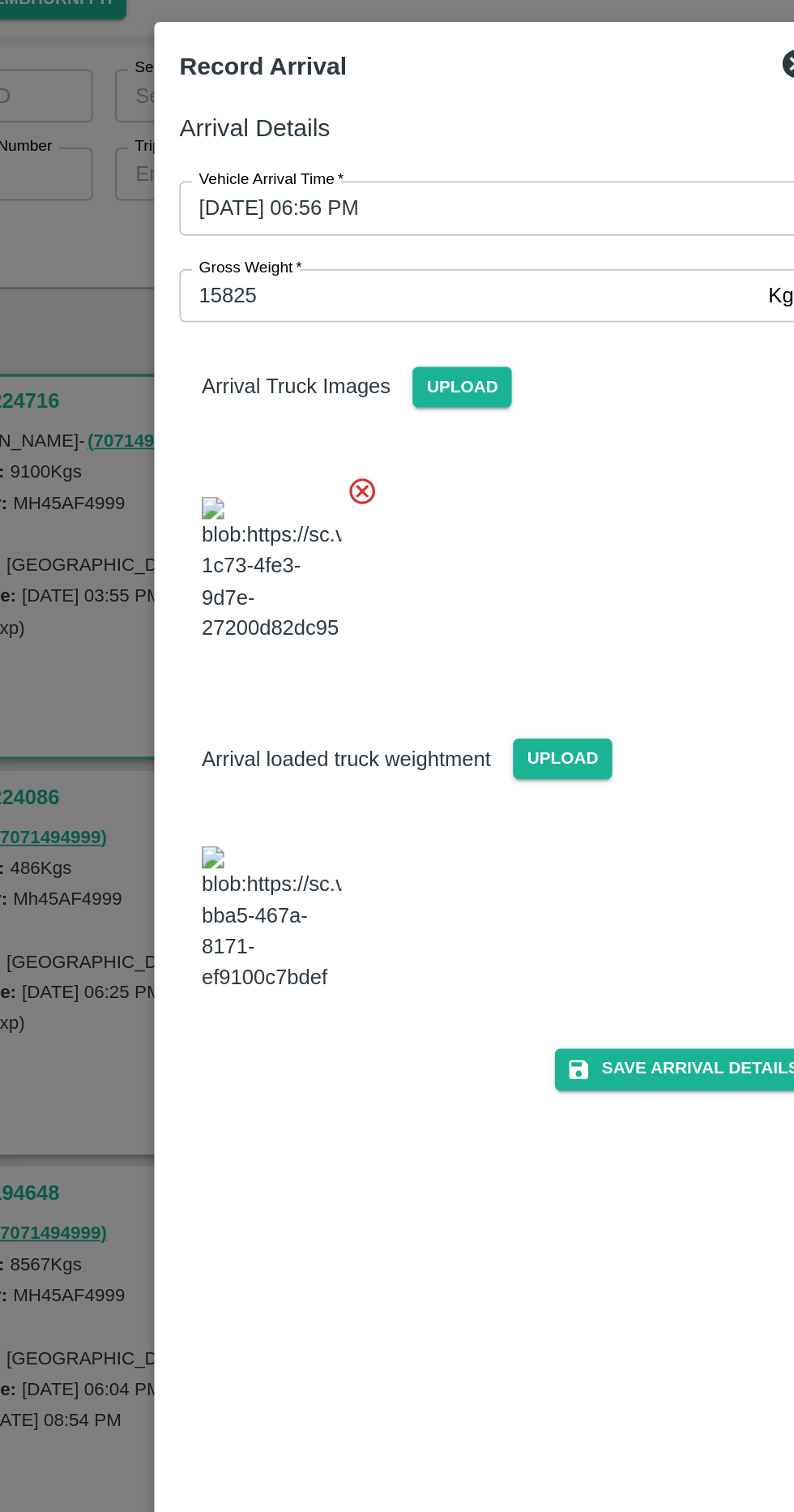
click at [254, 628] on img at bounding box center [267, 596] width 81 height 85
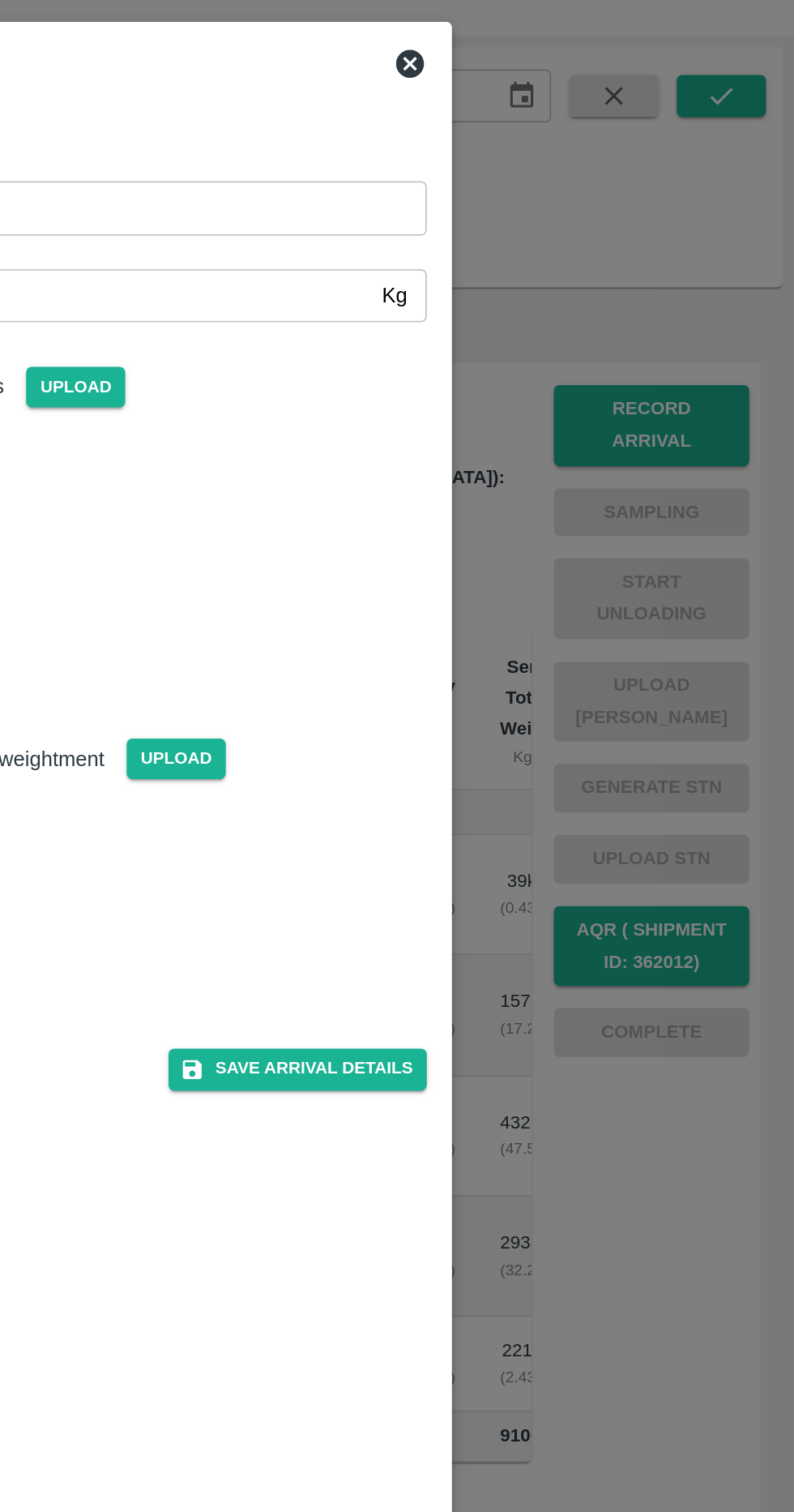
click at [557, 695] on button "Save Arrival Details" at bounding box center [506, 683] width 150 height 24
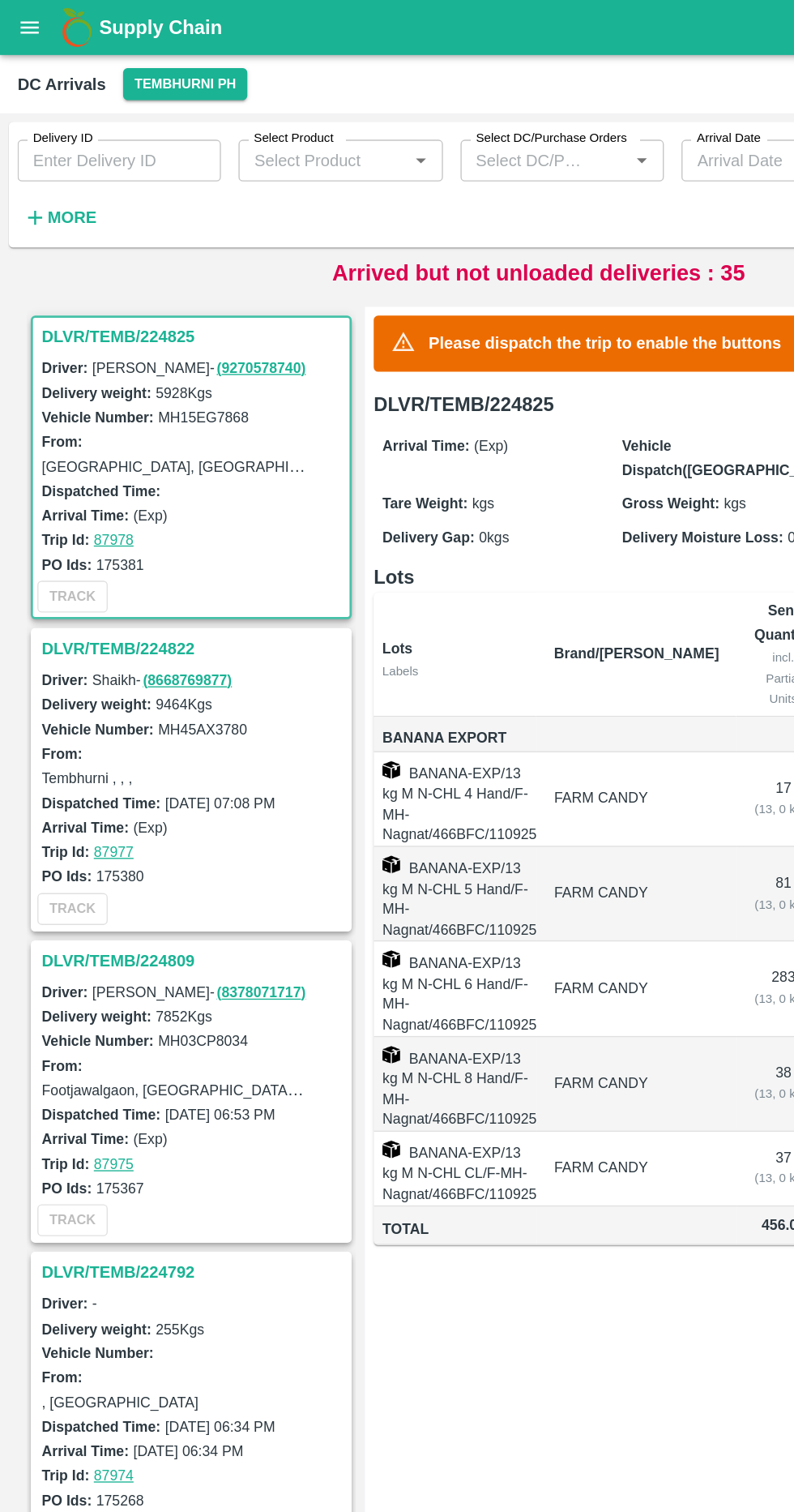
click at [22, 160] on icon "button" at bounding box center [26, 160] width 10 height 10
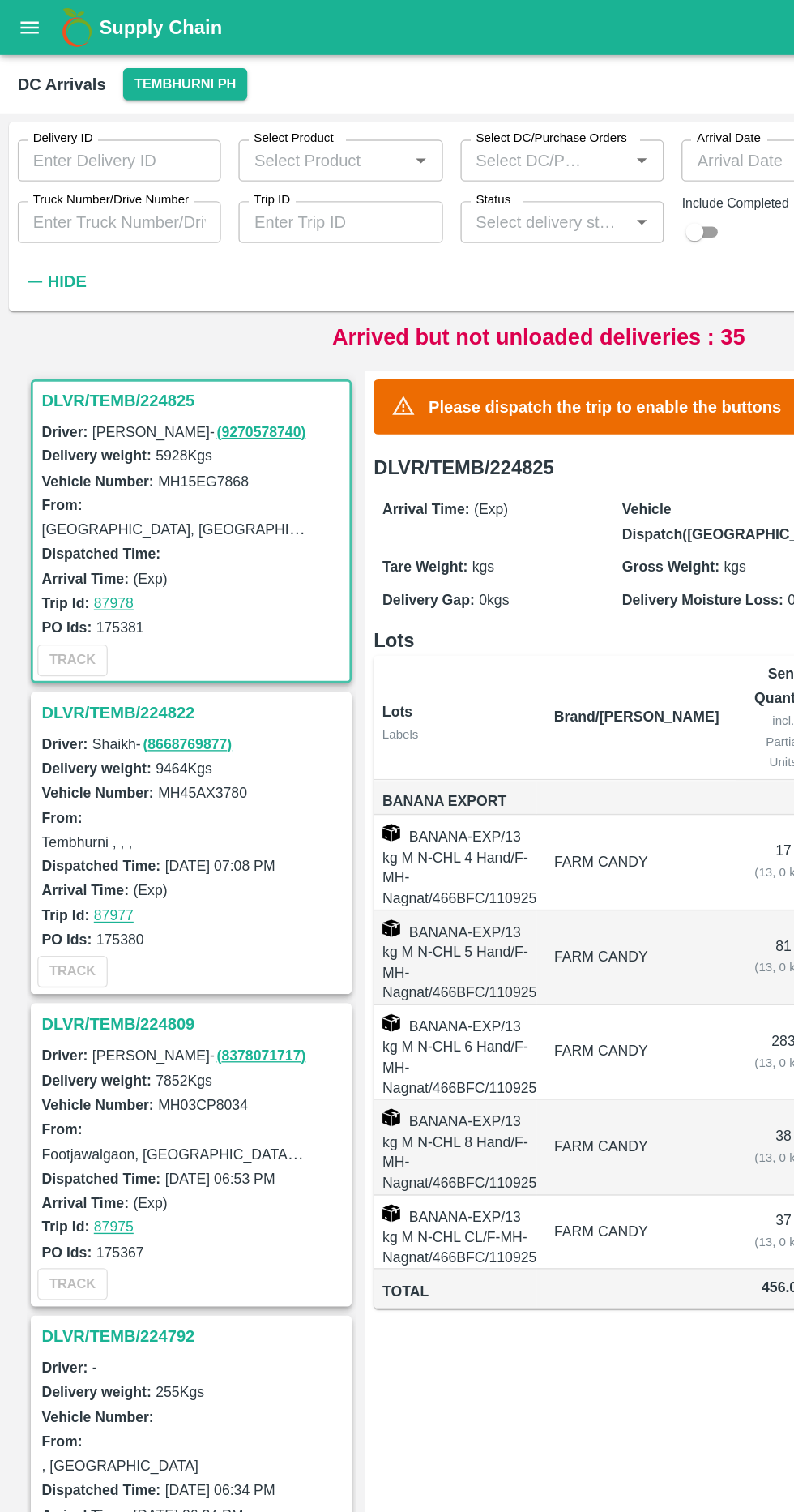
click at [39, 165] on input "Truck Number/Drive Number" at bounding box center [88, 164] width 150 height 30
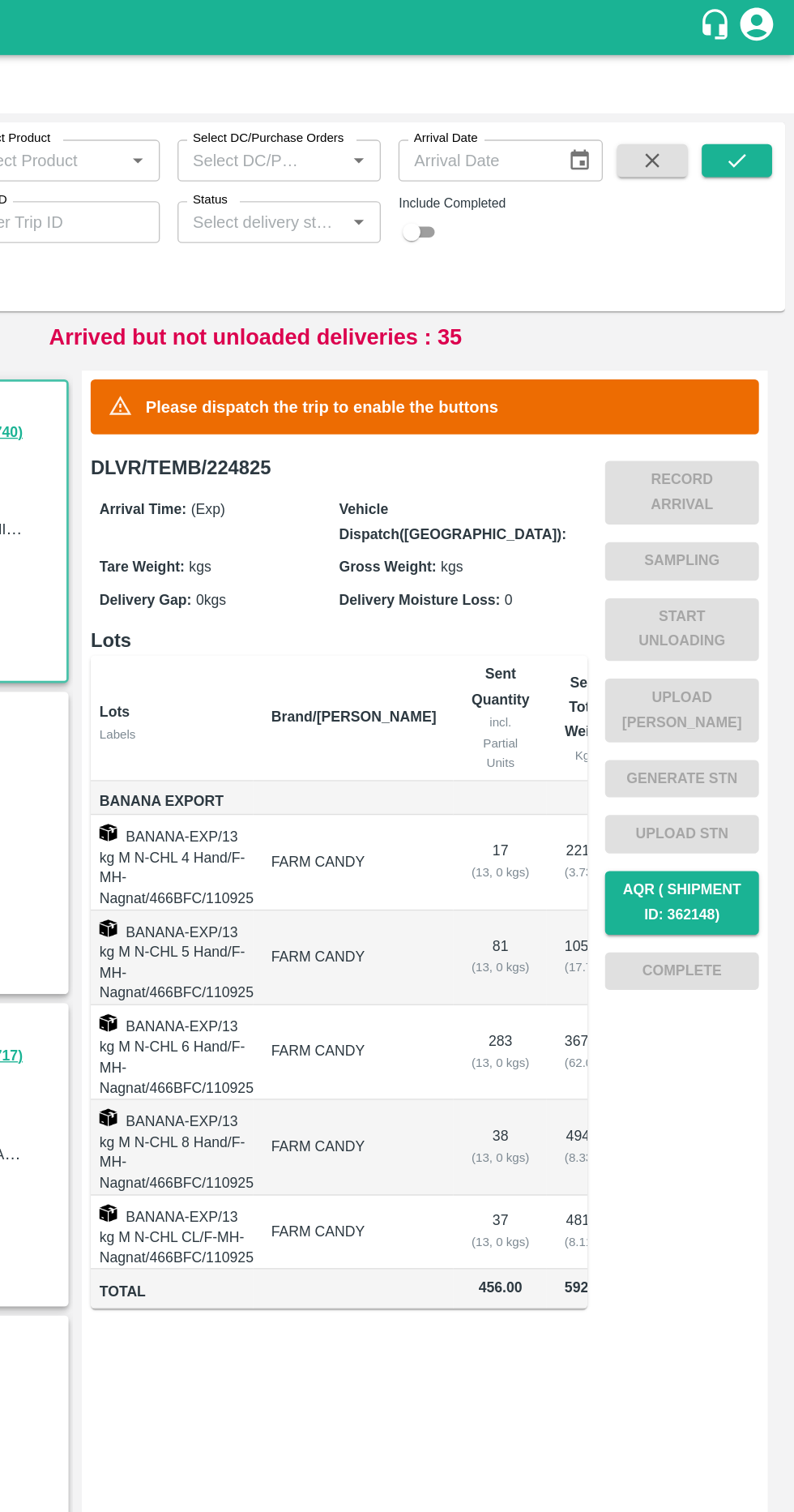
type input "1430"
click at [765, 120] on button "submit" at bounding box center [752, 118] width 51 height 24
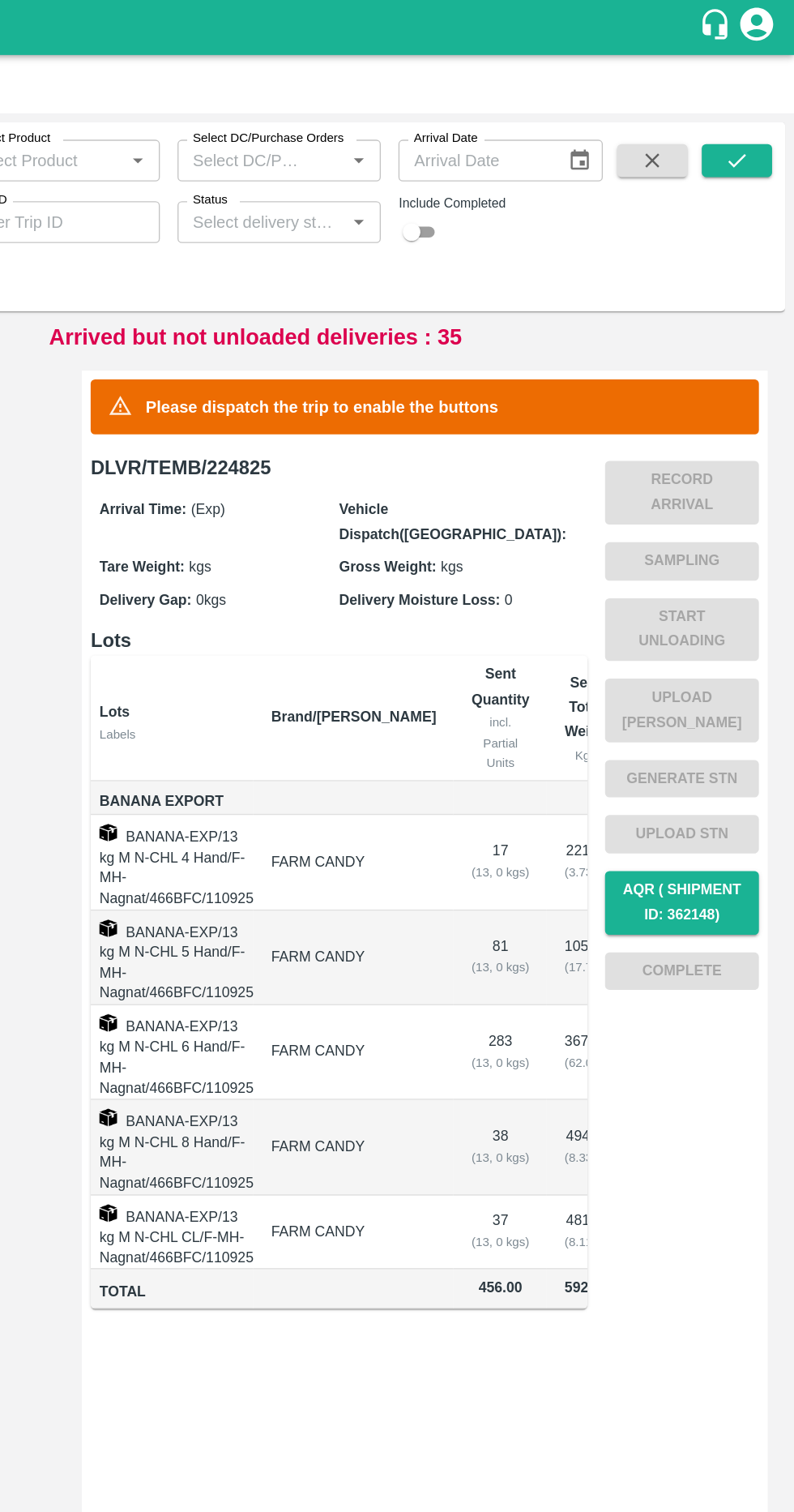
click at [747, 204] on span at bounding box center [752, 163] width 51 height 113
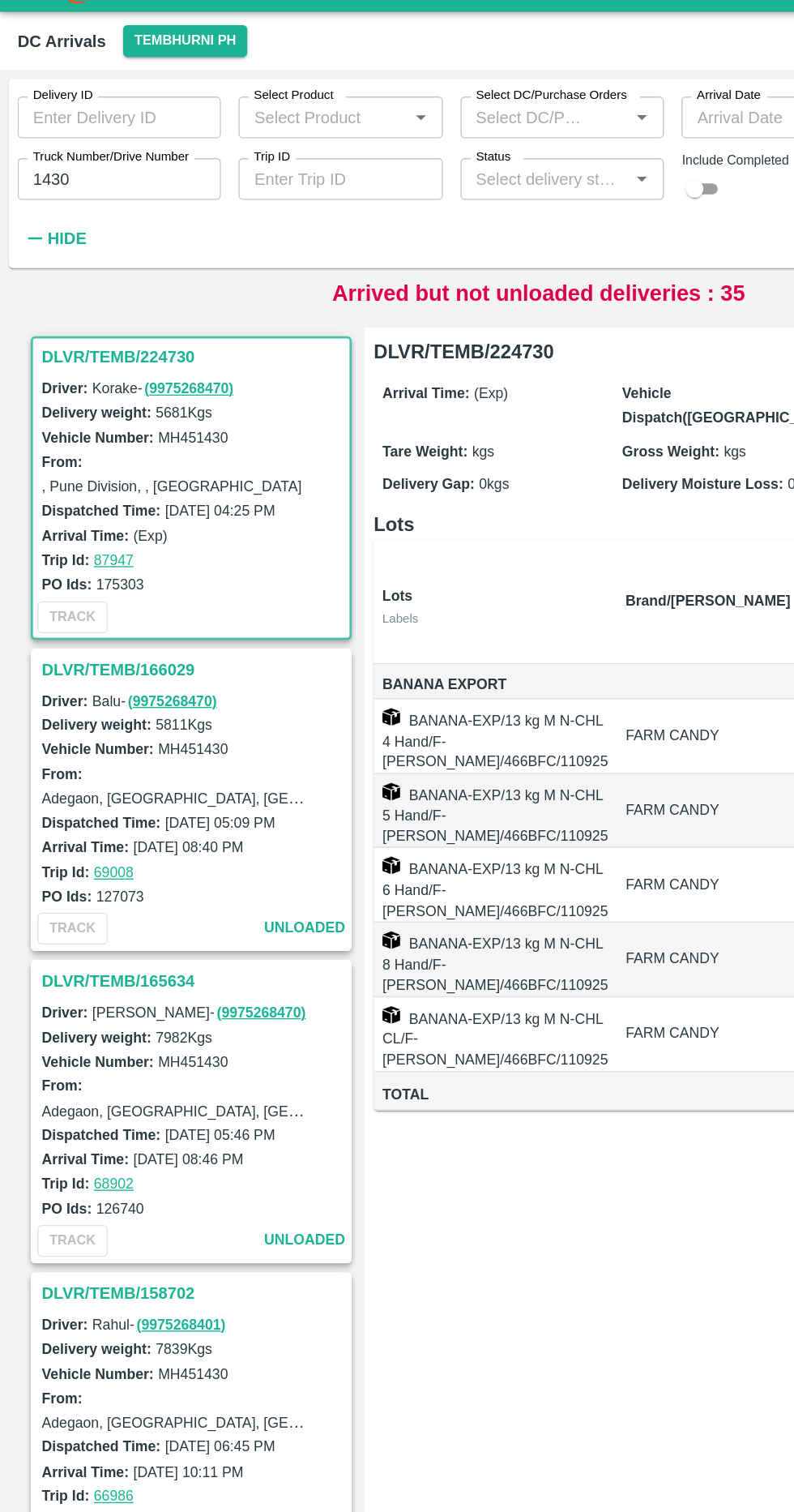
click at [150, 287] on h3 "DLVR/TEMB/224730" at bounding box center [143, 295] width 225 height 21
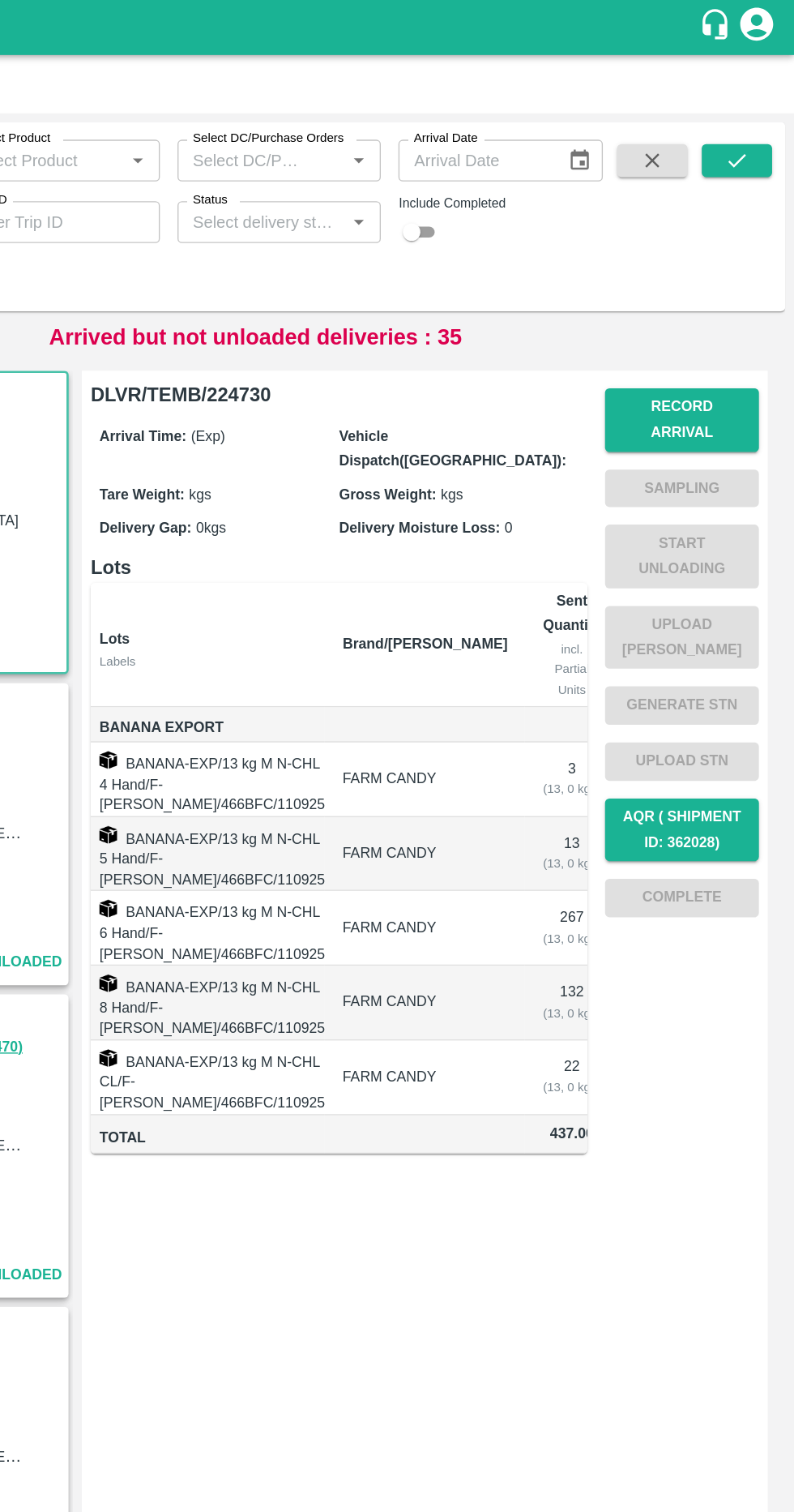
click at [741, 298] on button "Record Arrival" at bounding box center [711, 310] width 113 height 47
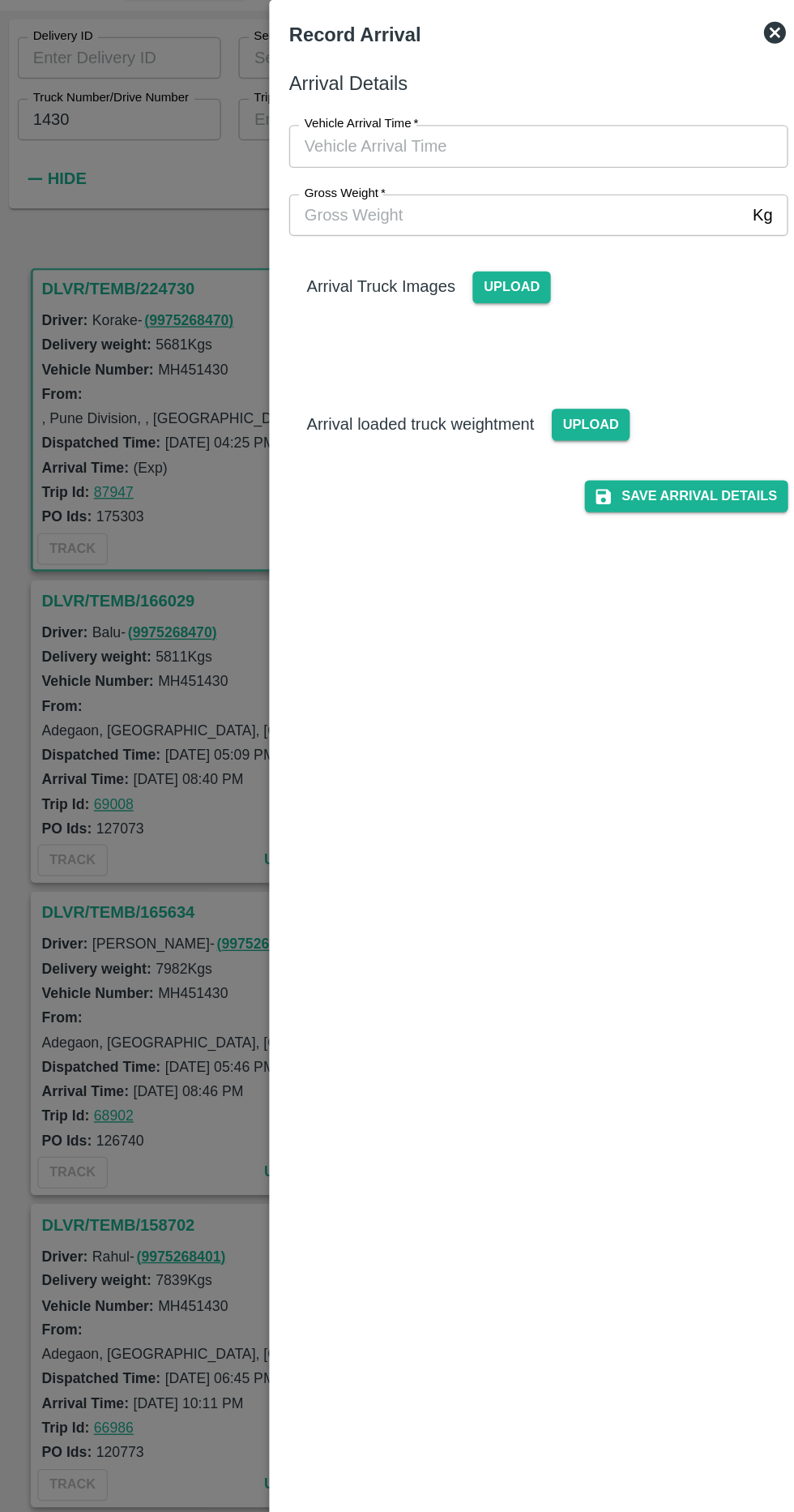
click at [425, 190] on input "Vehicle Arrival Time   *" at bounding box center [392, 183] width 357 height 30
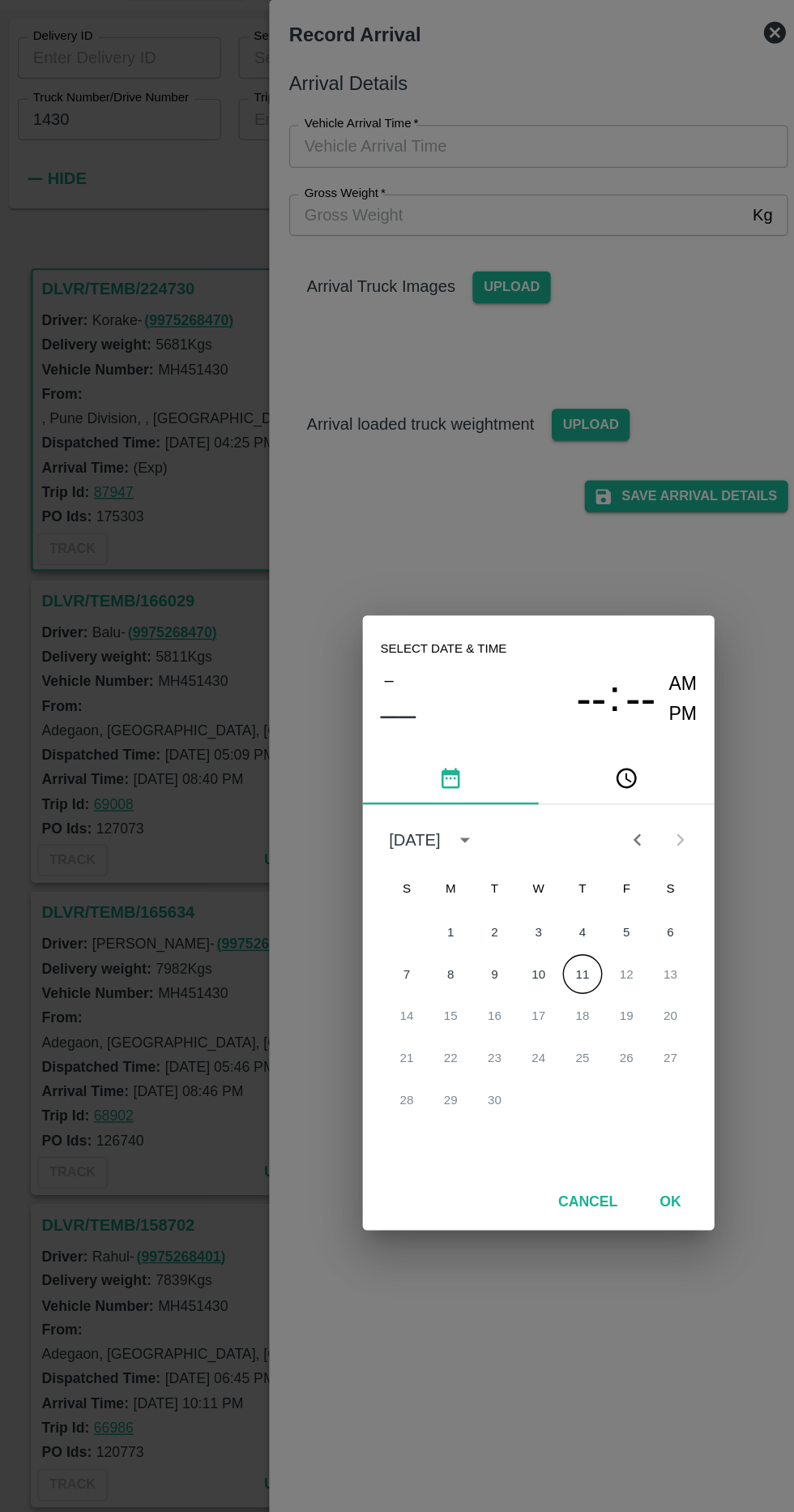
click at [429, 794] on button "11" at bounding box center [429, 794] width 30 height 30
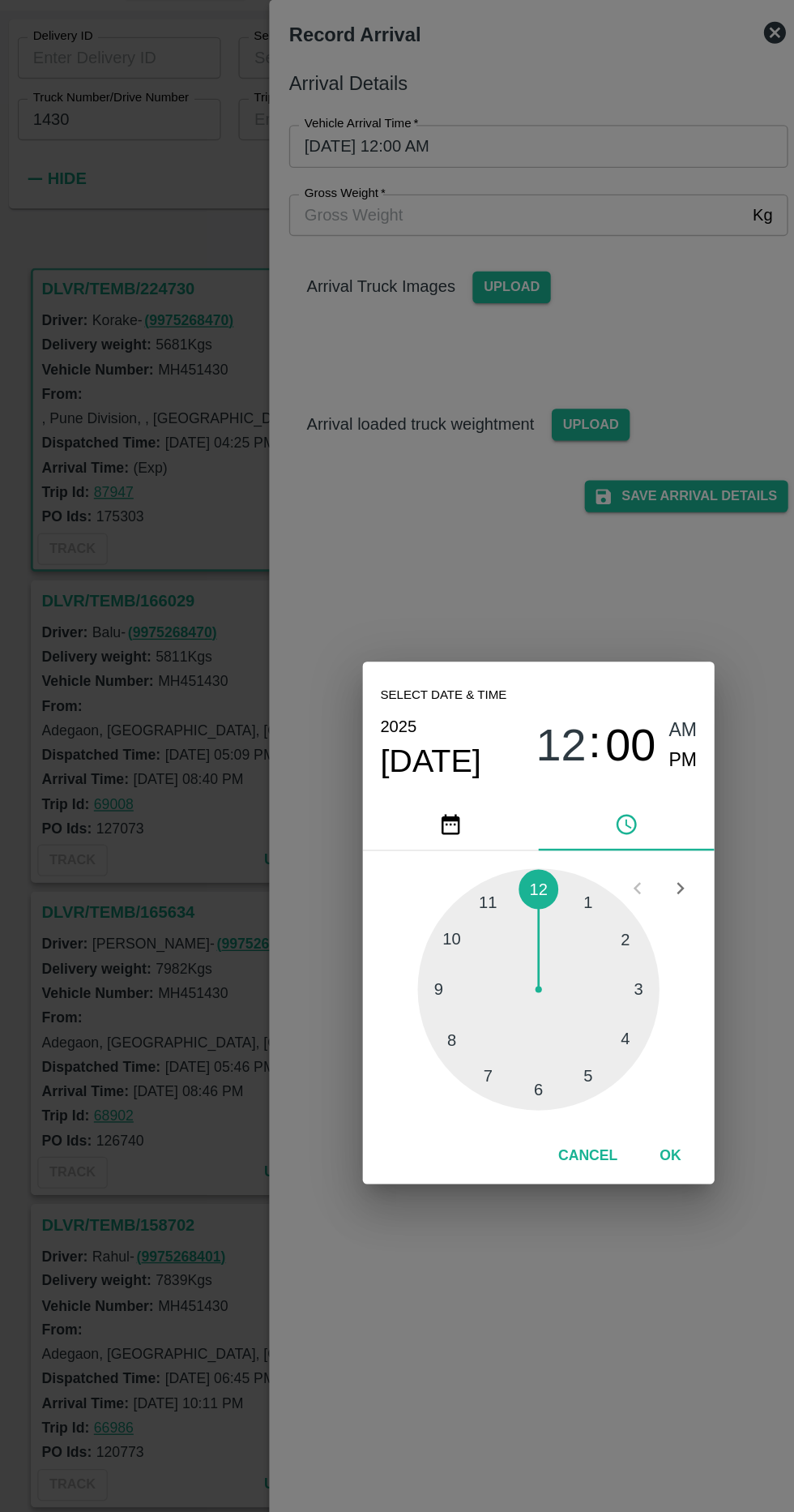
click at [371, 856] on div at bounding box center [397, 805] width 178 height 178
click at [430, 749] on div at bounding box center [397, 805] width 178 height 178
click at [505, 639] on span "PM" at bounding box center [504, 637] width 21 height 22
type input "[DATE] 07:05 PM"
click at [494, 927] on button "OK" at bounding box center [494, 928] width 51 height 29
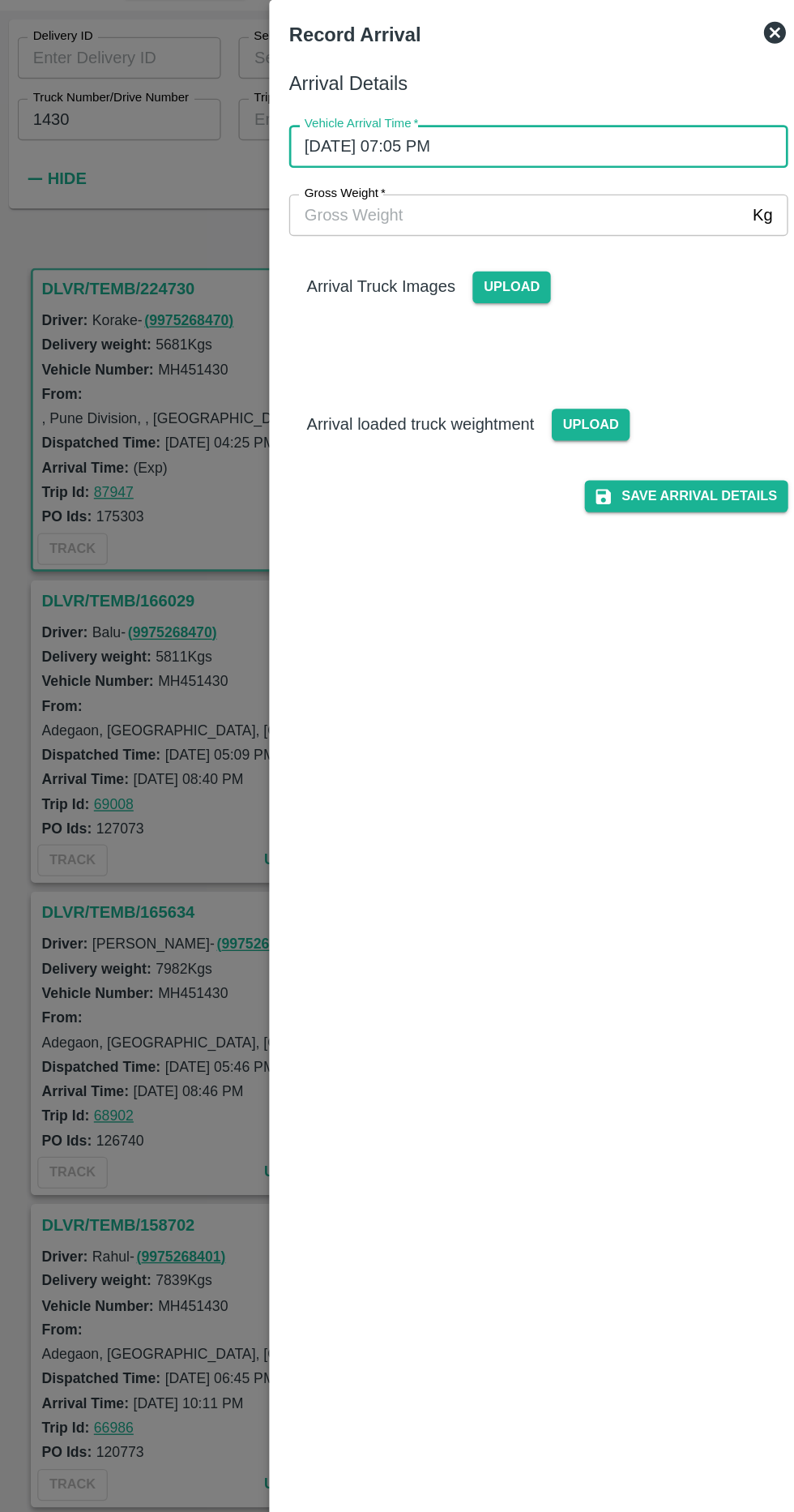
click at [487, 236] on input "Gross Weight   *" at bounding box center [381, 234] width 336 height 30
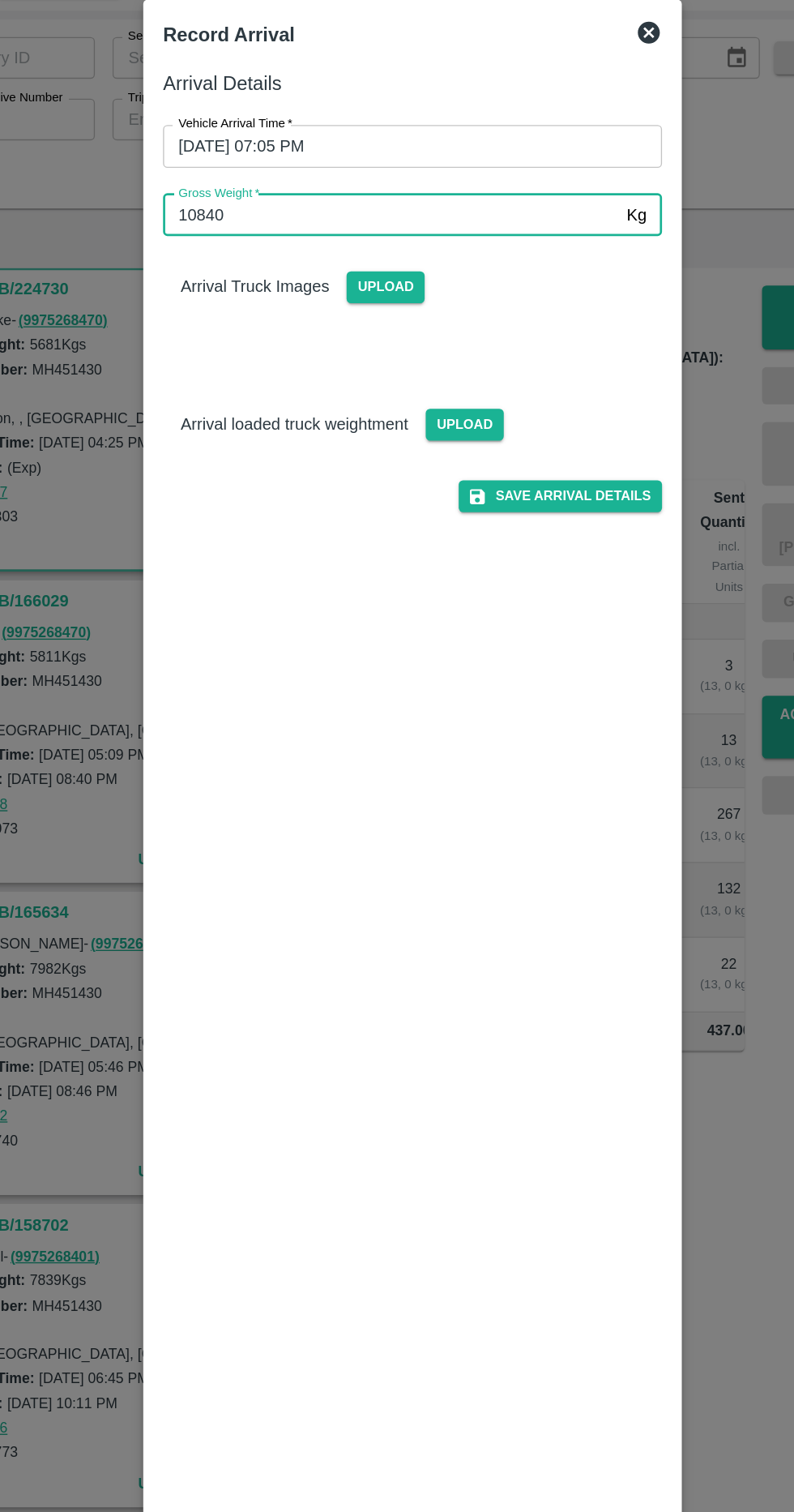
type input "10840"
click at [379, 286] on span "Upload" at bounding box center [377, 288] width 57 height 24
click at [0, 0] on input "Upload" at bounding box center [0, 0] width 0 height 0
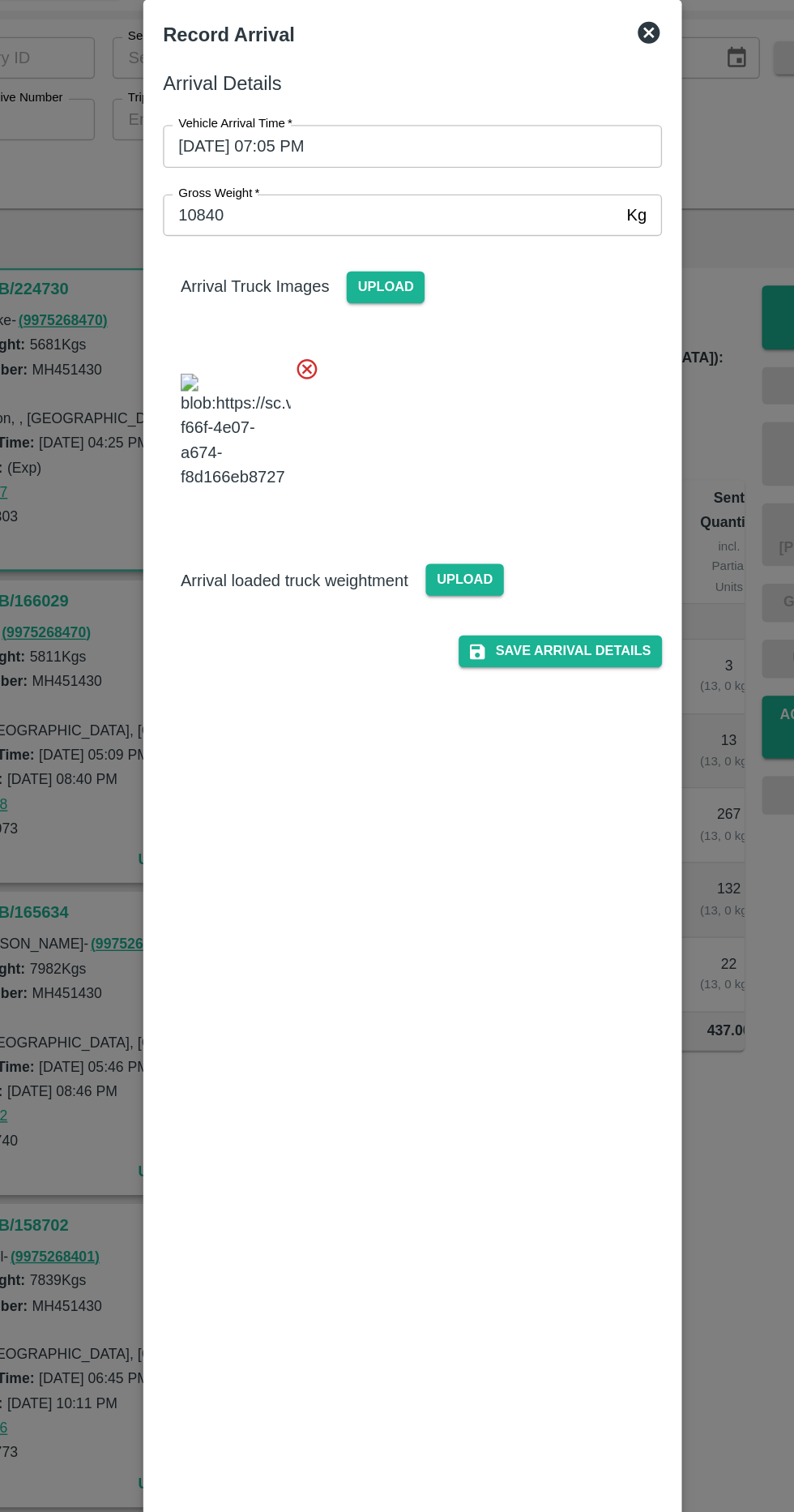
click at [453, 515] on span "Upload" at bounding box center [435, 503] width 57 height 24
click at [0, 0] on input "Upload" at bounding box center [0, 0] width 0 height 0
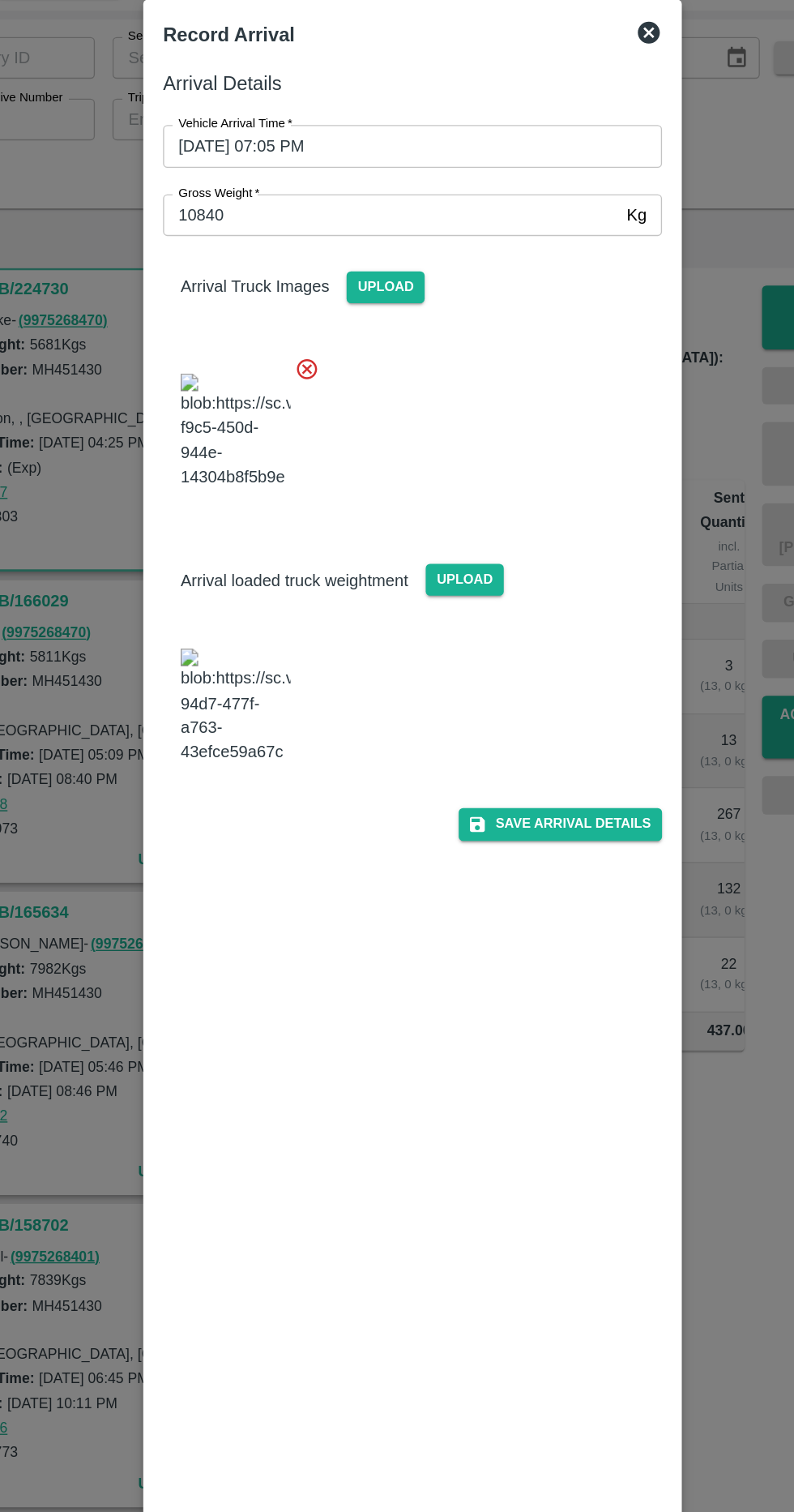
click at [580, 680] on button "Save Arrival Details" at bounding box center [506, 683] width 150 height 24
